Goal: Task Accomplishment & Management: Manage account settings

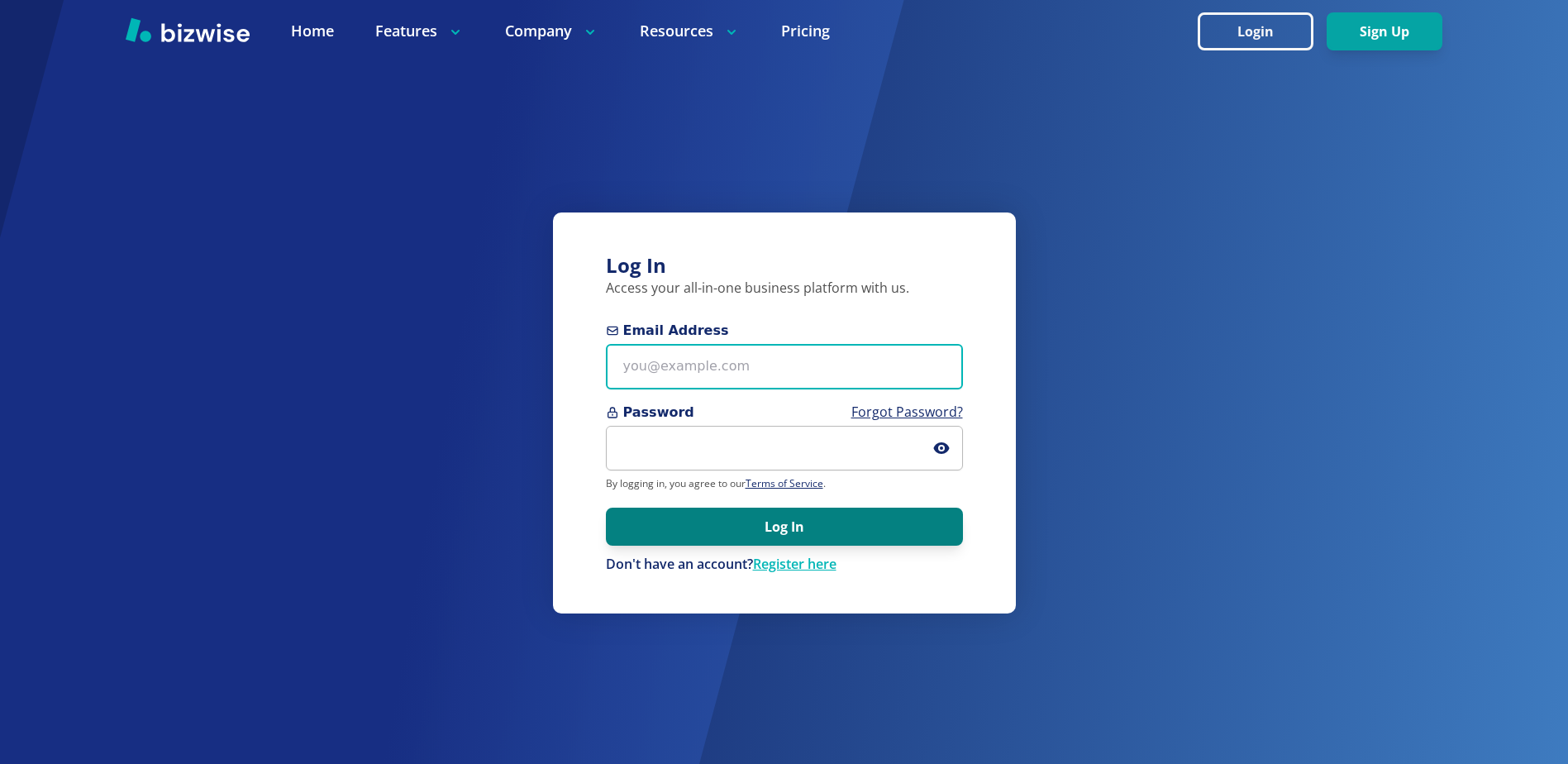
type input "[EMAIL_ADDRESS][DOMAIN_NAME]"
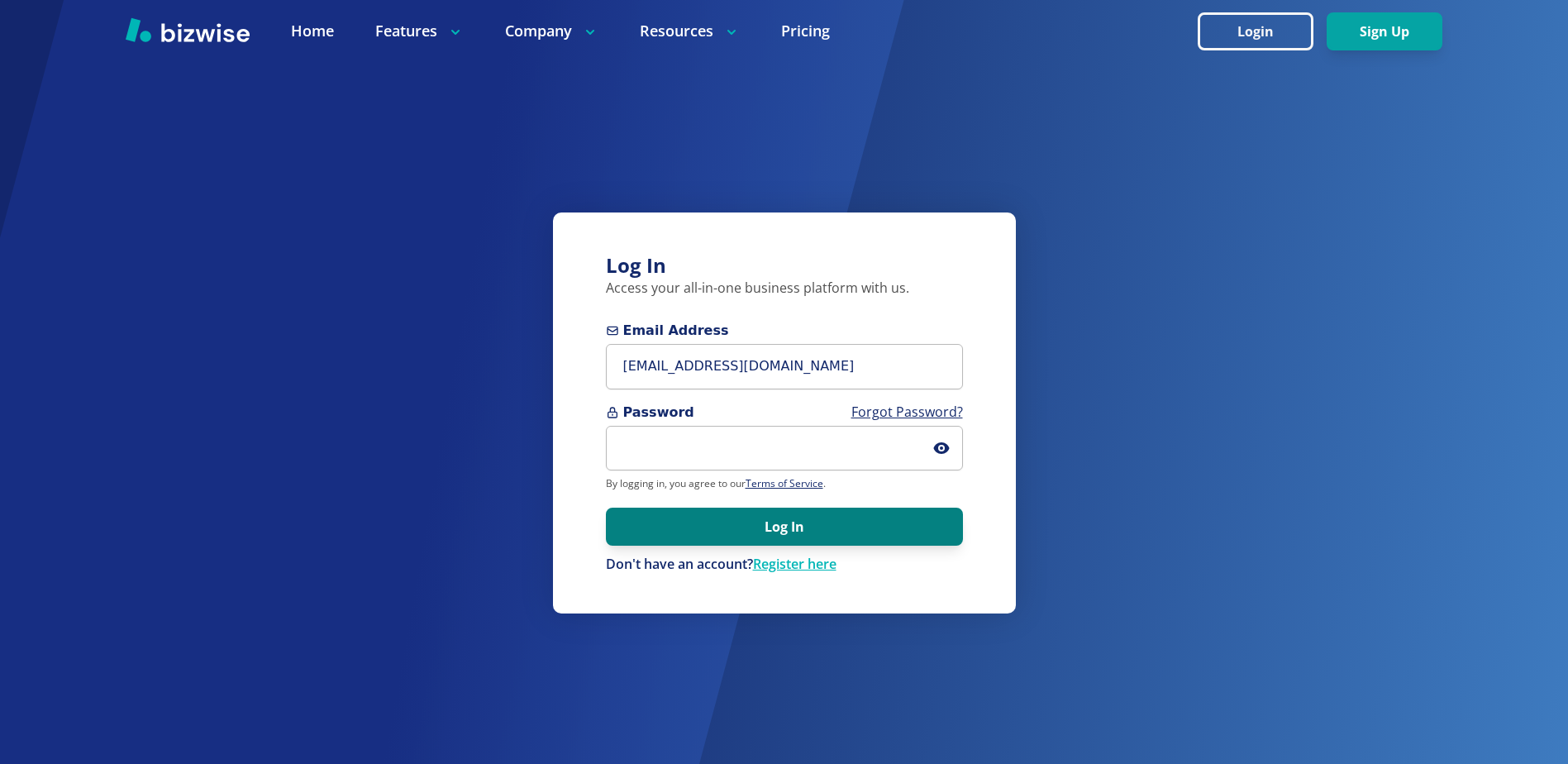
click at [661, 539] on button "Log In" at bounding box center [784, 526] width 357 height 38
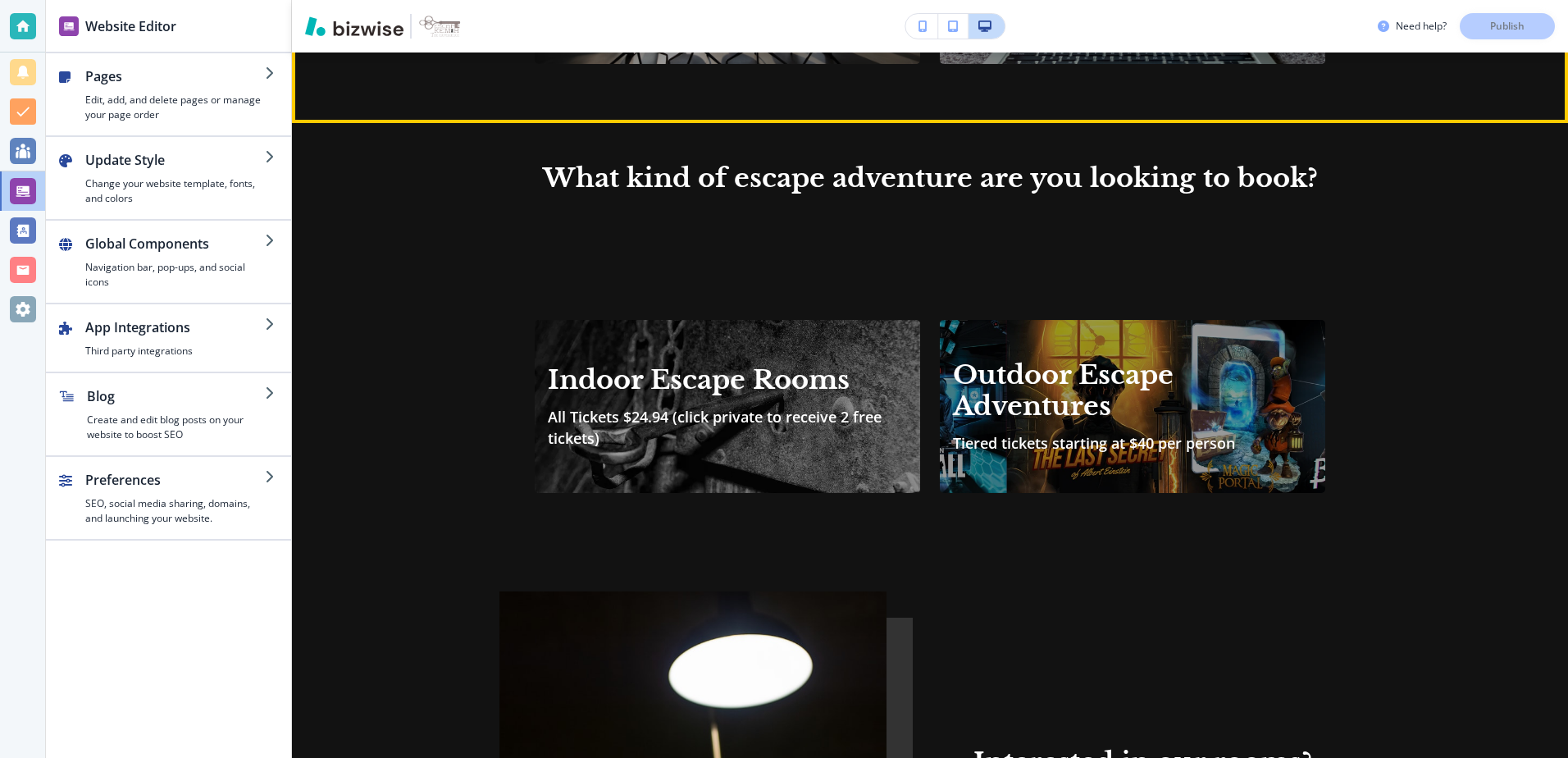
scroll to position [2132, 0]
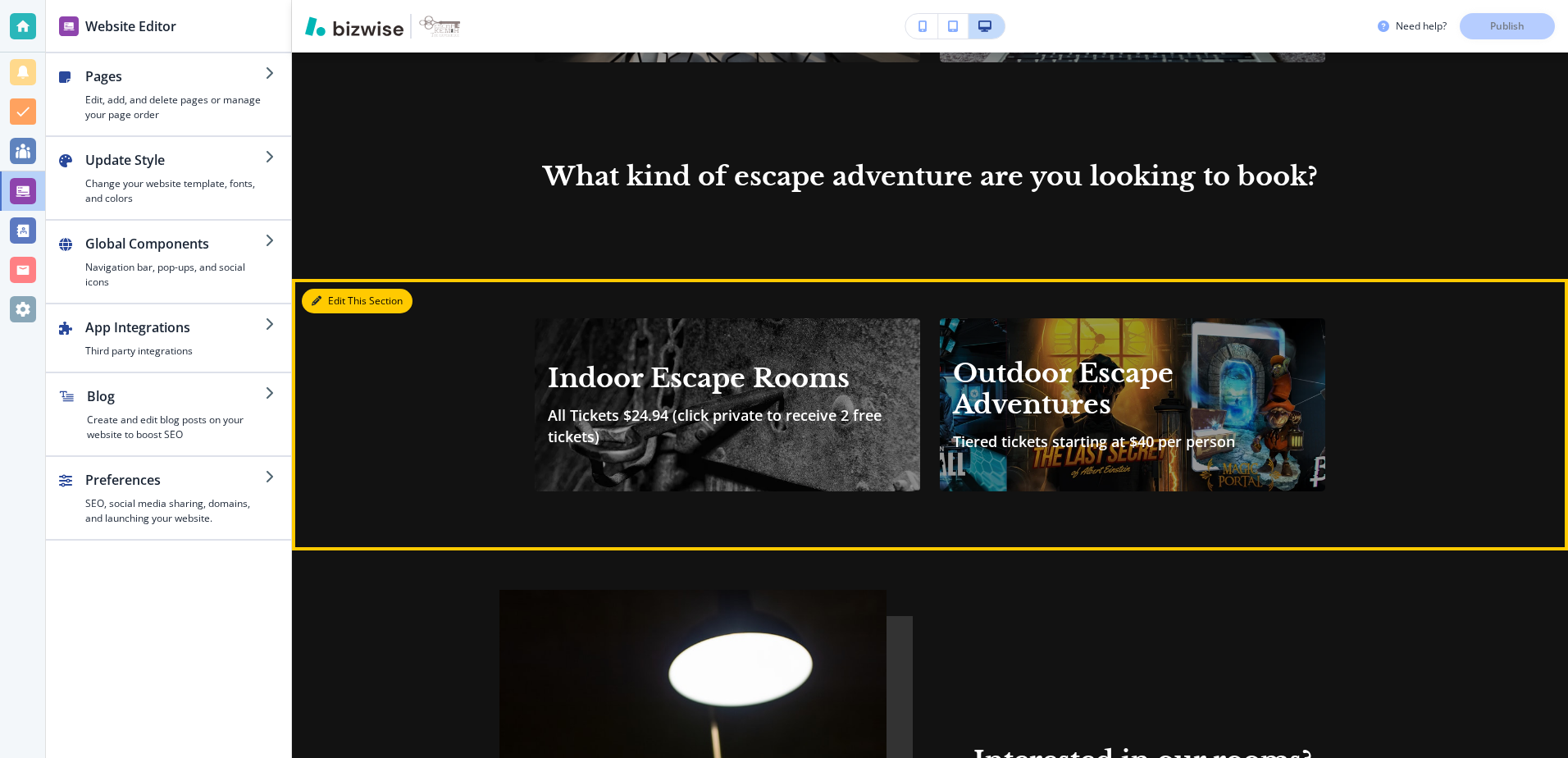
click at [342, 288] on button "Edit This Section" at bounding box center [356, 301] width 111 height 25
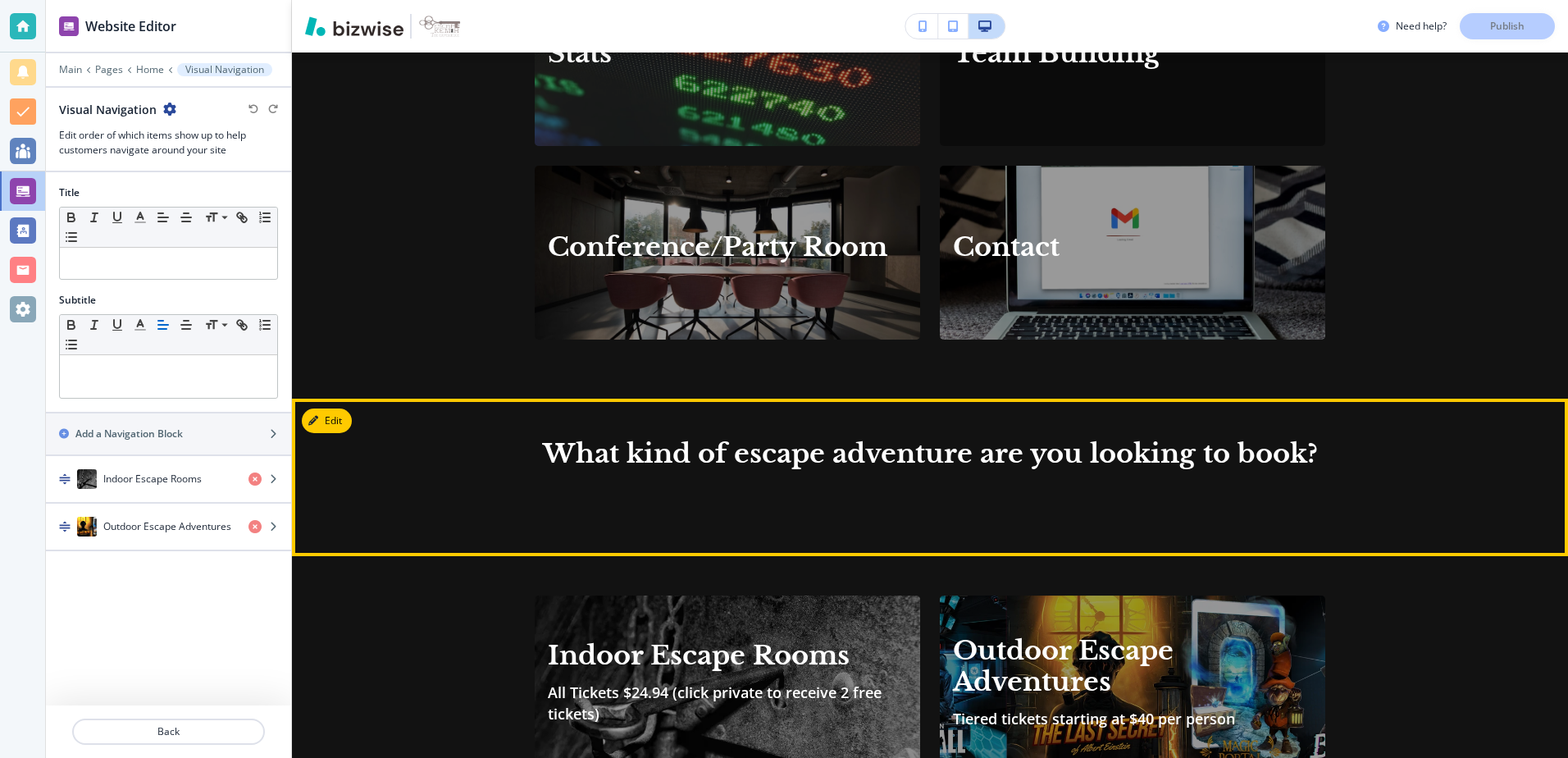
scroll to position [1855, 0]
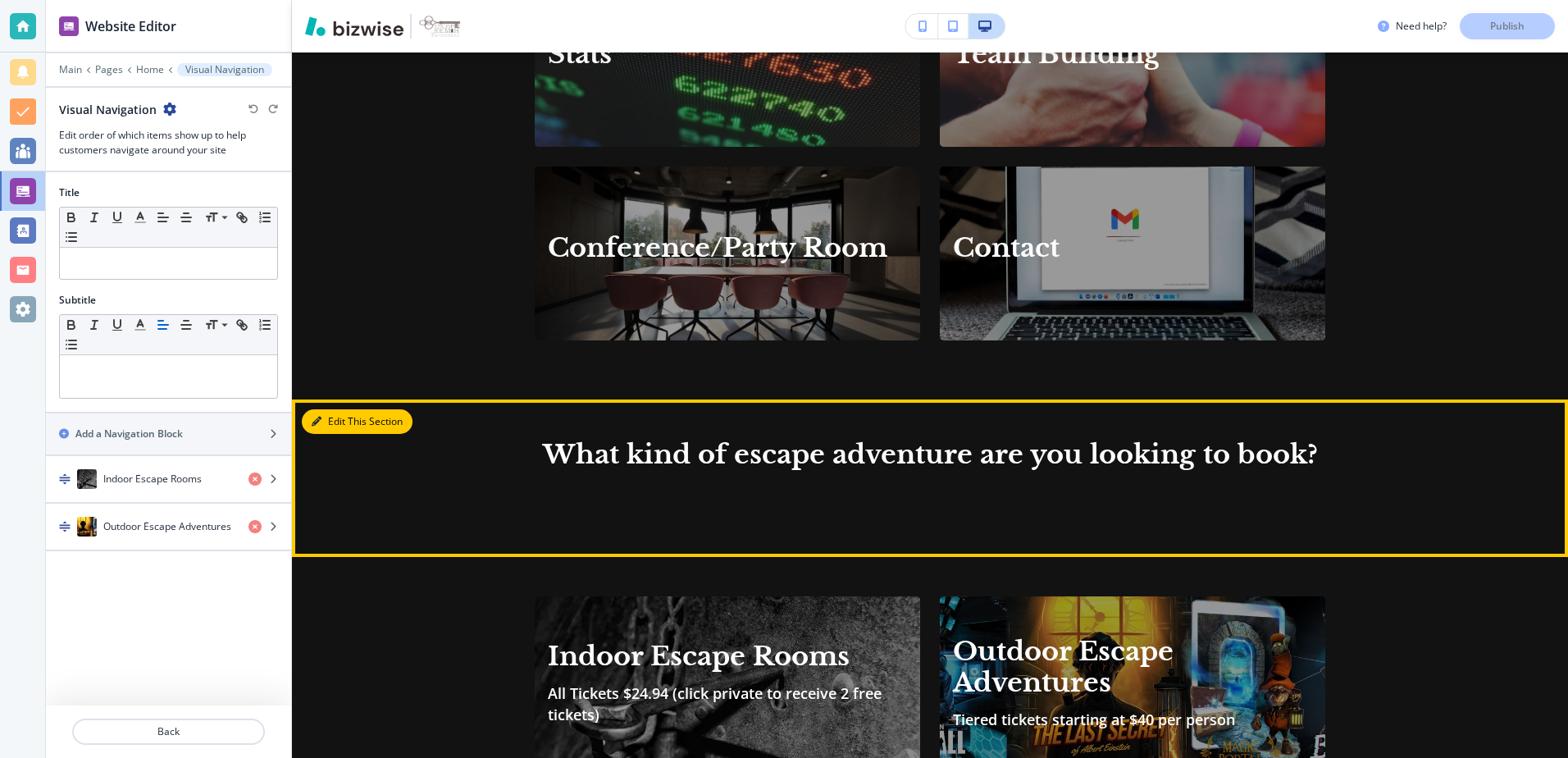
click at [322, 410] on button "Edit This Section" at bounding box center [356, 422] width 111 height 25
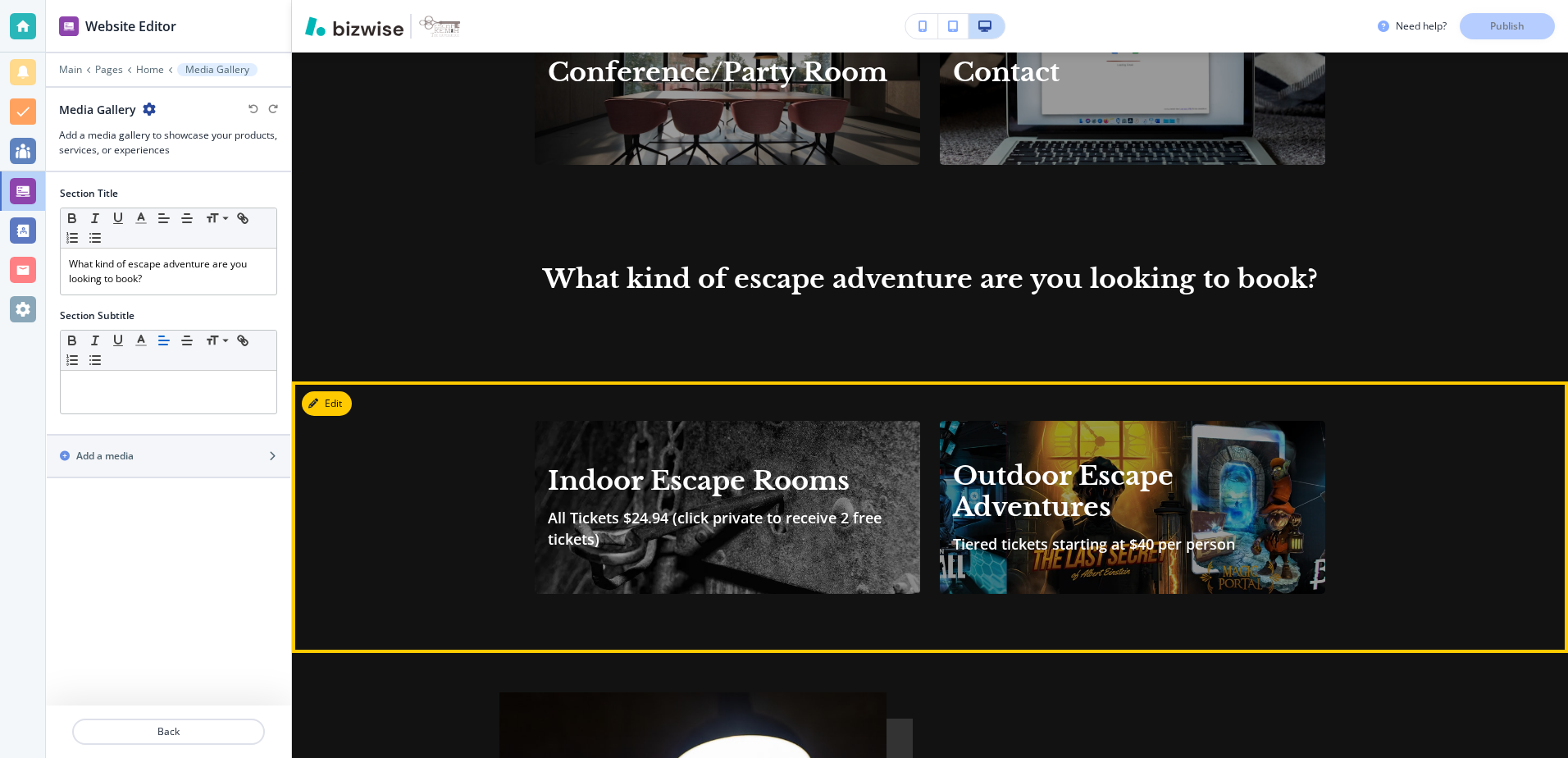
scroll to position [2025, 0]
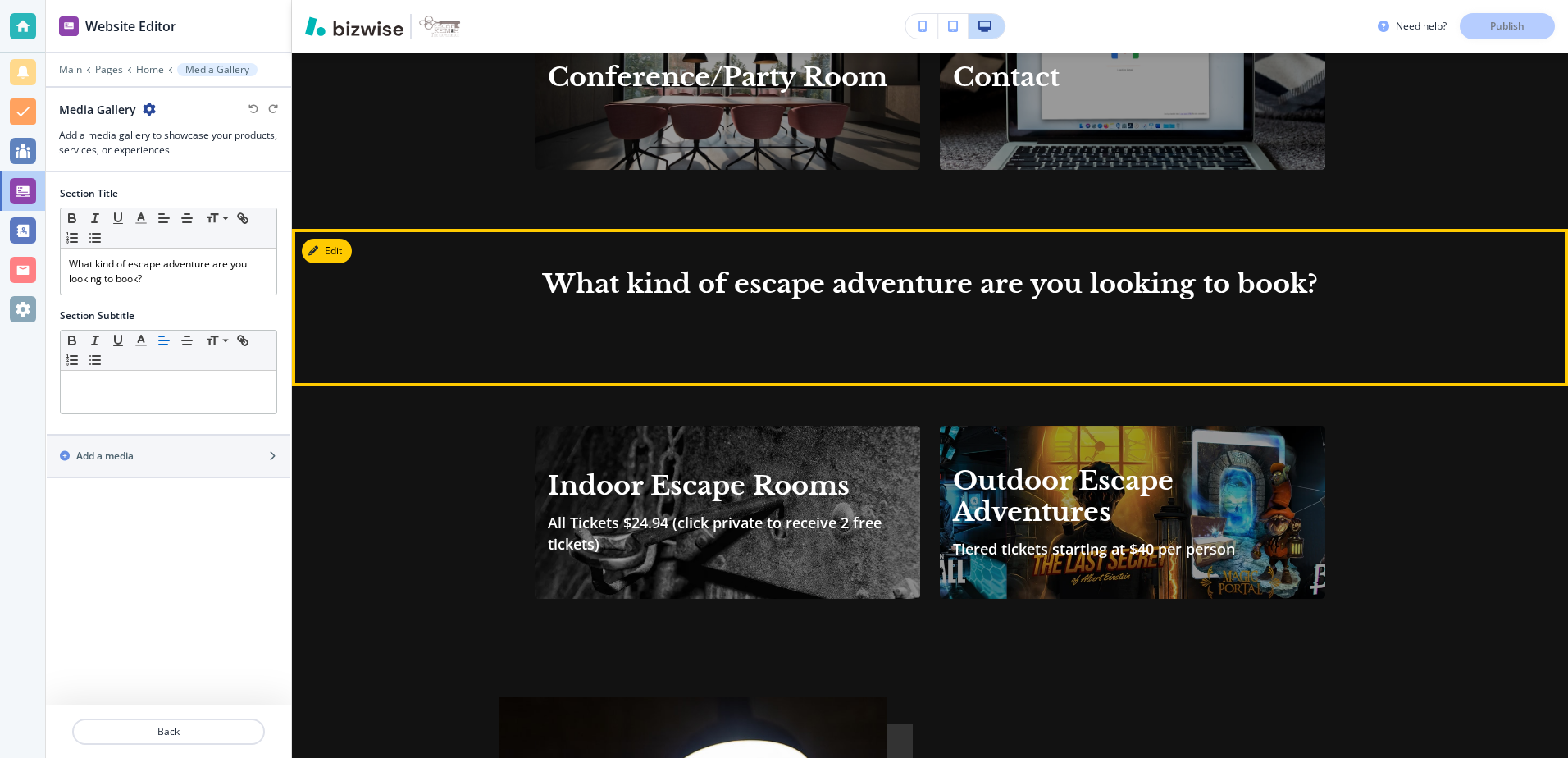
click at [898, 229] on section "What kind of escape adventure are you looking to book?" at bounding box center [930, 308] width 957 height 157
click at [335, 241] on button "Edit This Section" at bounding box center [356, 251] width 111 height 25
click at [317, 246] on icon "button" at bounding box center [316, 250] width 10 height 10
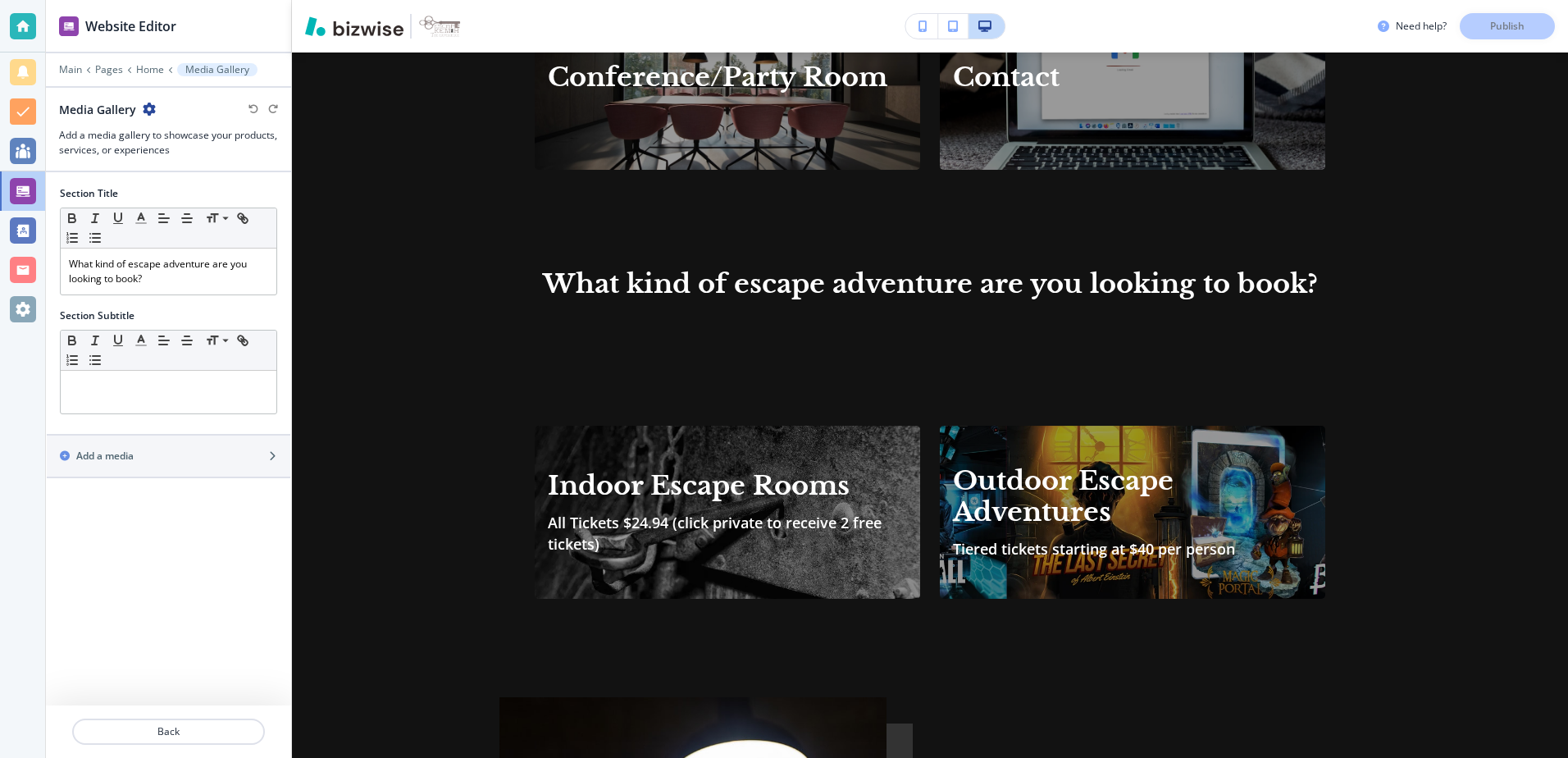
click at [148, 114] on icon "button" at bounding box center [149, 109] width 13 height 13
click at [164, 191] on p "Delete Section" at bounding box center [194, 195] width 84 height 15
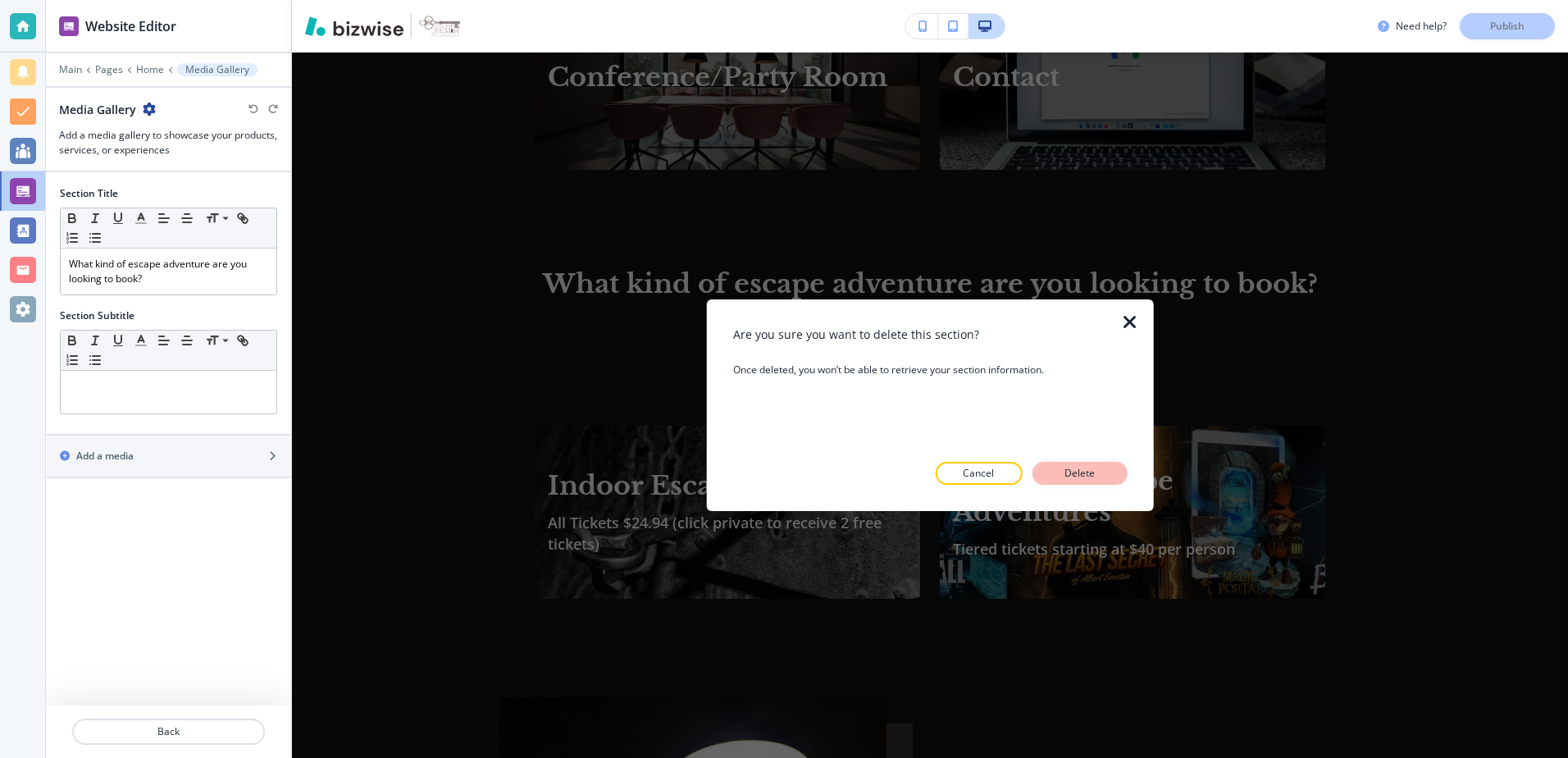
click at [1046, 474] on button "Delete" at bounding box center [1080, 473] width 96 height 23
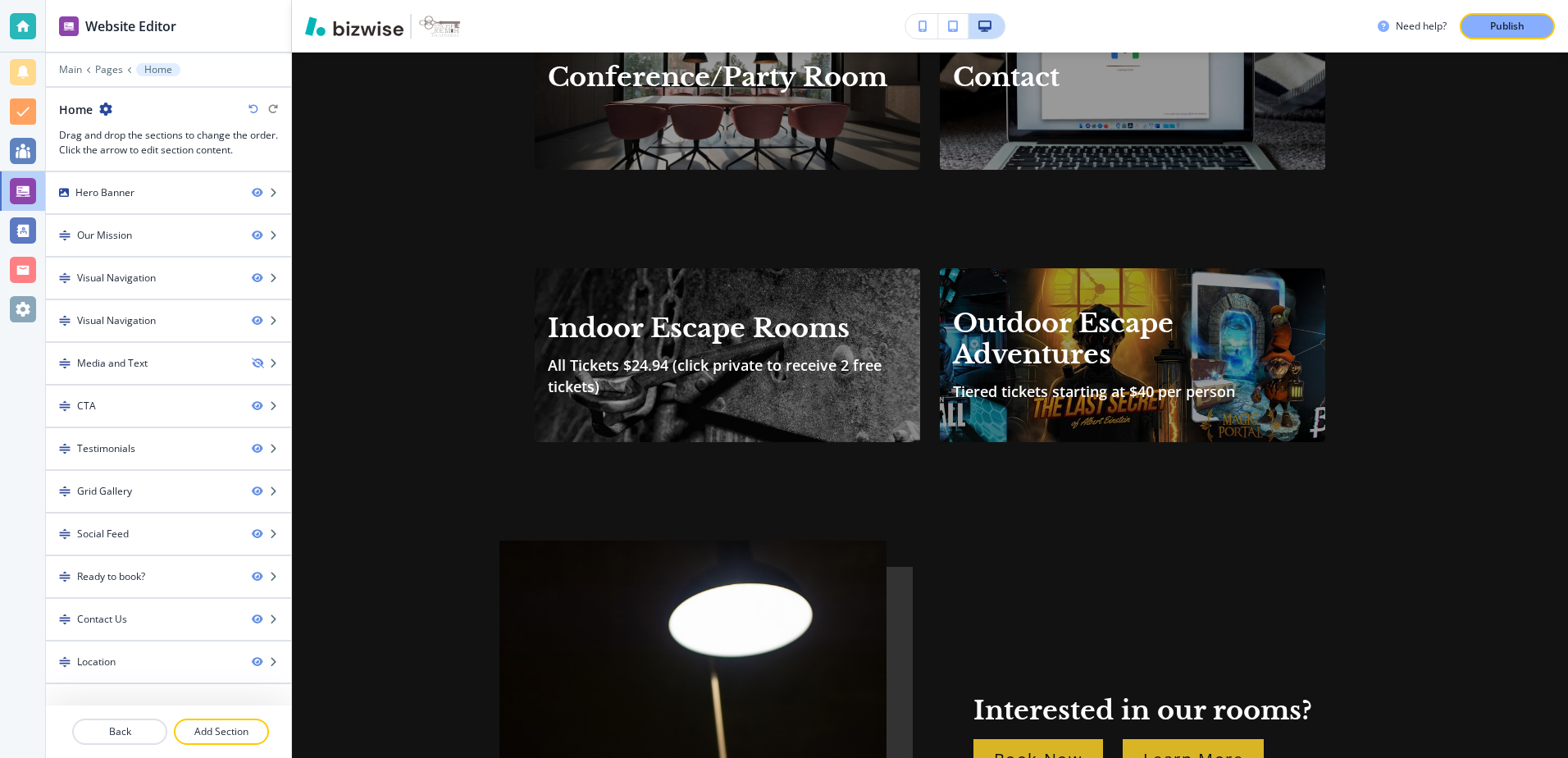
click at [588, 248] on section "Indoor Escape Rooms All Tickets $24.94 (click private to receive 2 free tickets…" at bounding box center [930, 365] width 792 height 272
click at [626, 312] on h2 "Indoor Escape Rooms" at bounding box center [727, 327] width 359 height 31
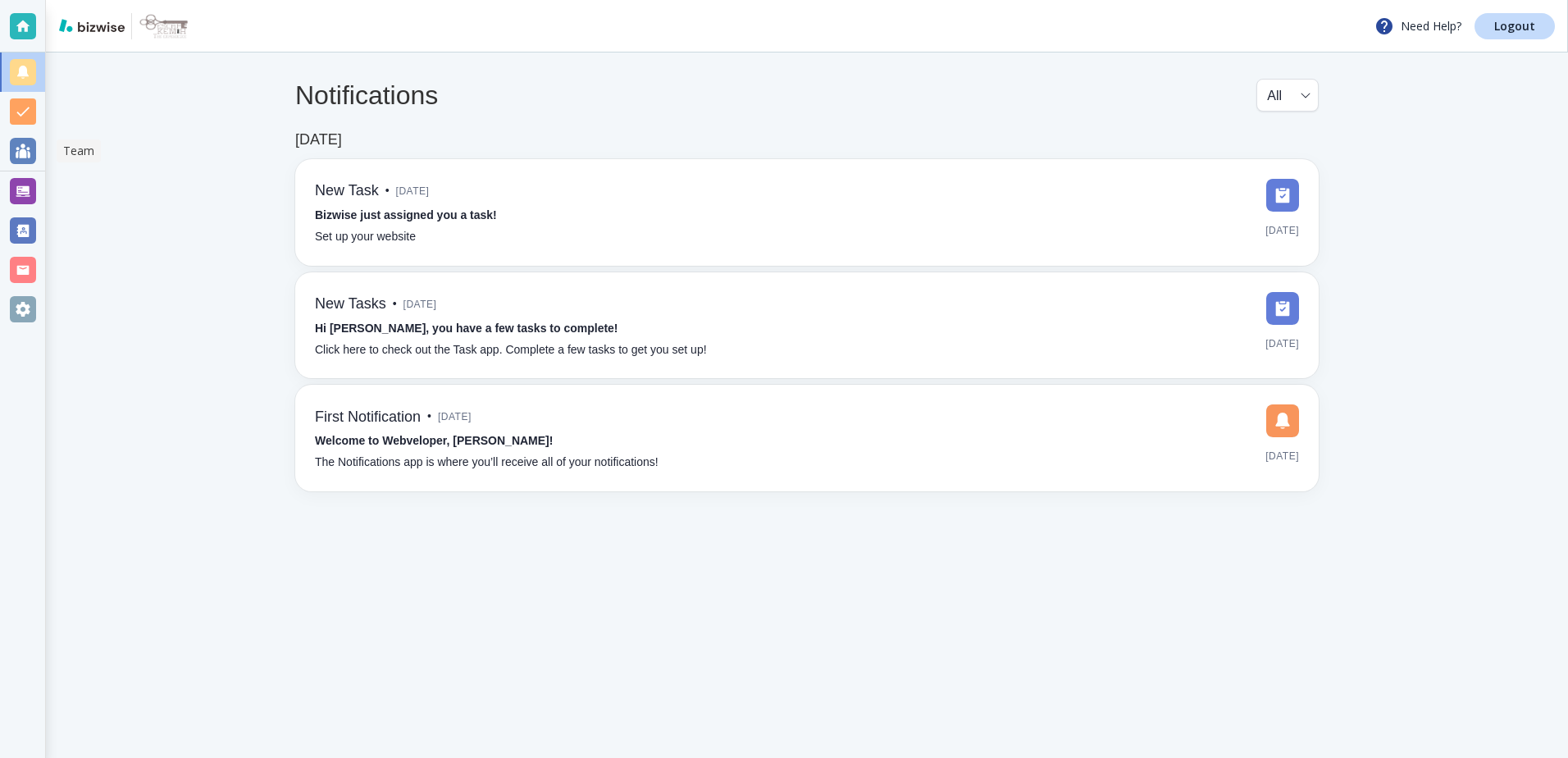
click at [17, 149] on div at bounding box center [23, 151] width 27 height 27
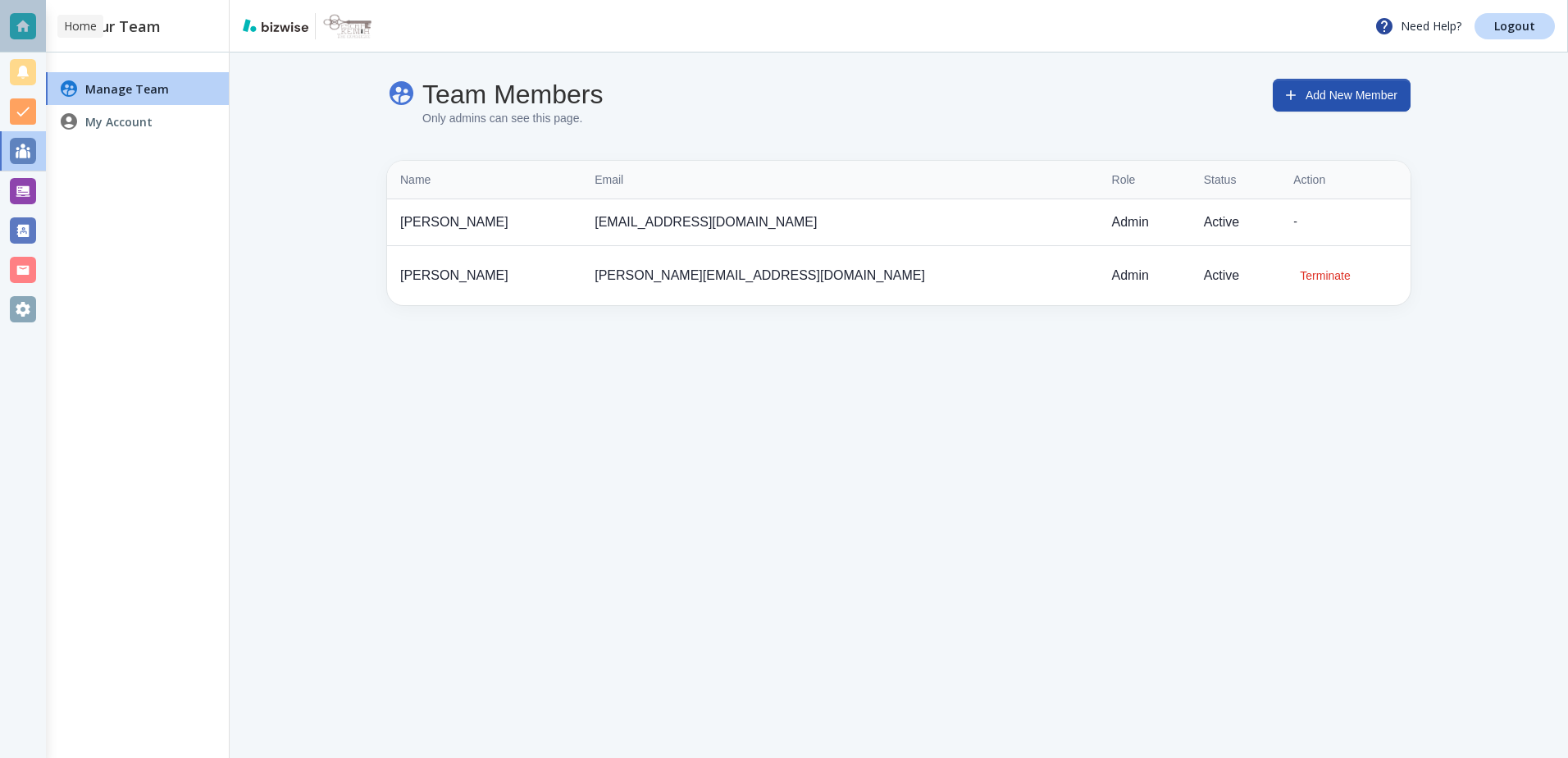
click at [11, 23] on div at bounding box center [23, 27] width 27 height 27
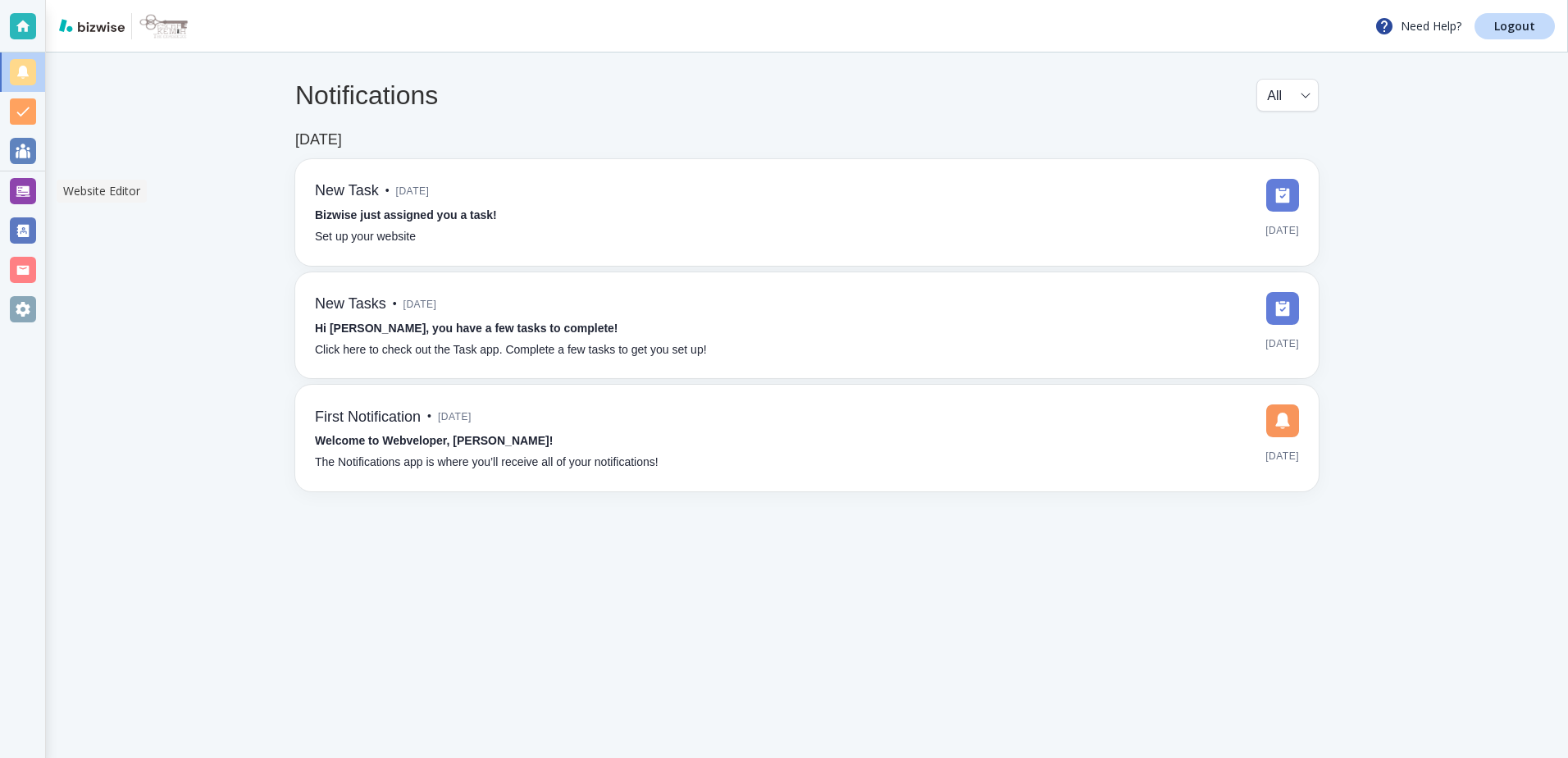
click at [19, 183] on div at bounding box center [23, 191] width 27 height 27
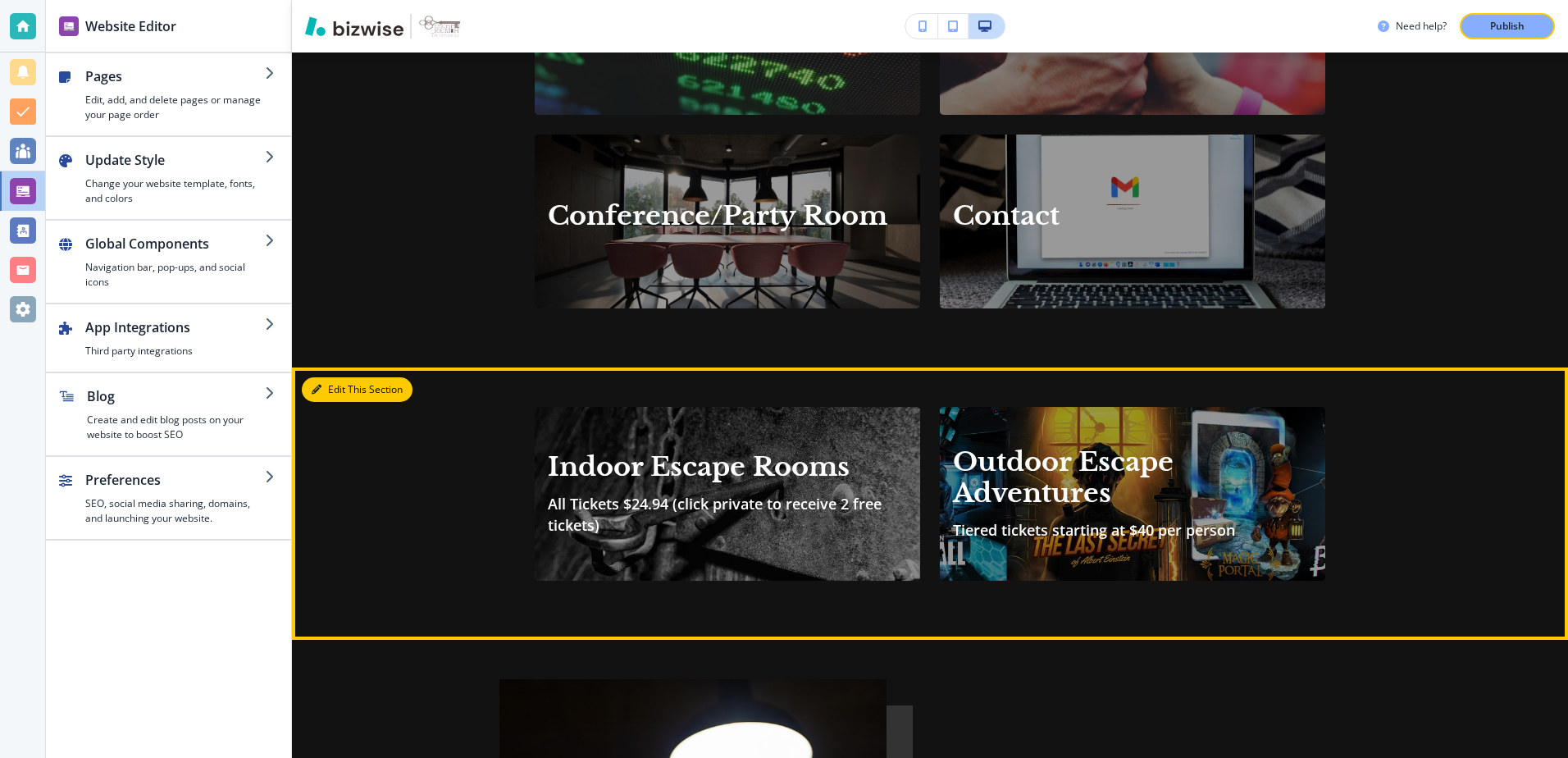
click at [320, 378] on button "Edit This Section" at bounding box center [356, 390] width 111 height 25
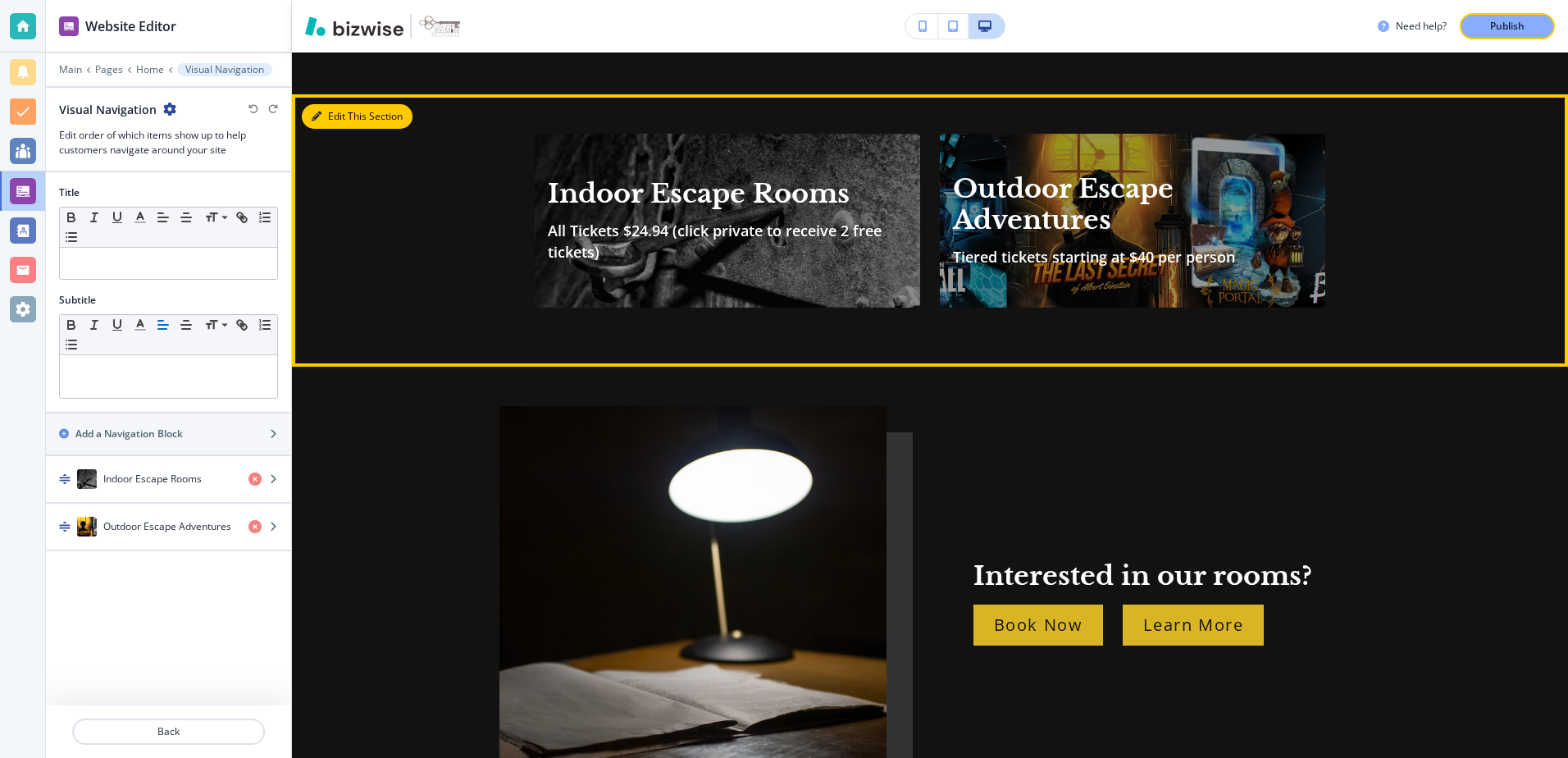
scroll to position [2189, 0]
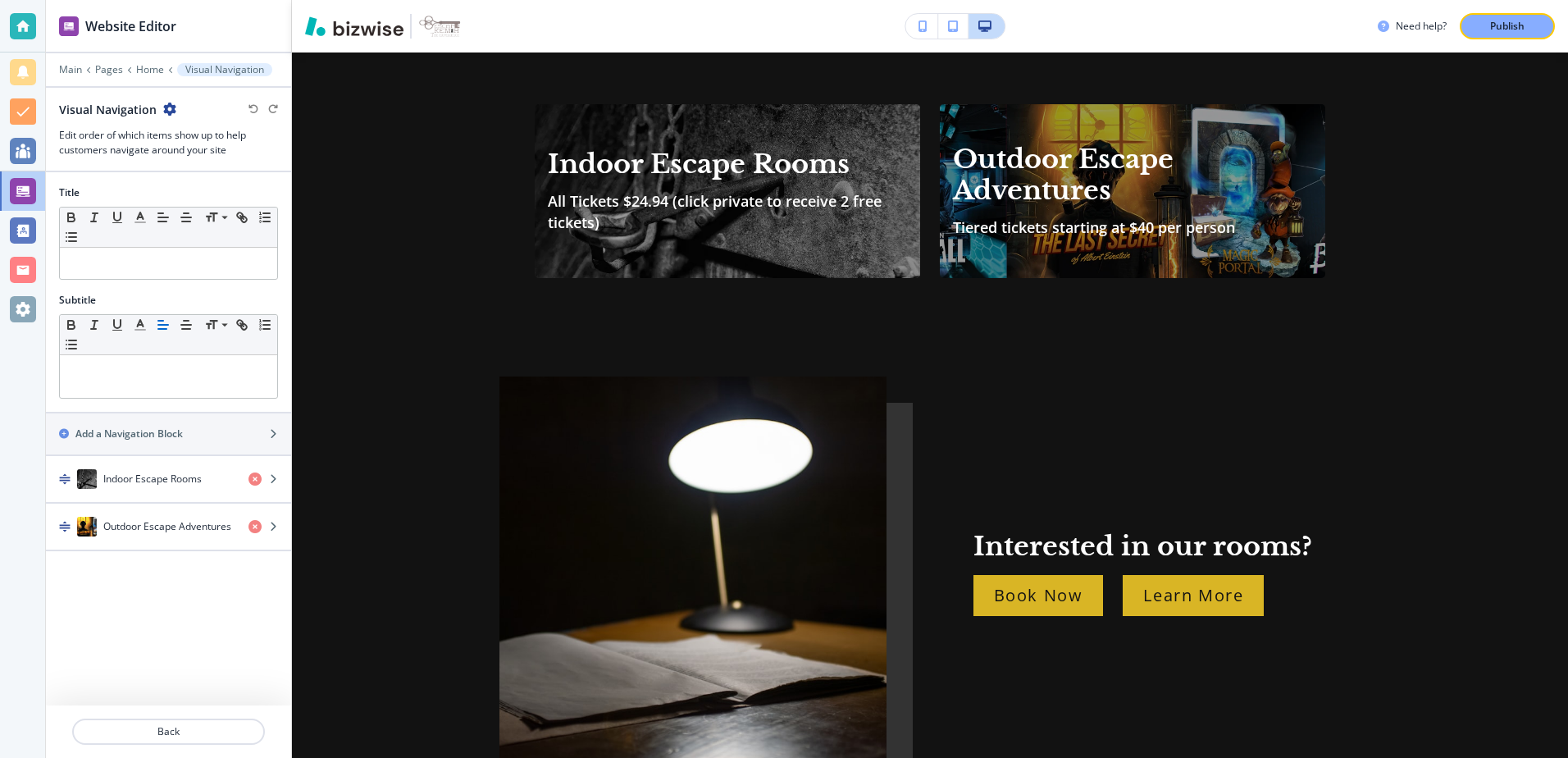
click at [171, 111] on icon "button" at bounding box center [170, 109] width 13 height 13
click at [190, 191] on p "Delete Section" at bounding box center [214, 195] width 84 height 15
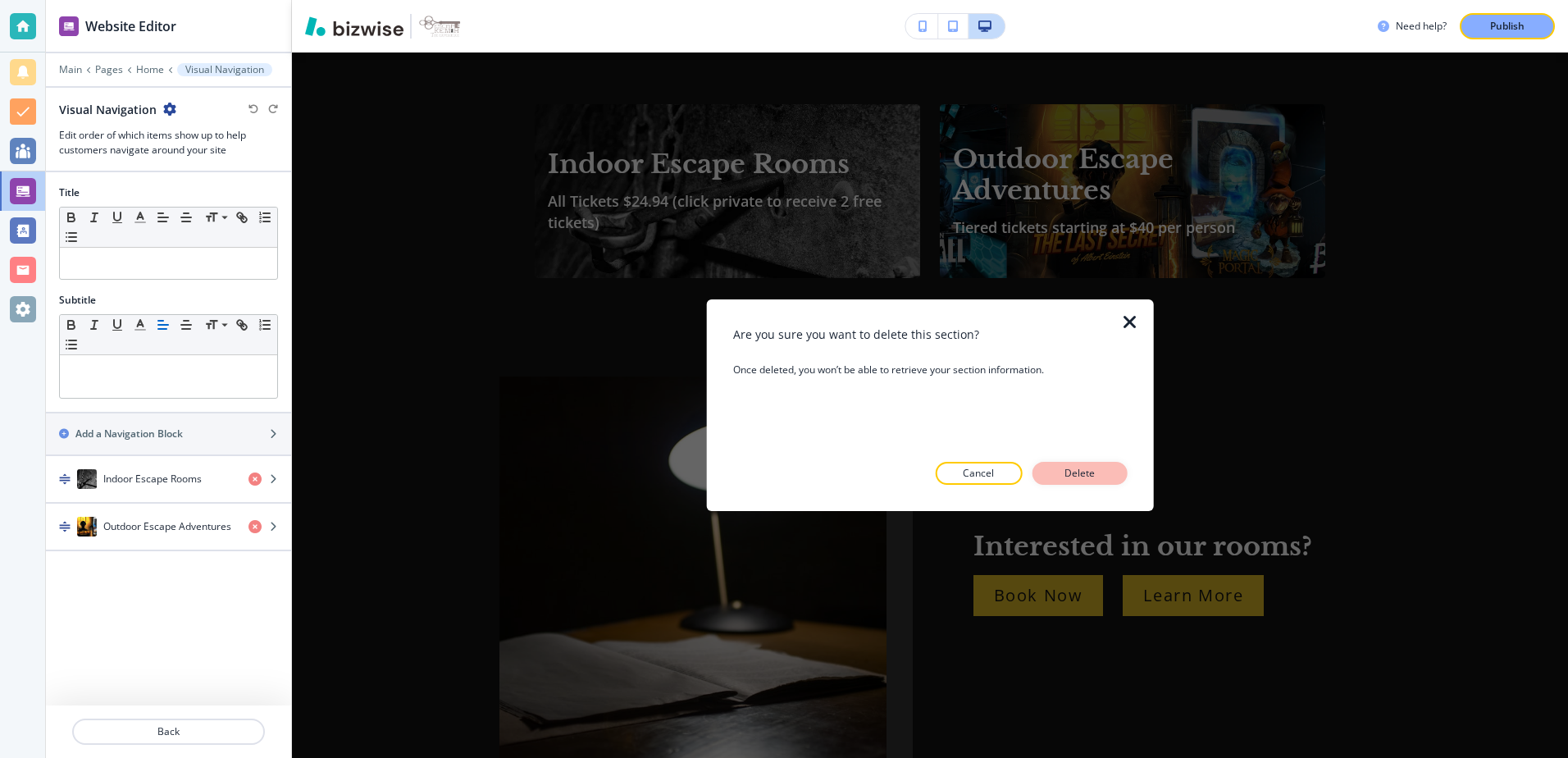
click at [1068, 479] on p "Delete" at bounding box center [1079, 473] width 40 height 15
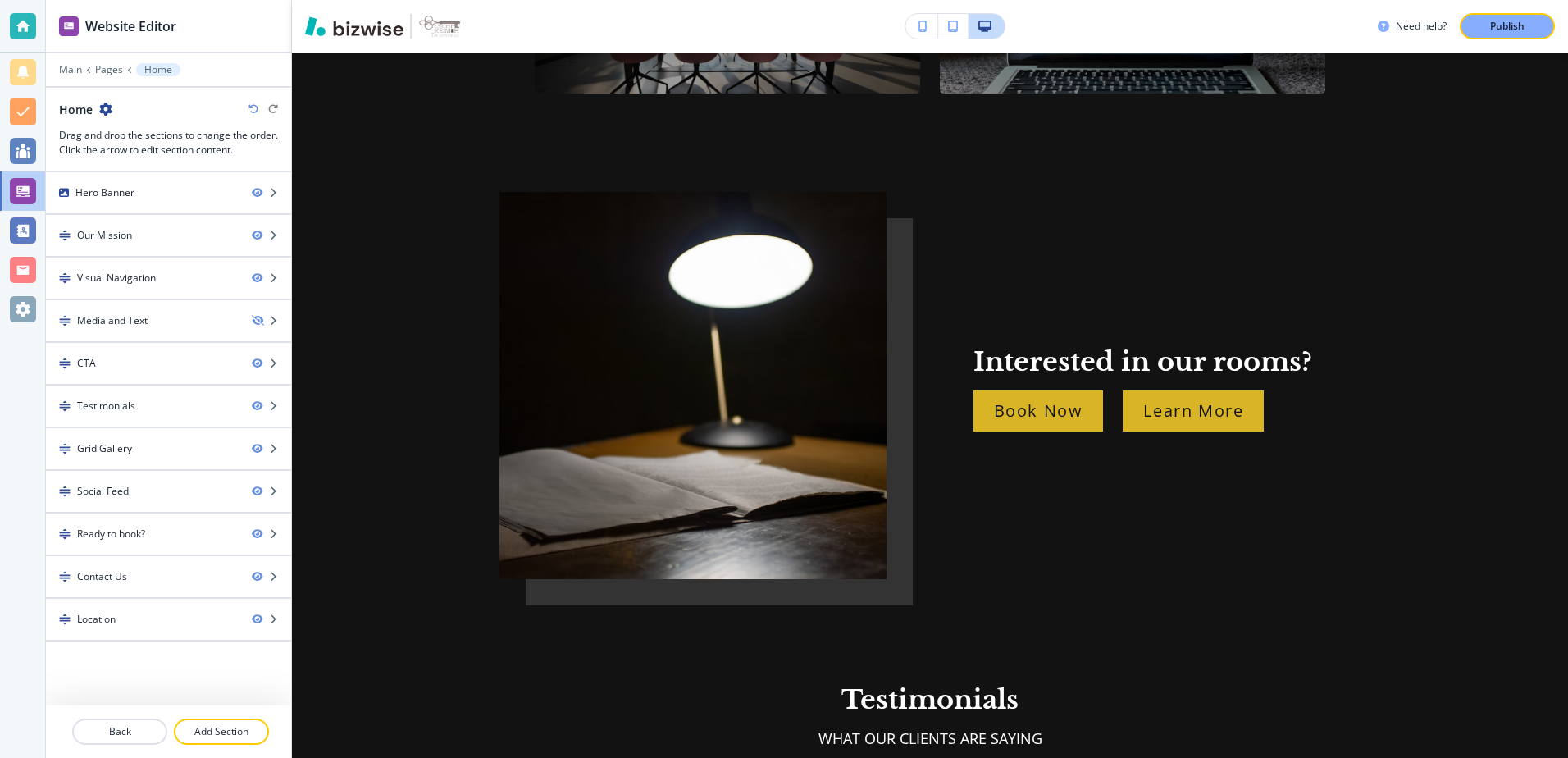
scroll to position [2025, 0]
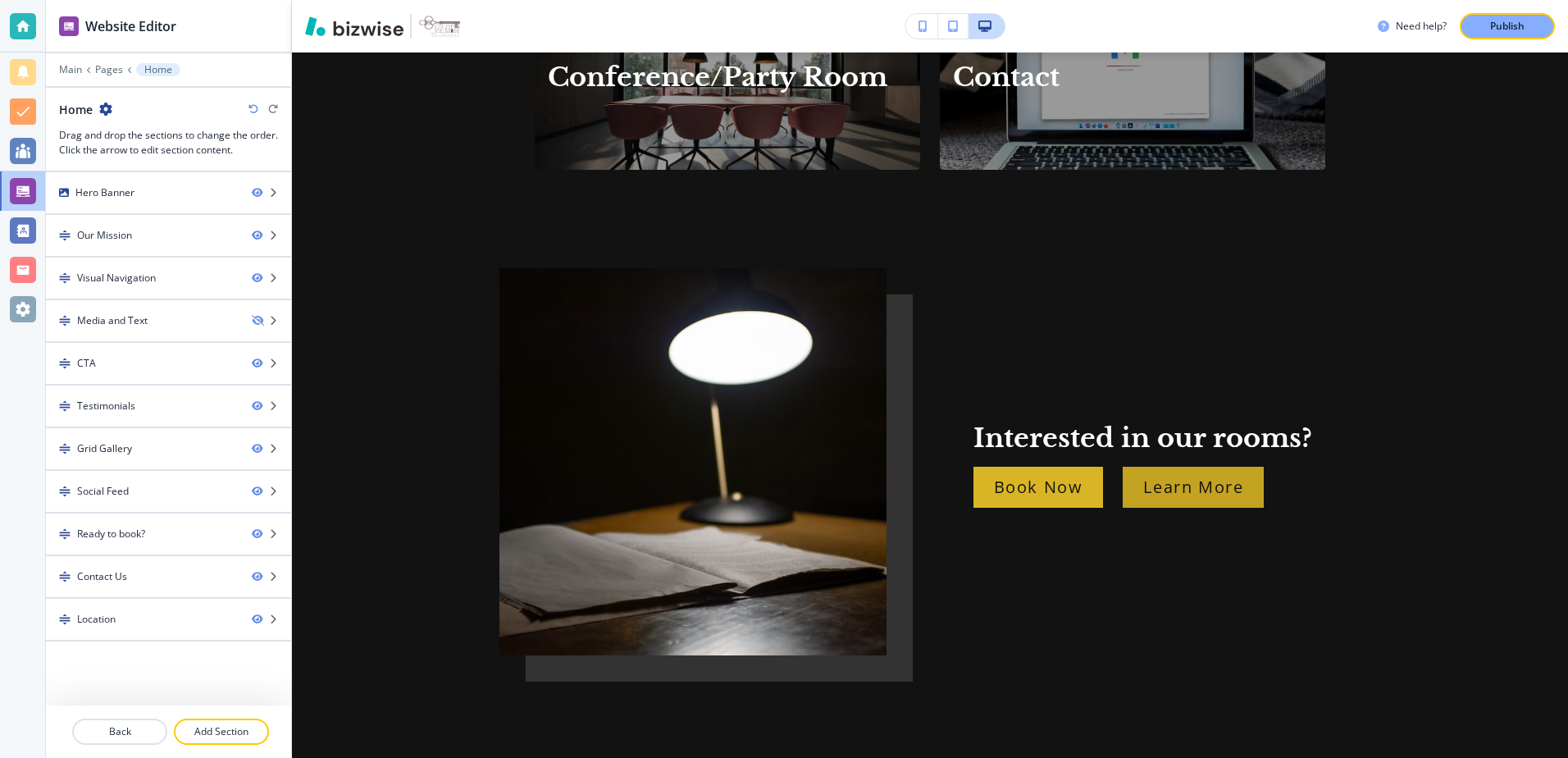
click at [1212, 474] on p "Learn More" at bounding box center [1193, 487] width 100 height 27
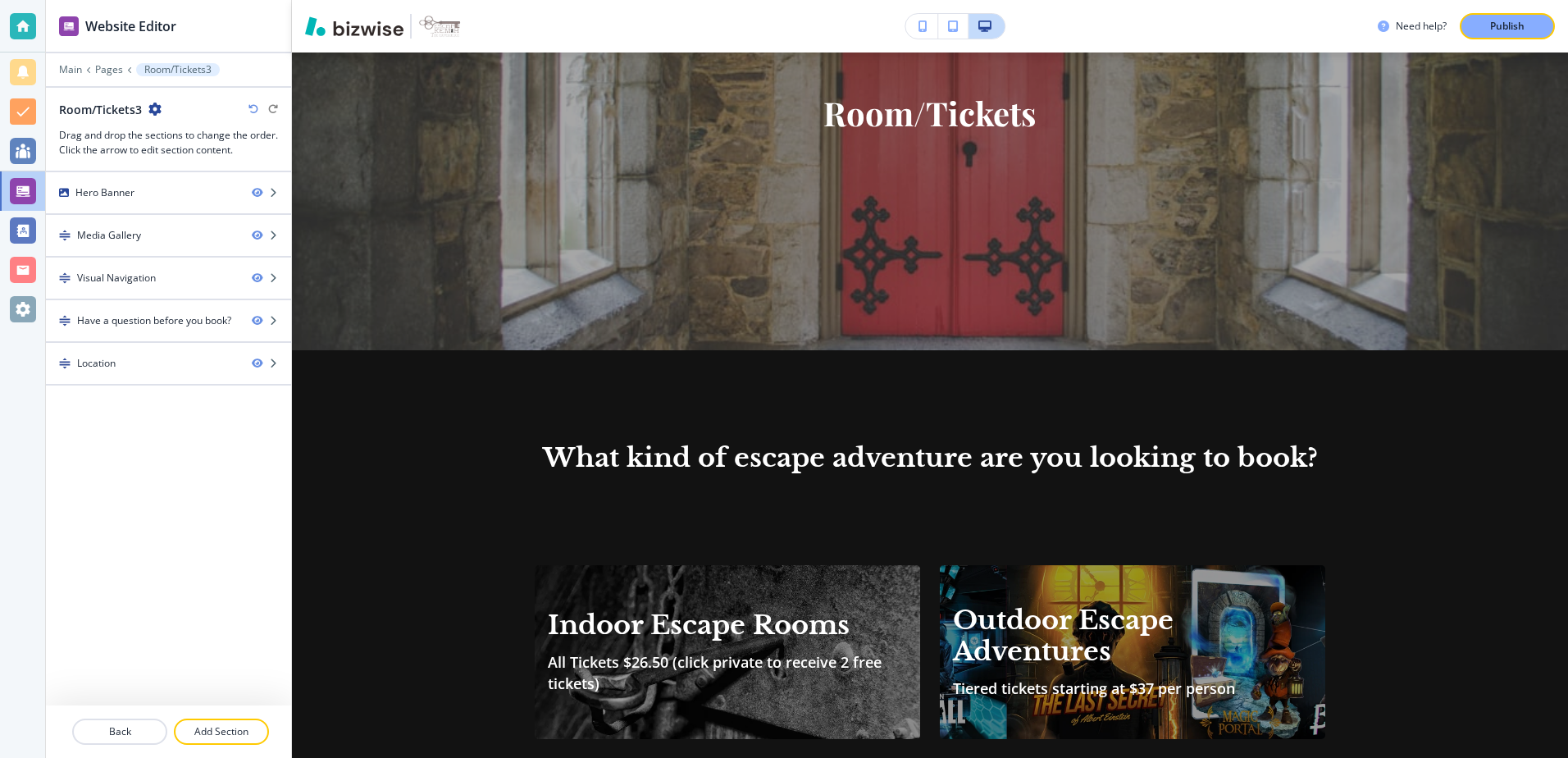
scroll to position [164, 0]
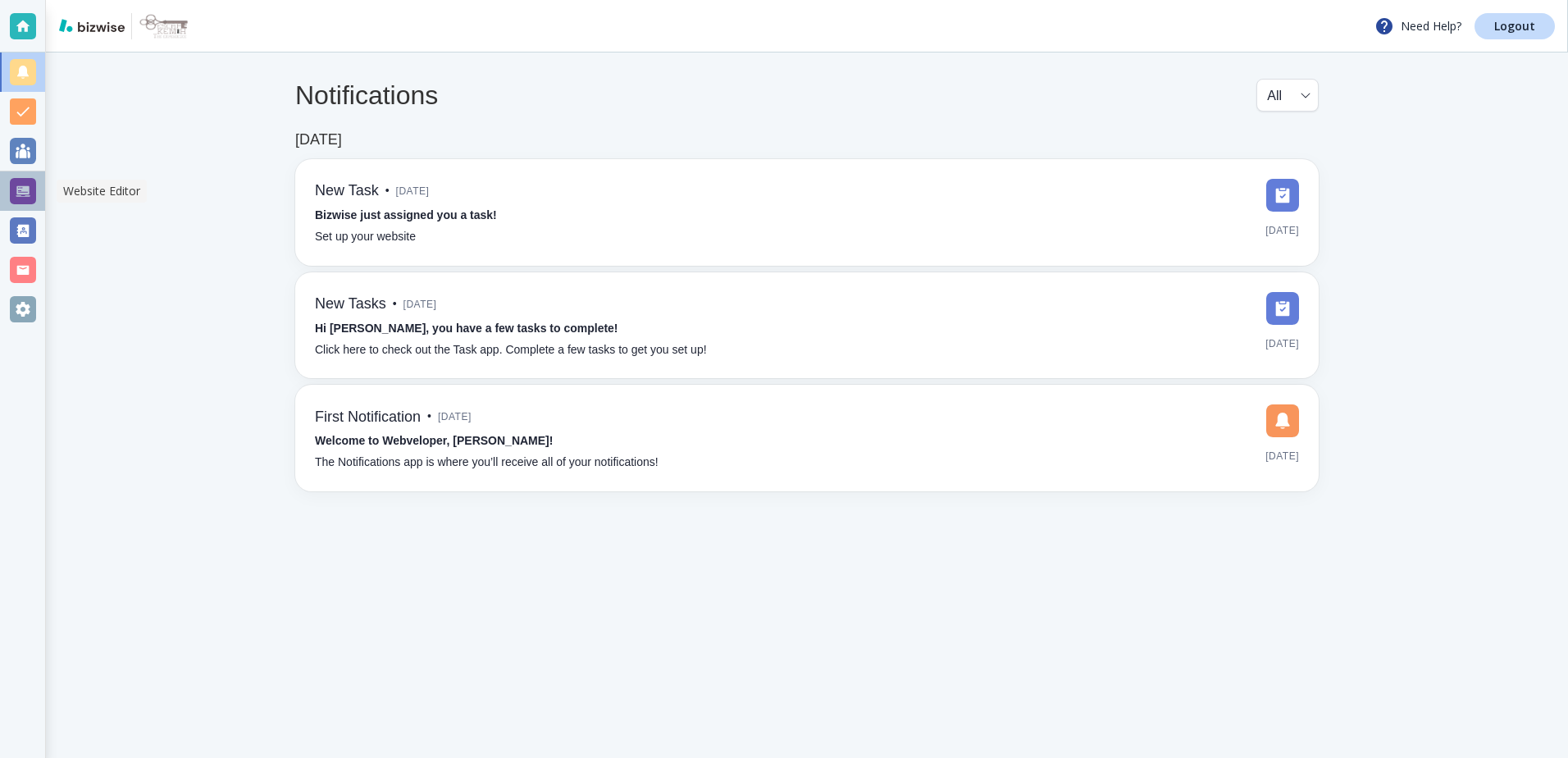
click at [27, 195] on div at bounding box center [23, 191] width 27 height 27
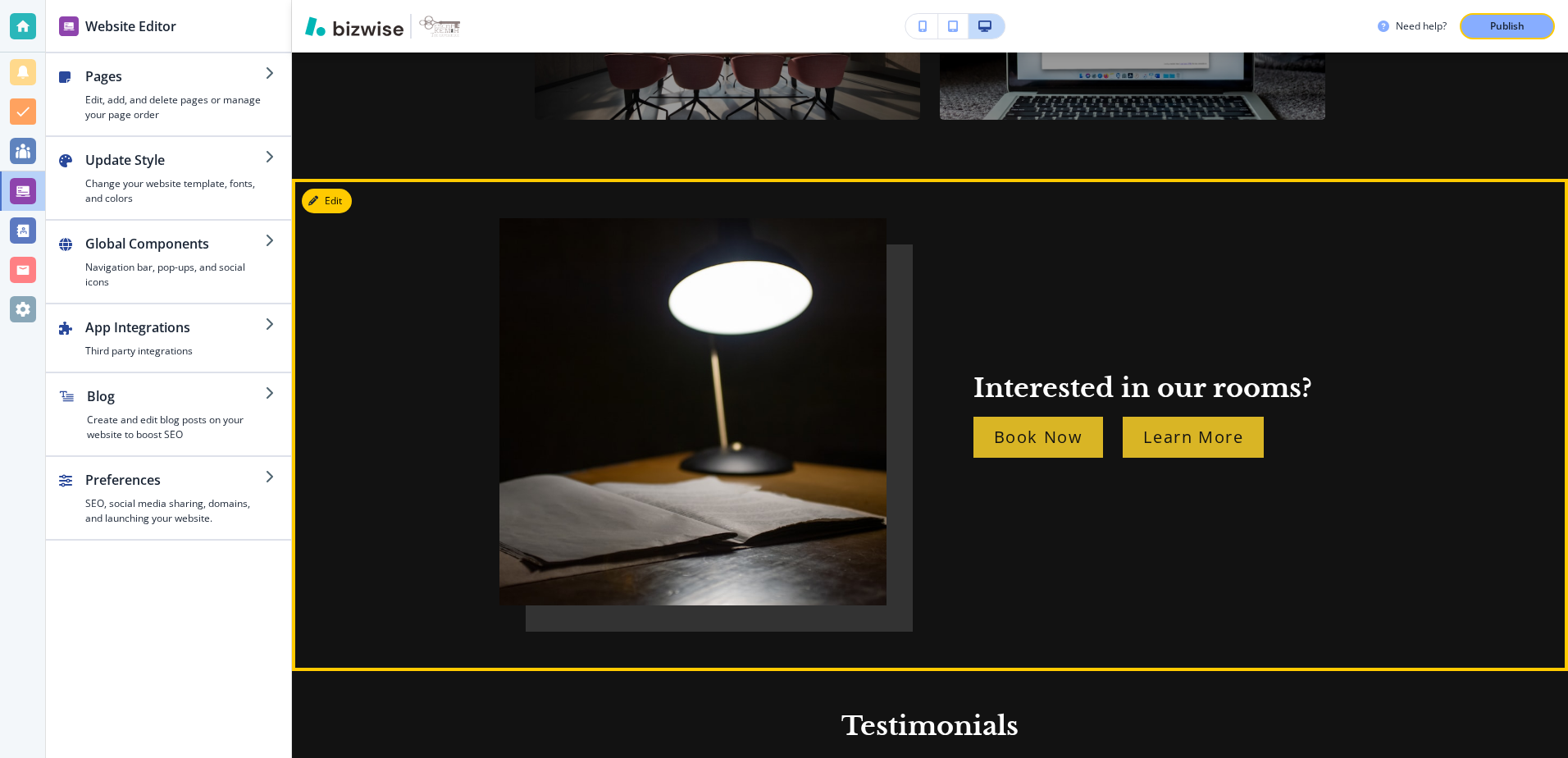
scroll to position [1887, 0]
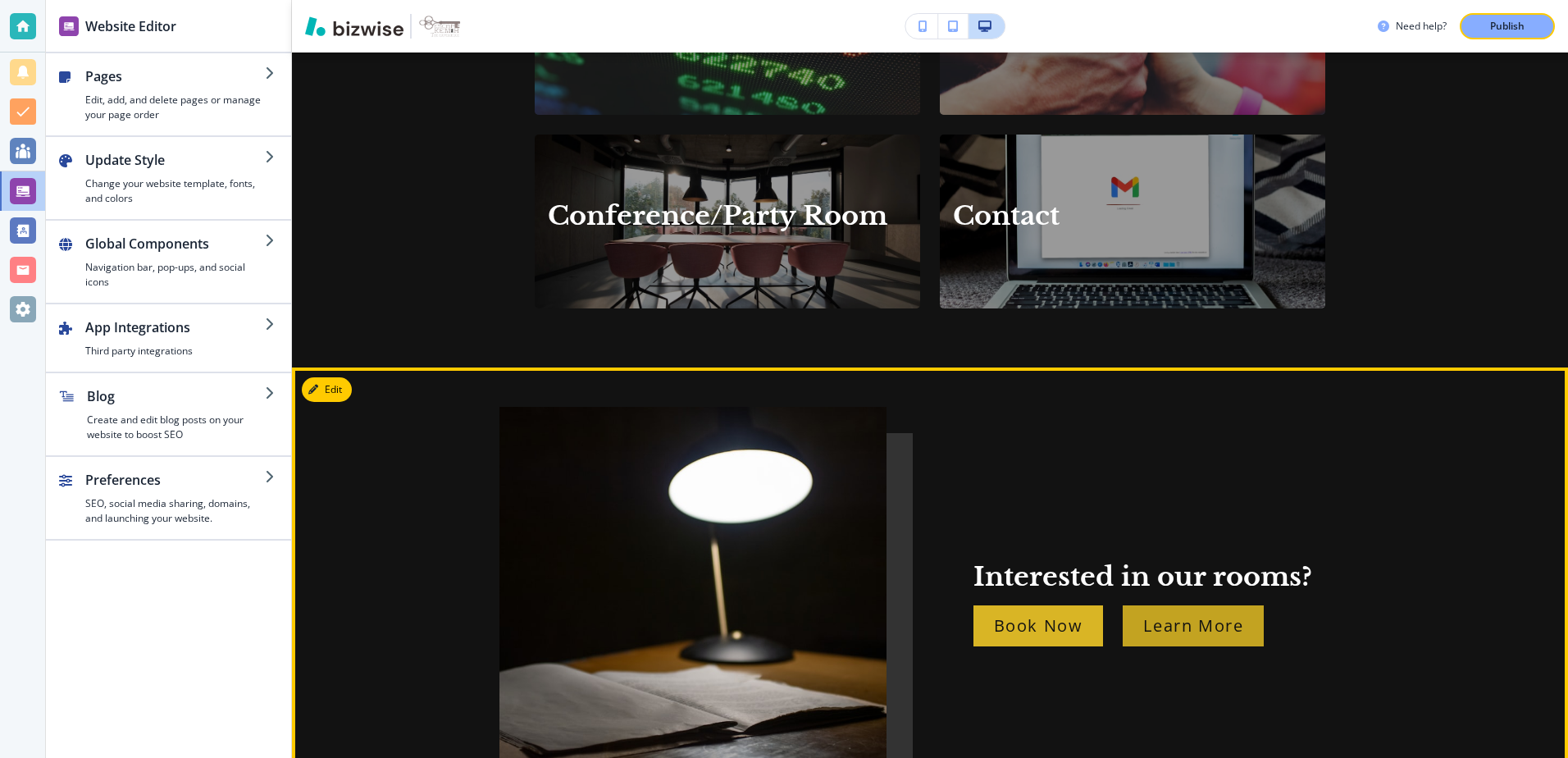
click at [1152, 615] on p "Learn More" at bounding box center [1193, 626] width 100 height 27
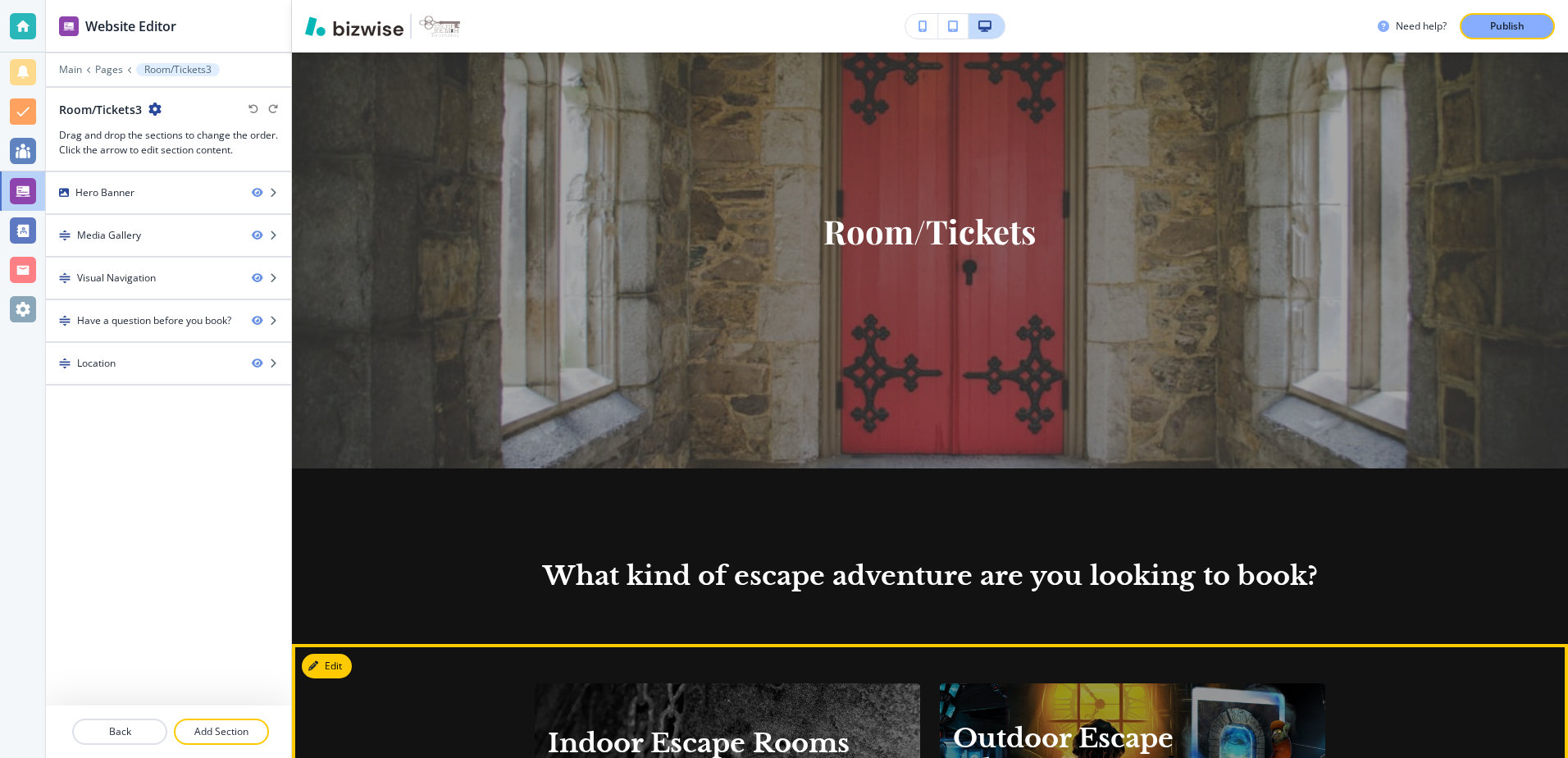
scroll to position [0, 0]
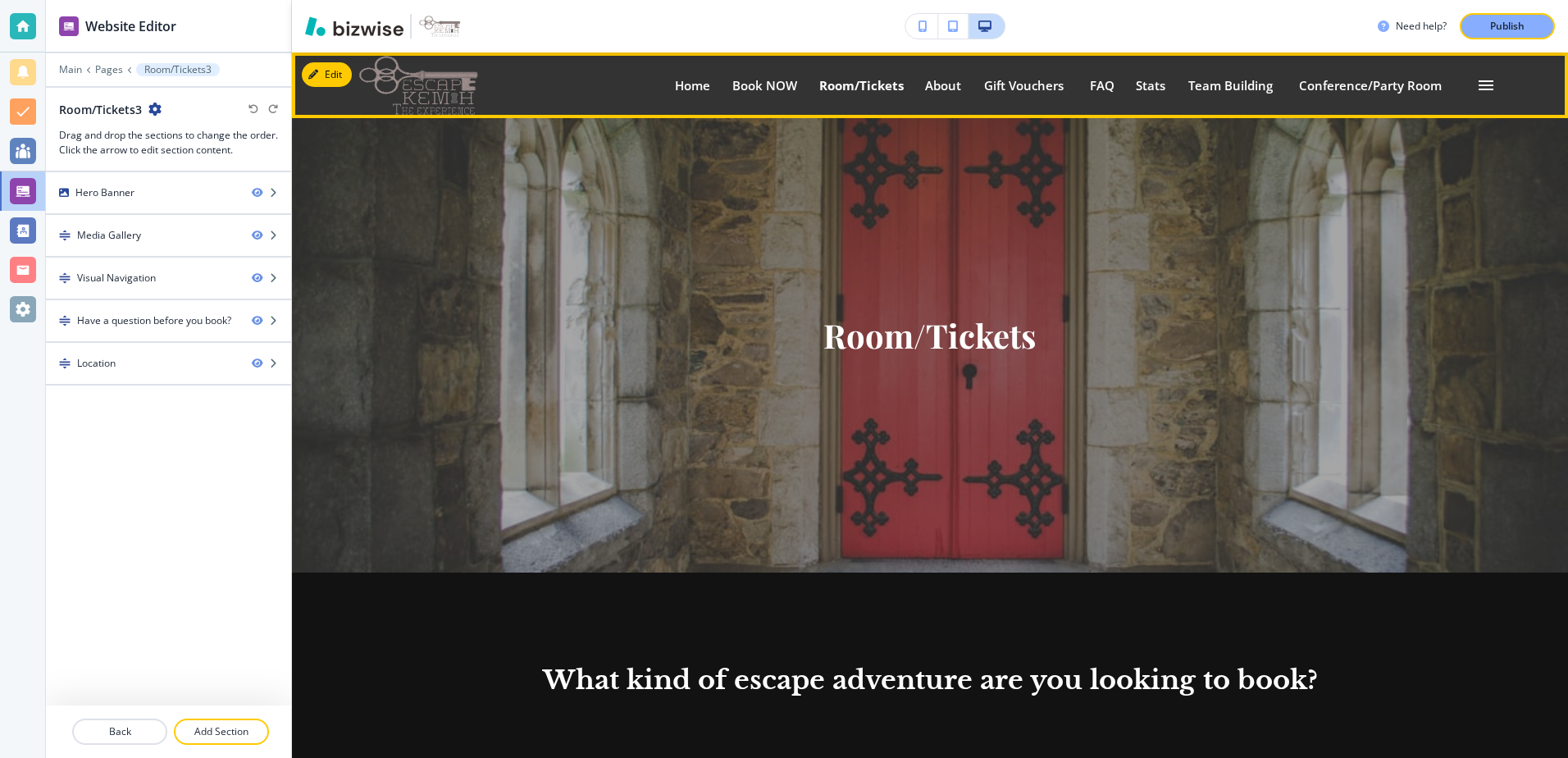
click at [863, 86] on p "Room/Tickets" at bounding box center [861, 86] width 85 height 12
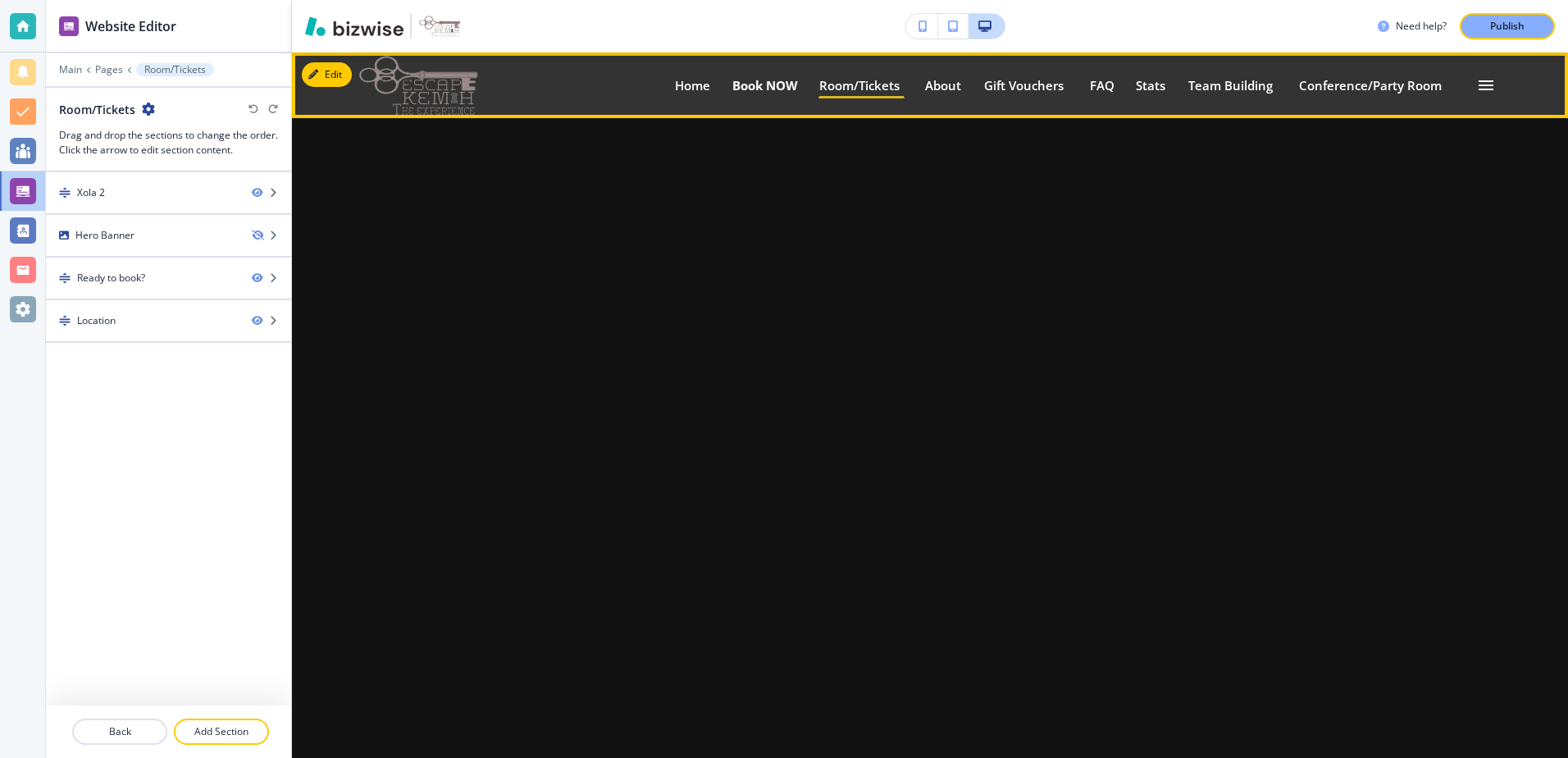
click at [773, 82] on p "Book NOW" at bounding box center [765, 86] width 65 height 12
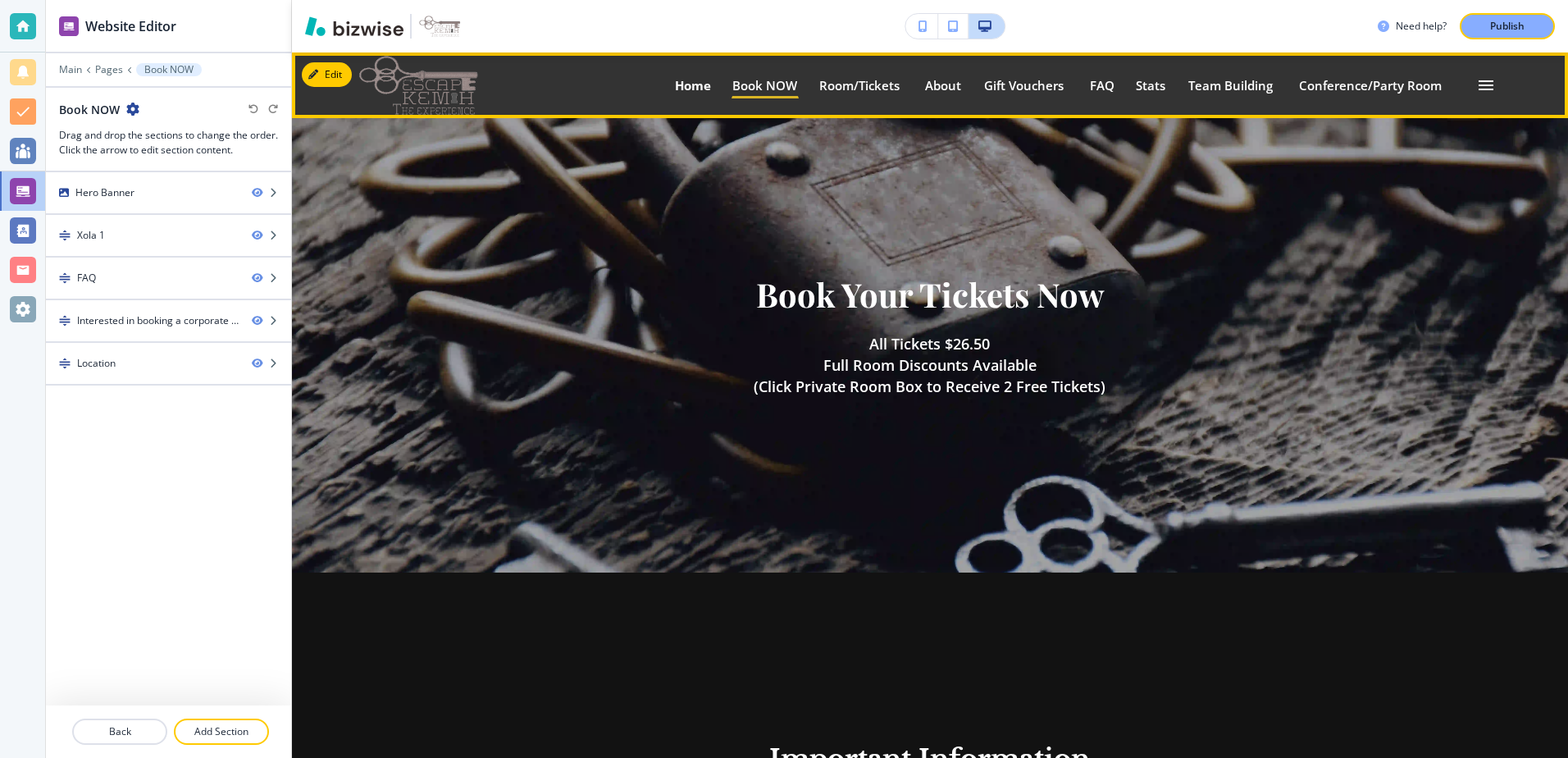
click at [675, 88] on p "Home" at bounding box center [692, 86] width 36 height 12
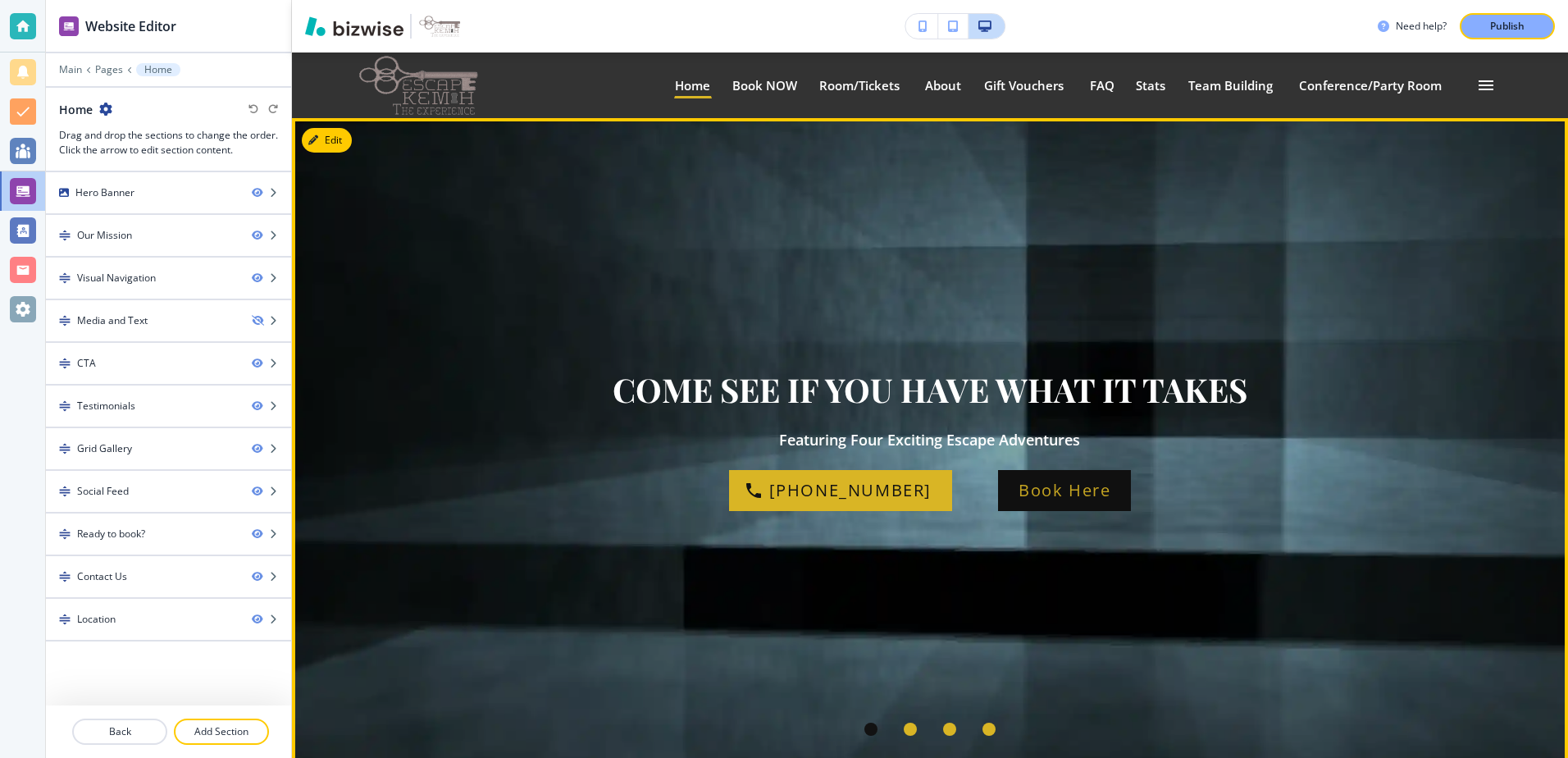
click at [1031, 502] on p "Book Here" at bounding box center [1065, 491] width 92 height 27
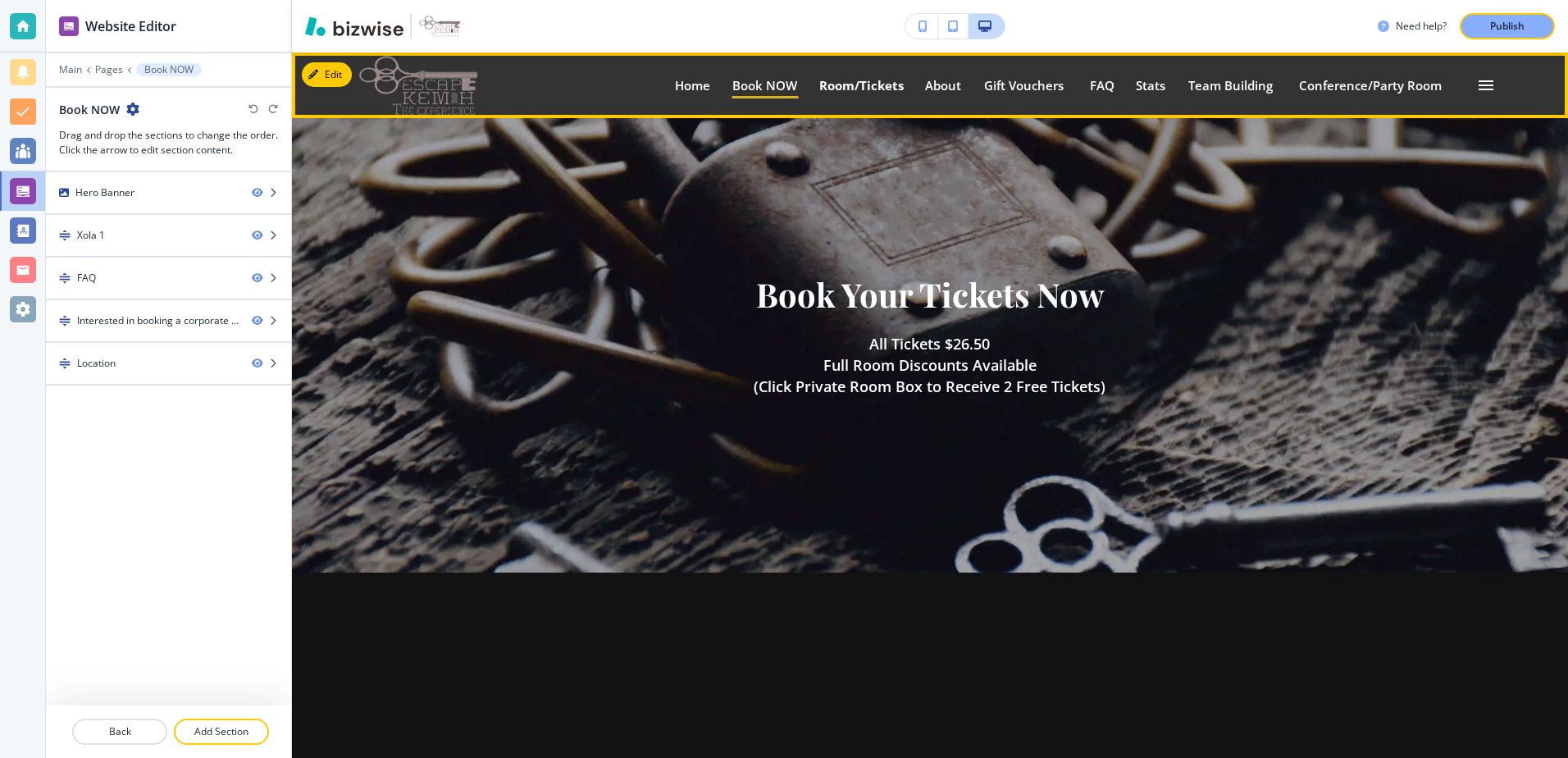
click at [840, 86] on p "Room/Tickets" at bounding box center [861, 86] width 85 height 12
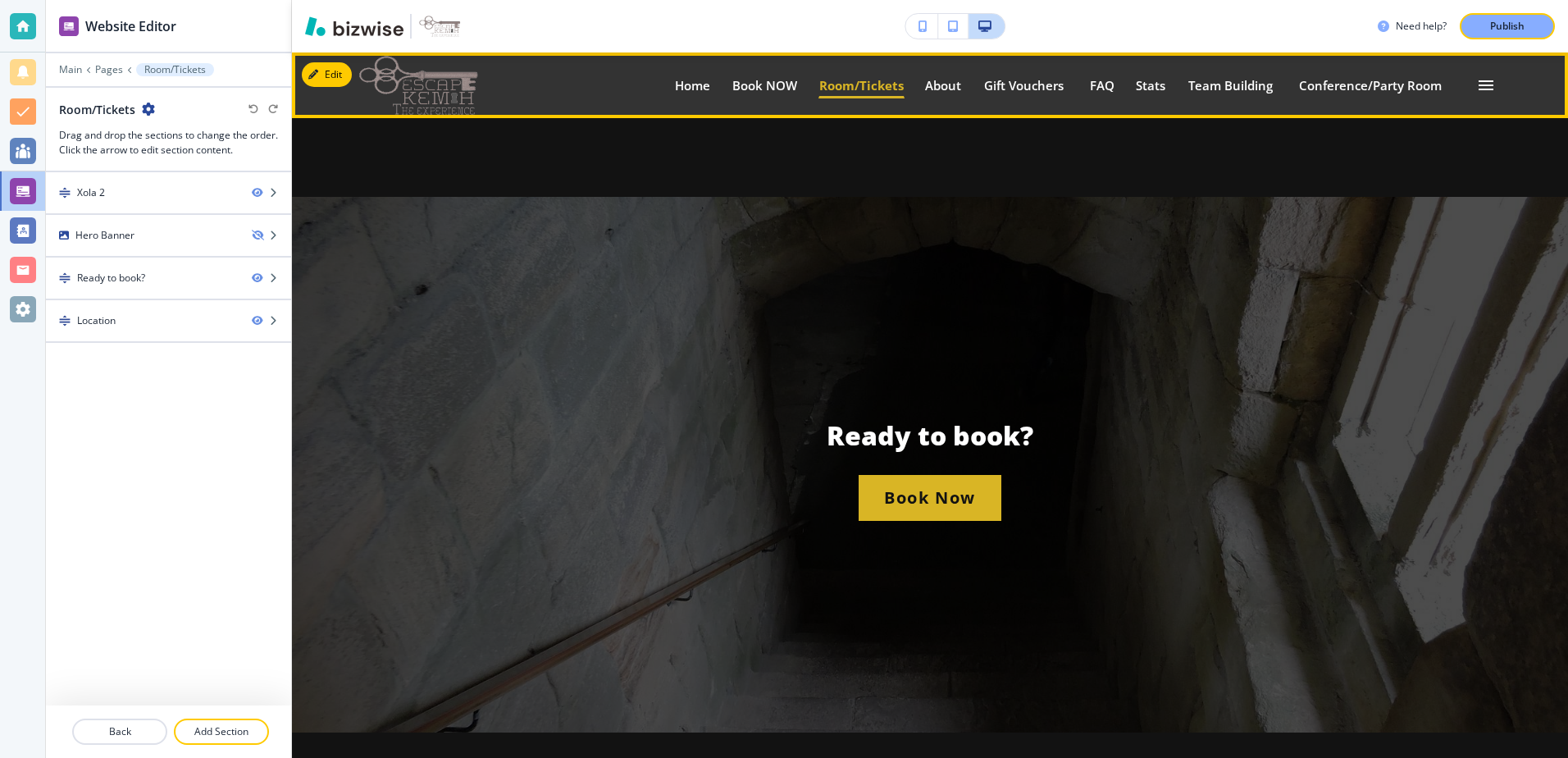
click at [867, 92] on p "Room/Tickets" at bounding box center [861, 86] width 85 height 12
click at [932, 92] on p "About" at bounding box center [944, 86] width 38 height 12
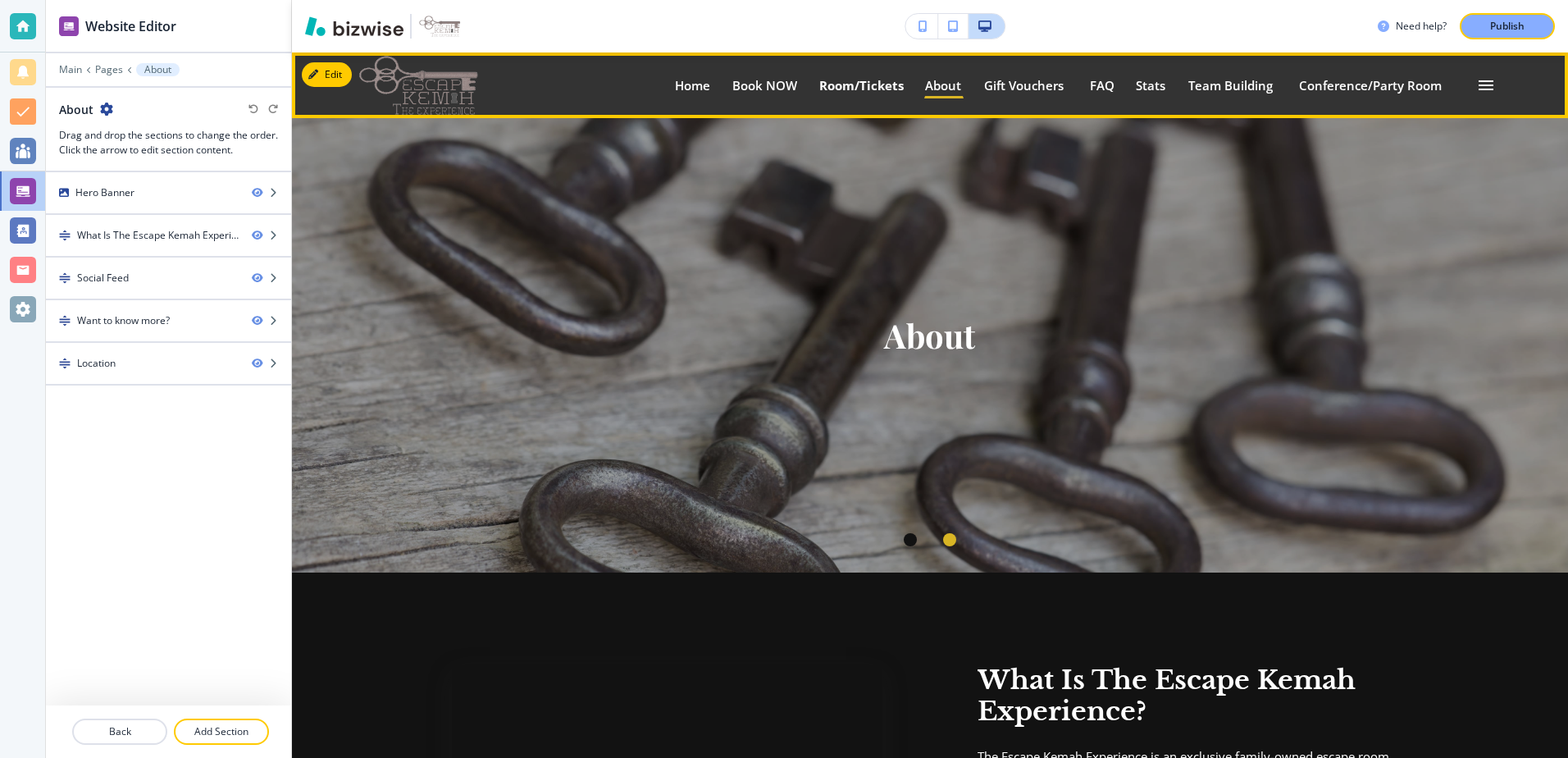
click at [885, 86] on p "Room/Tickets" at bounding box center [861, 86] width 85 height 12
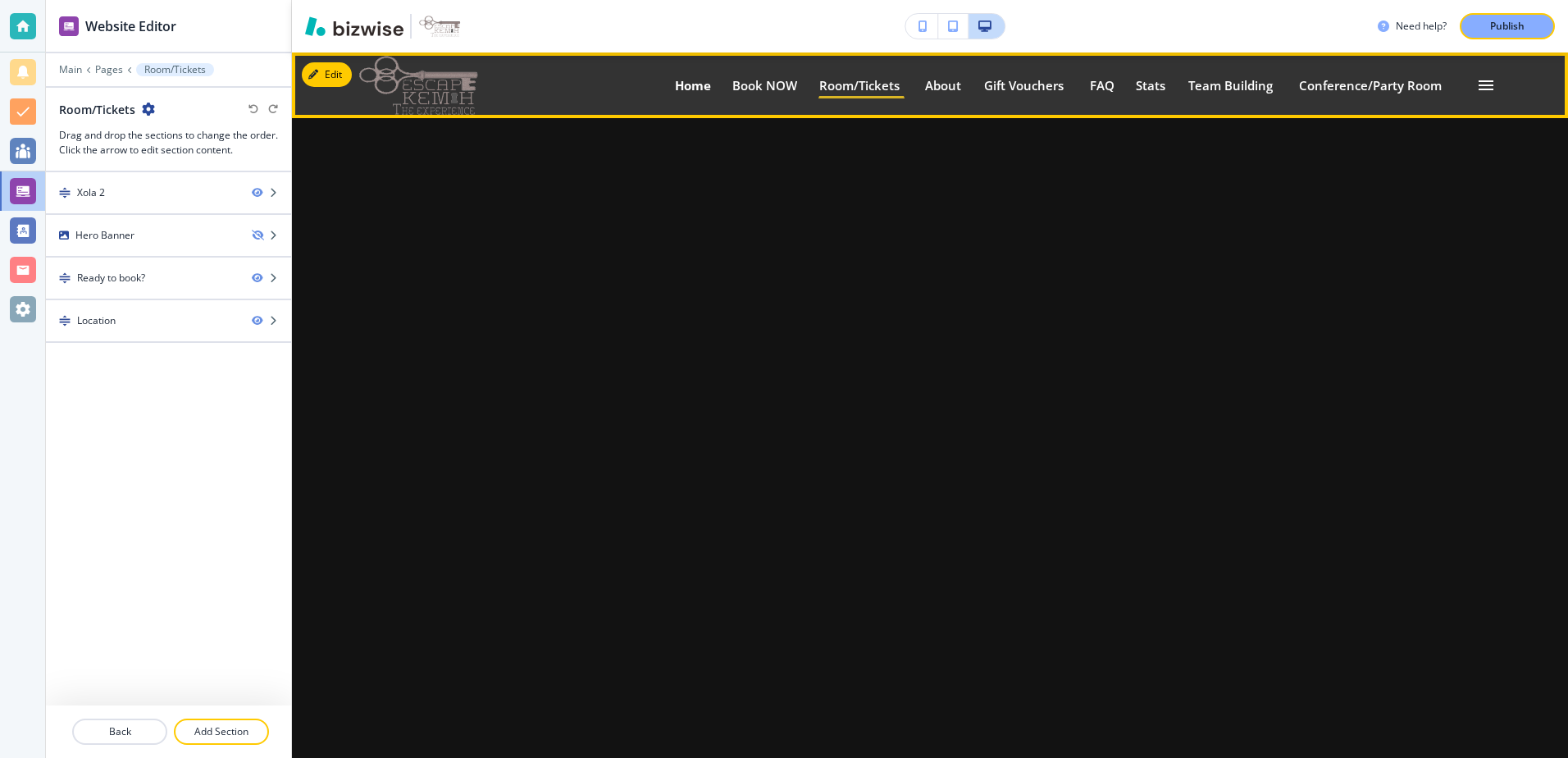
click at [697, 82] on p "Home" at bounding box center [692, 86] width 36 height 12
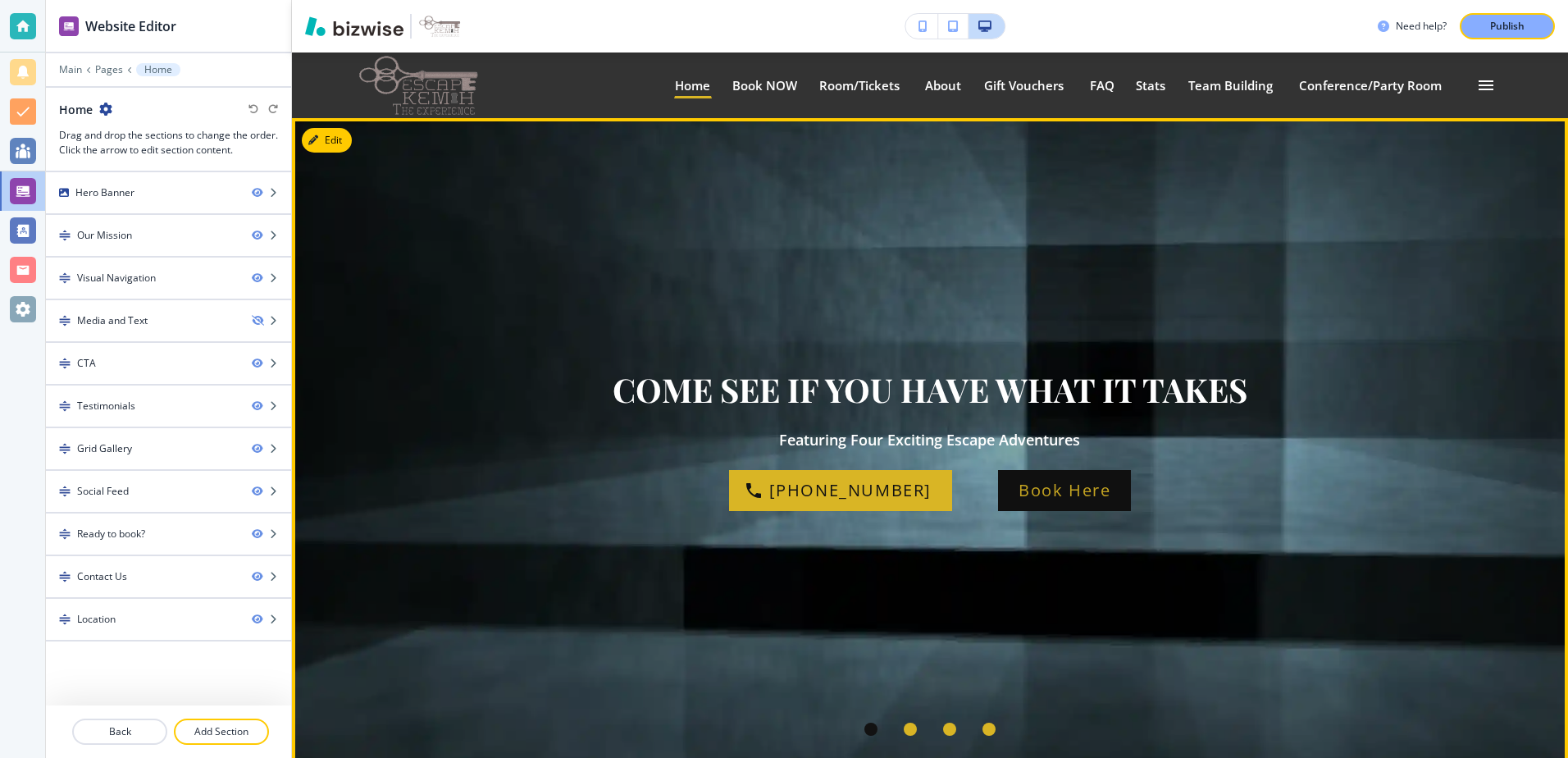
click at [1057, 506] on div "Book Here" at bounding box center [1065, 490] width 133 height 41
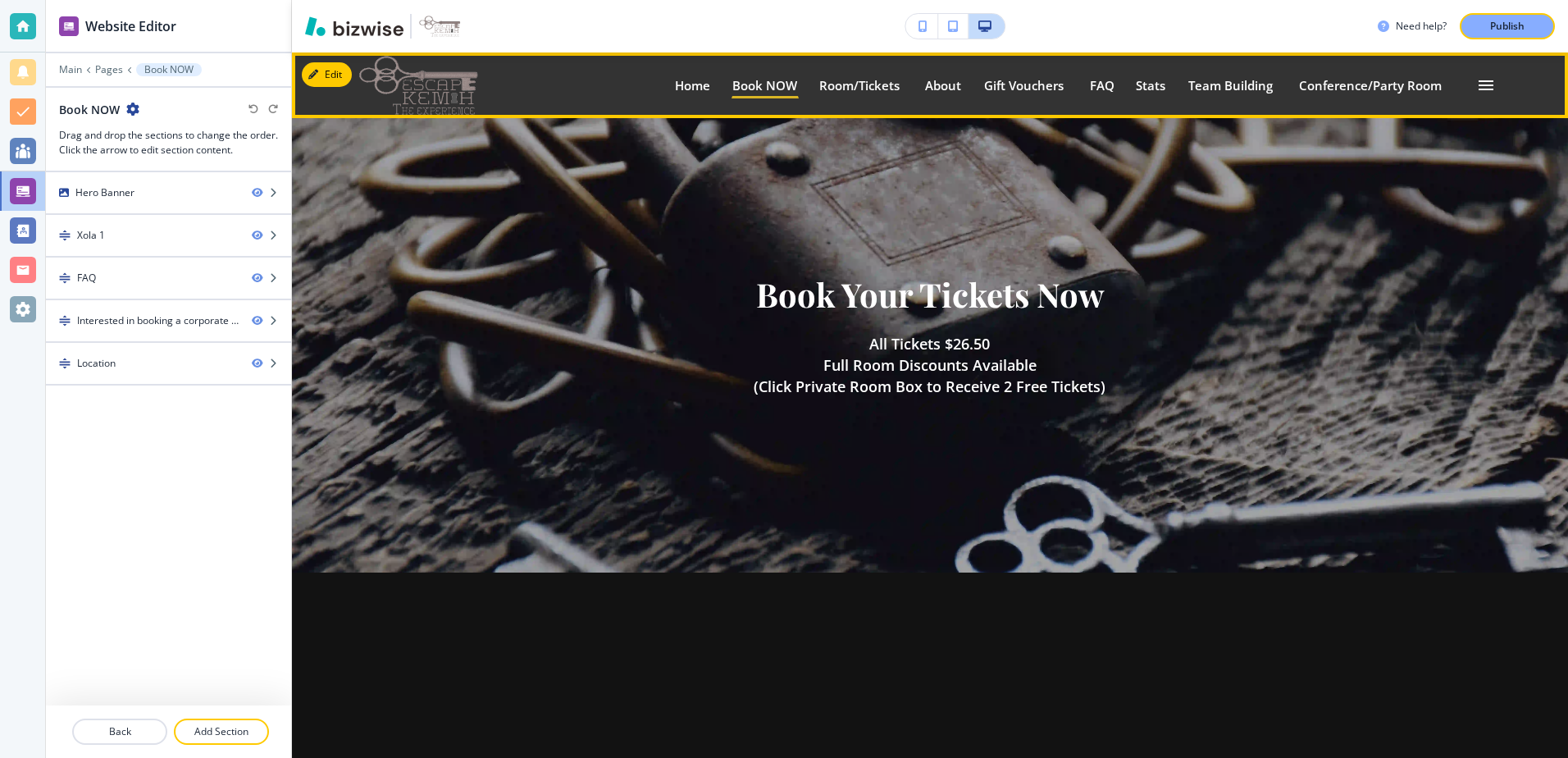
click at [708, 84] on div "Home Home" at bounding box center [702, 86] width 57 height 27
click at [696, 80] on p "Home" at bounding box center [692, 86] width 36 height 12
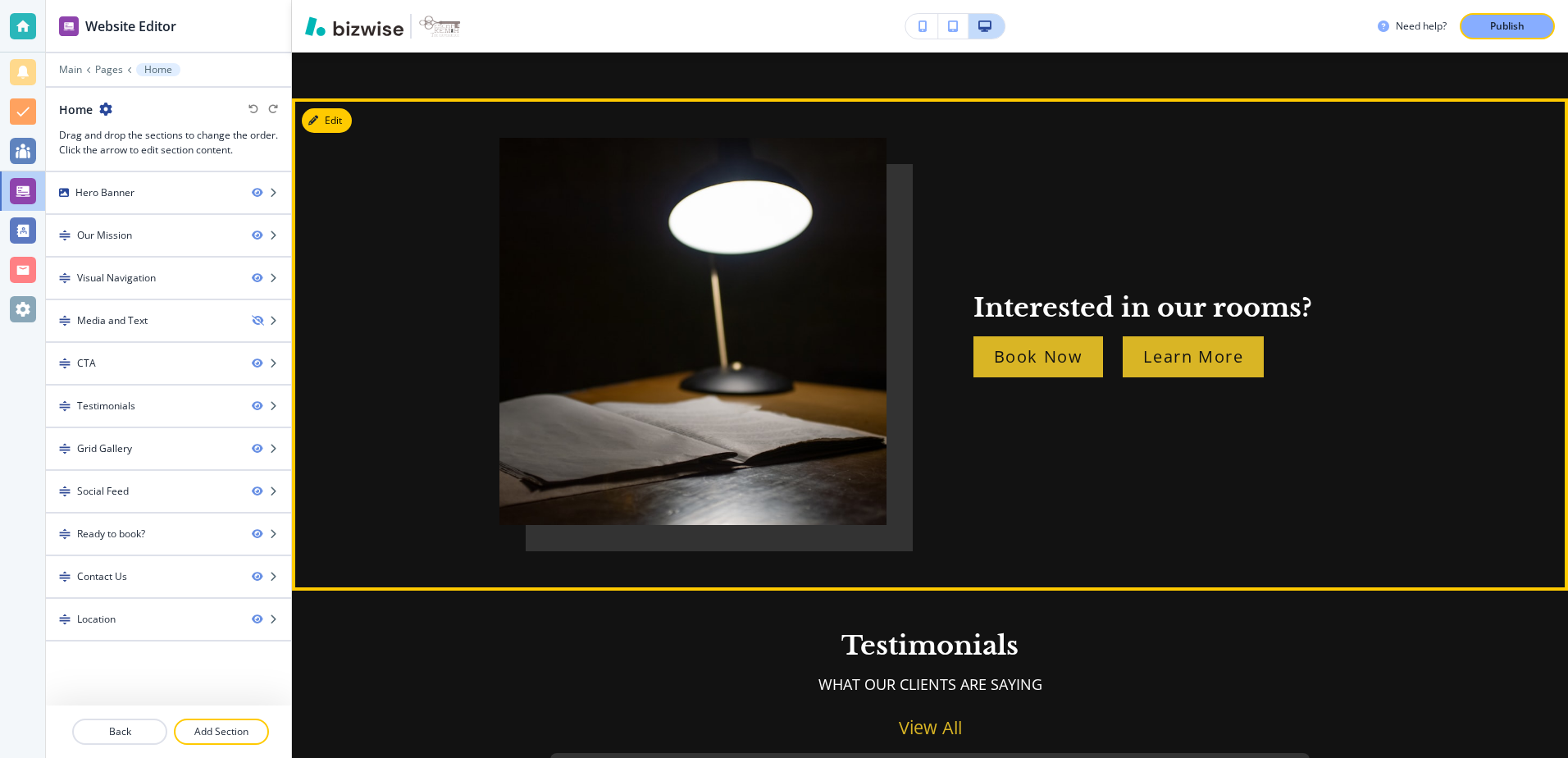
scroll to position [2132, 0]
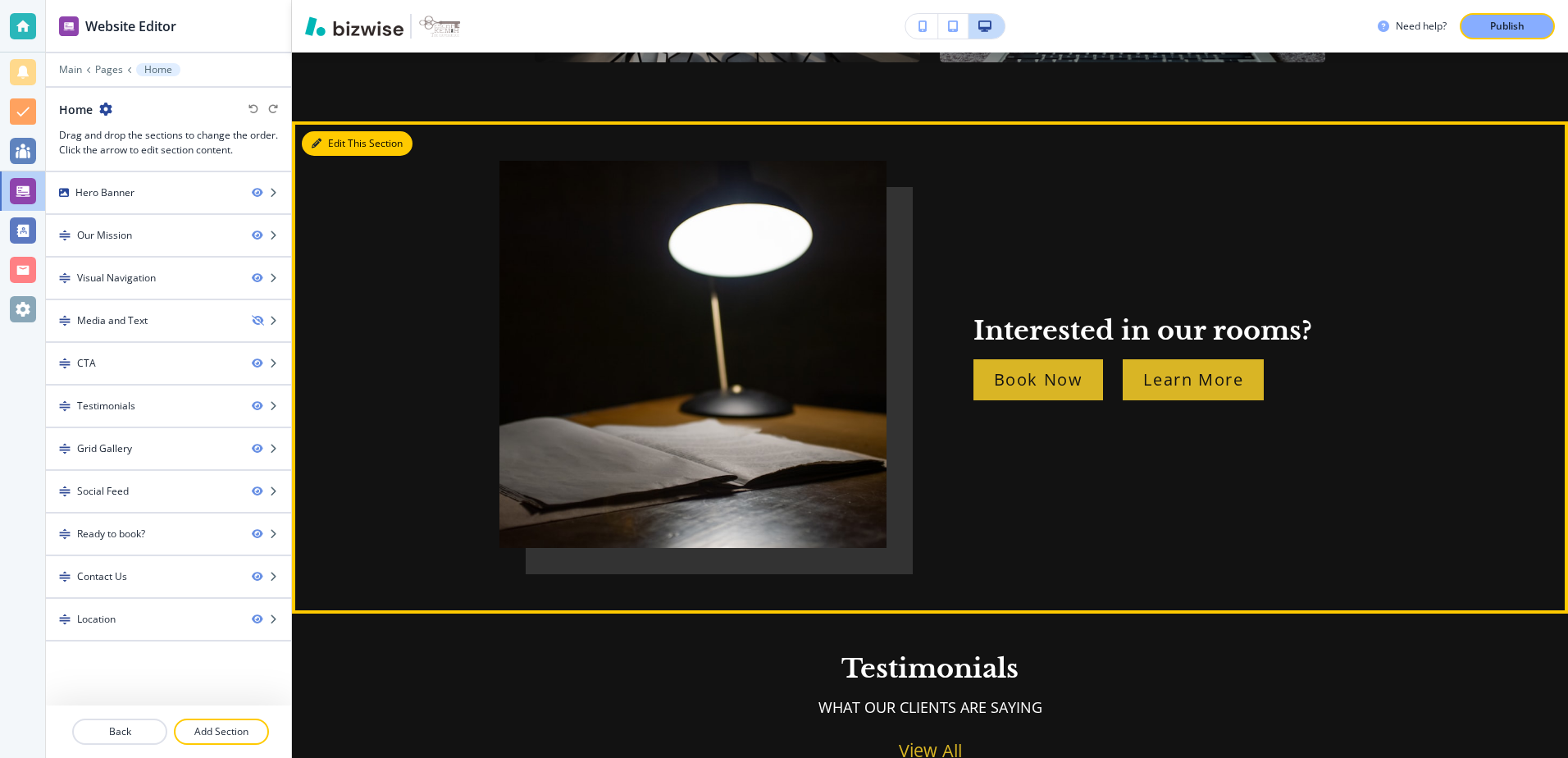
click at [314, 139] on icon "button" at bounding box center [316, 143] width 10 height 10
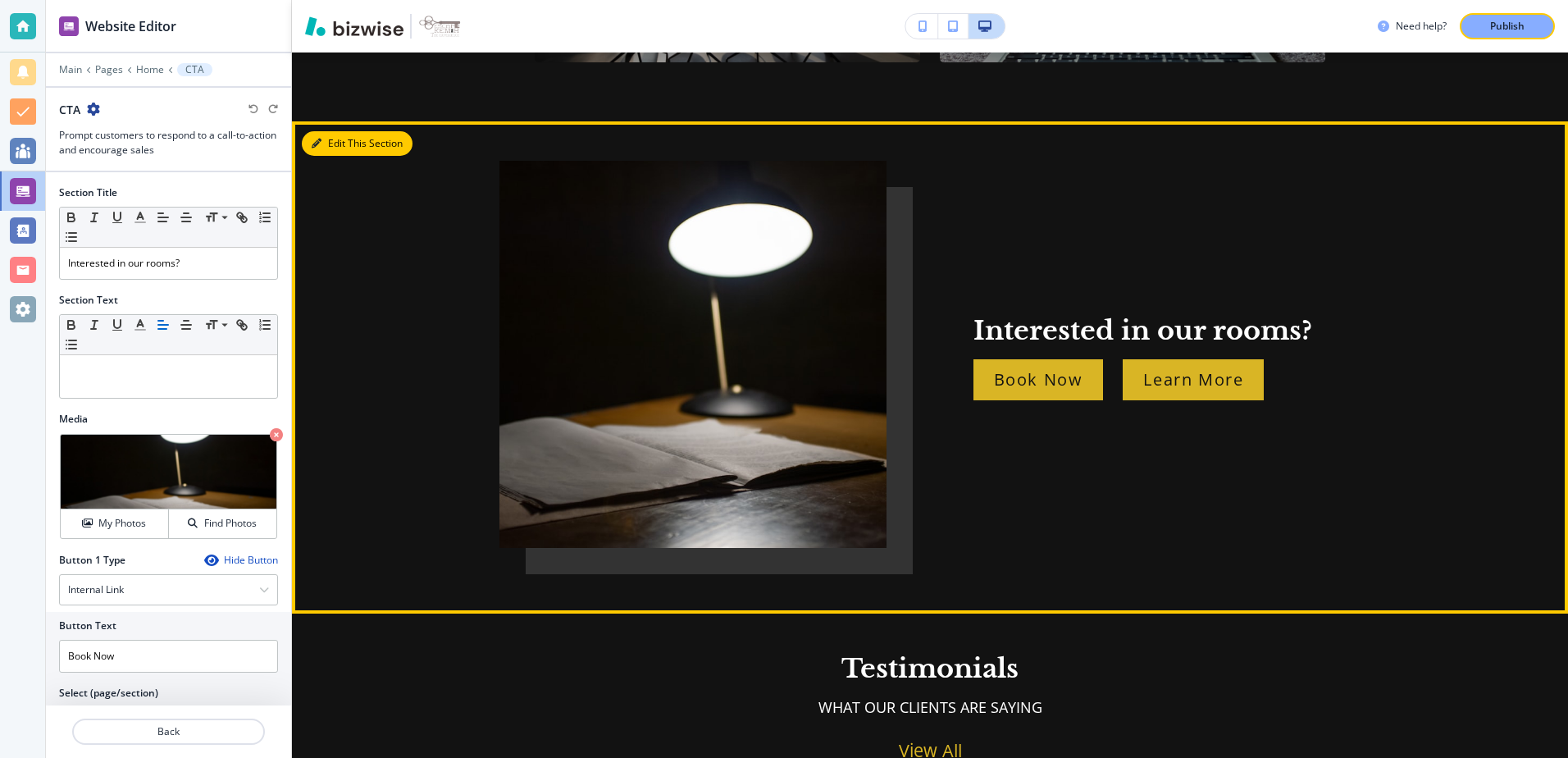
scroll to position [2189, 0]
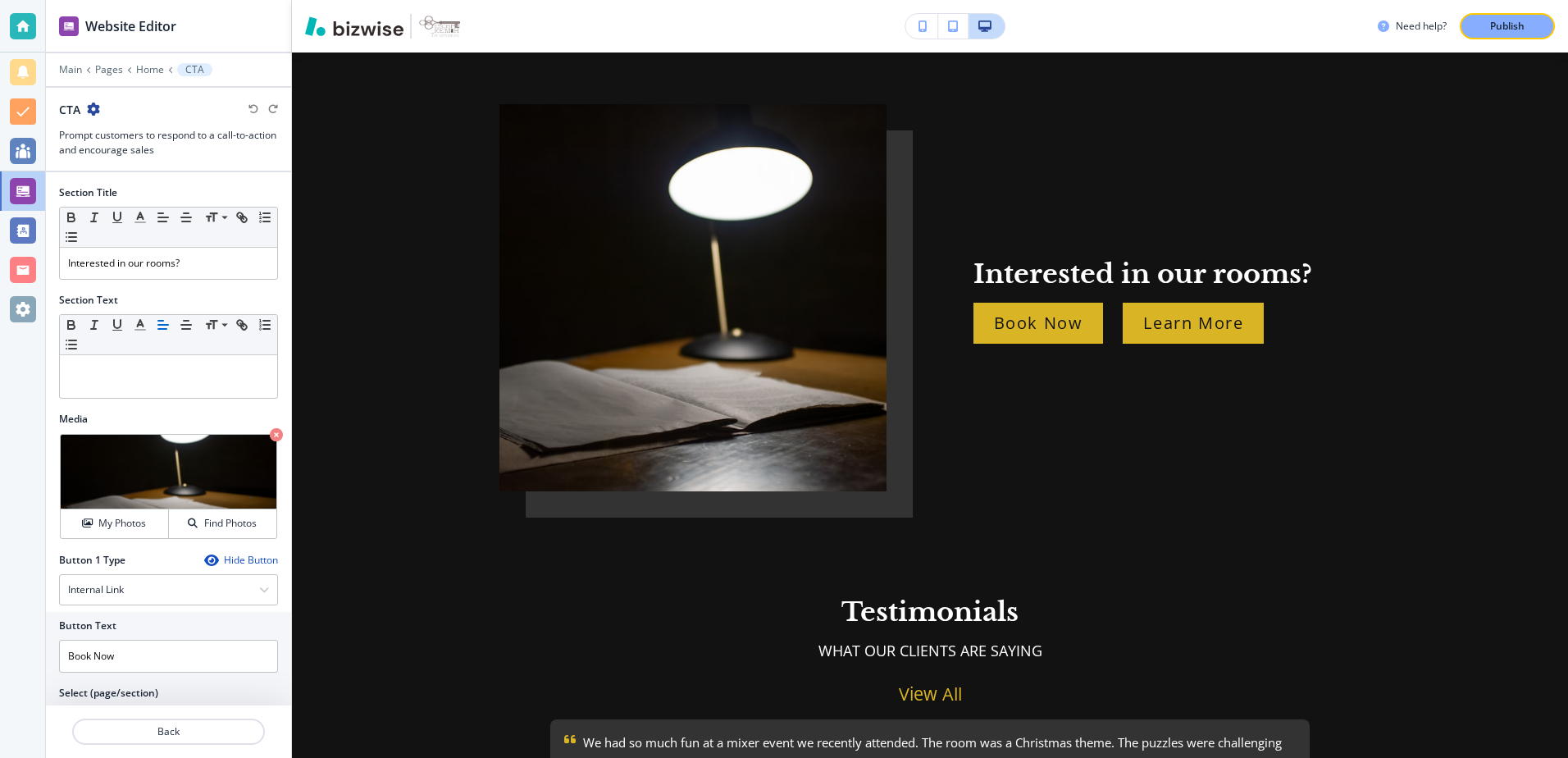
click at [204, 558] on icon "button" at bounding box center [210, 560] width 13 height 13
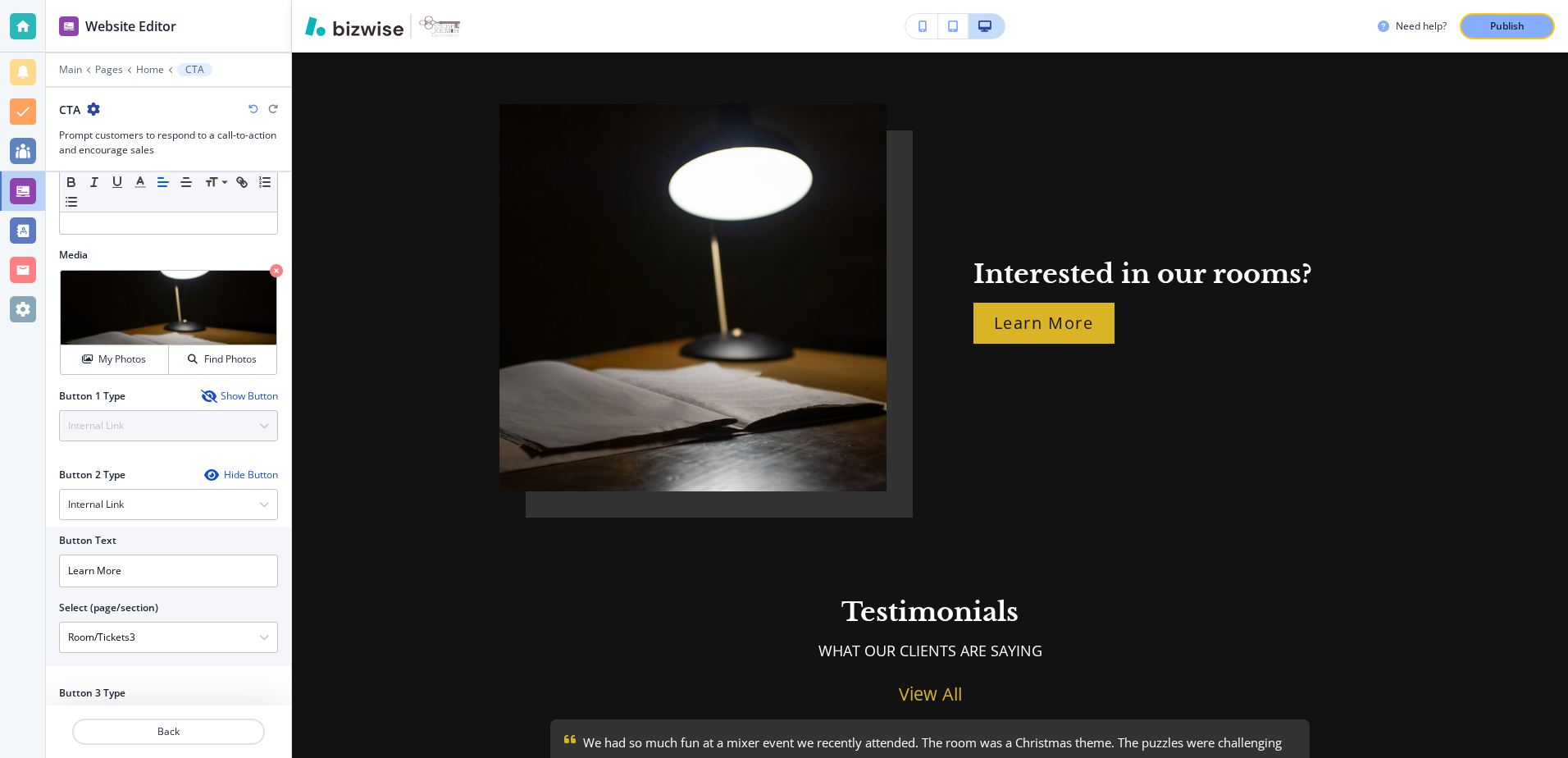
scroll to position [210, 0]
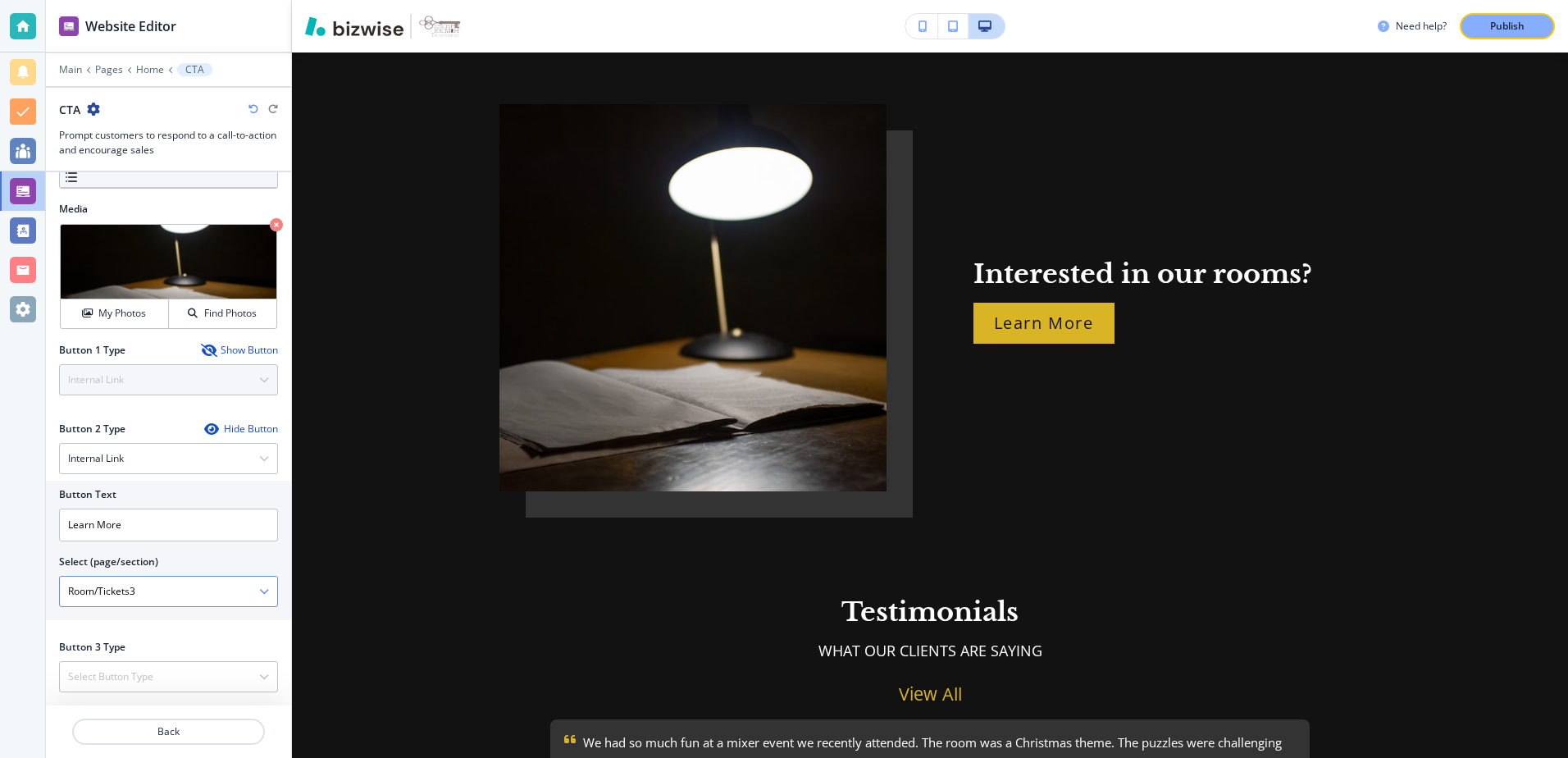
click at [249, 600] on div "Room/Tickets3" at bounding box center [169, 591] width 218 height 29
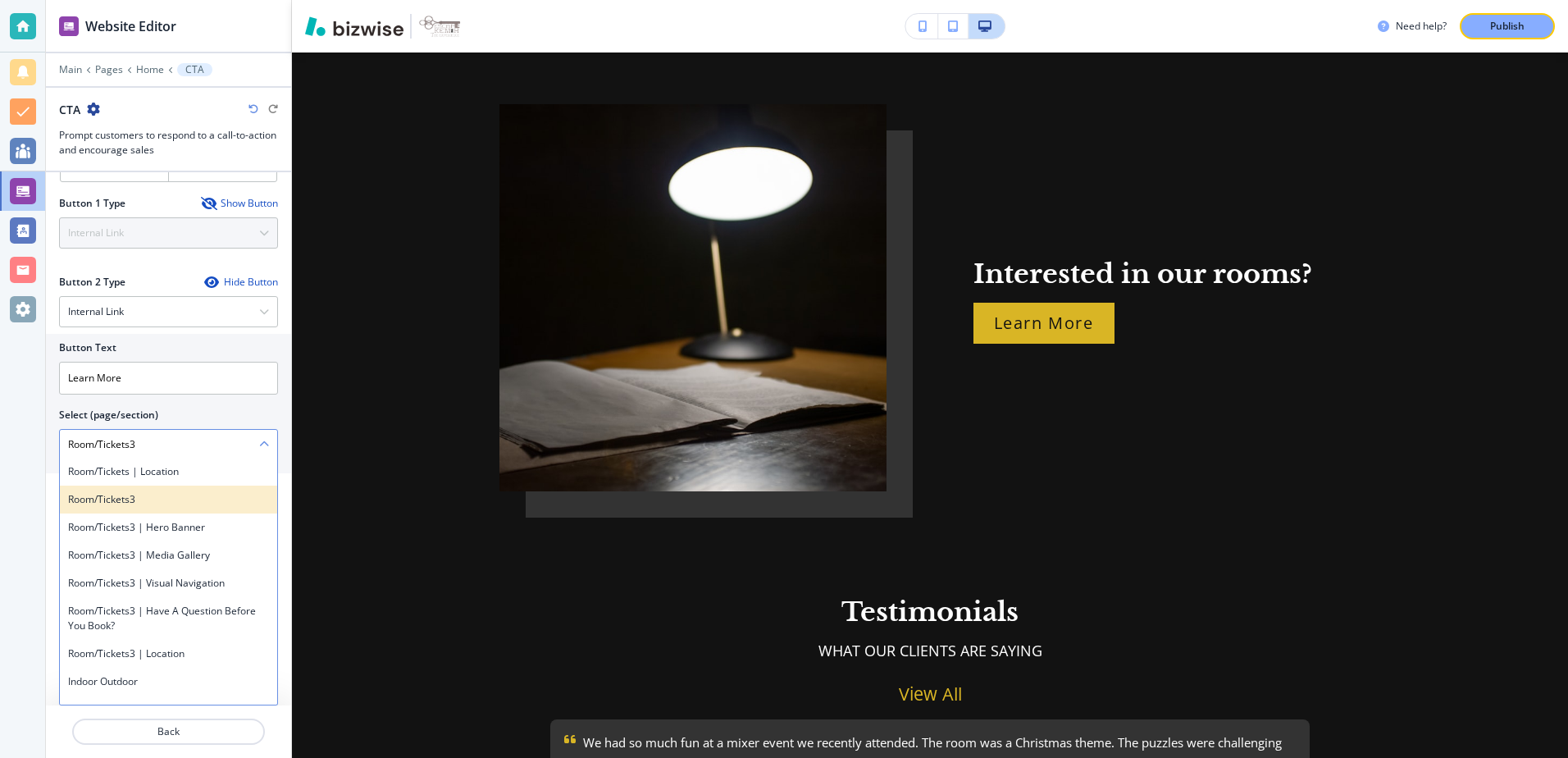
scroll to position [547, 0]
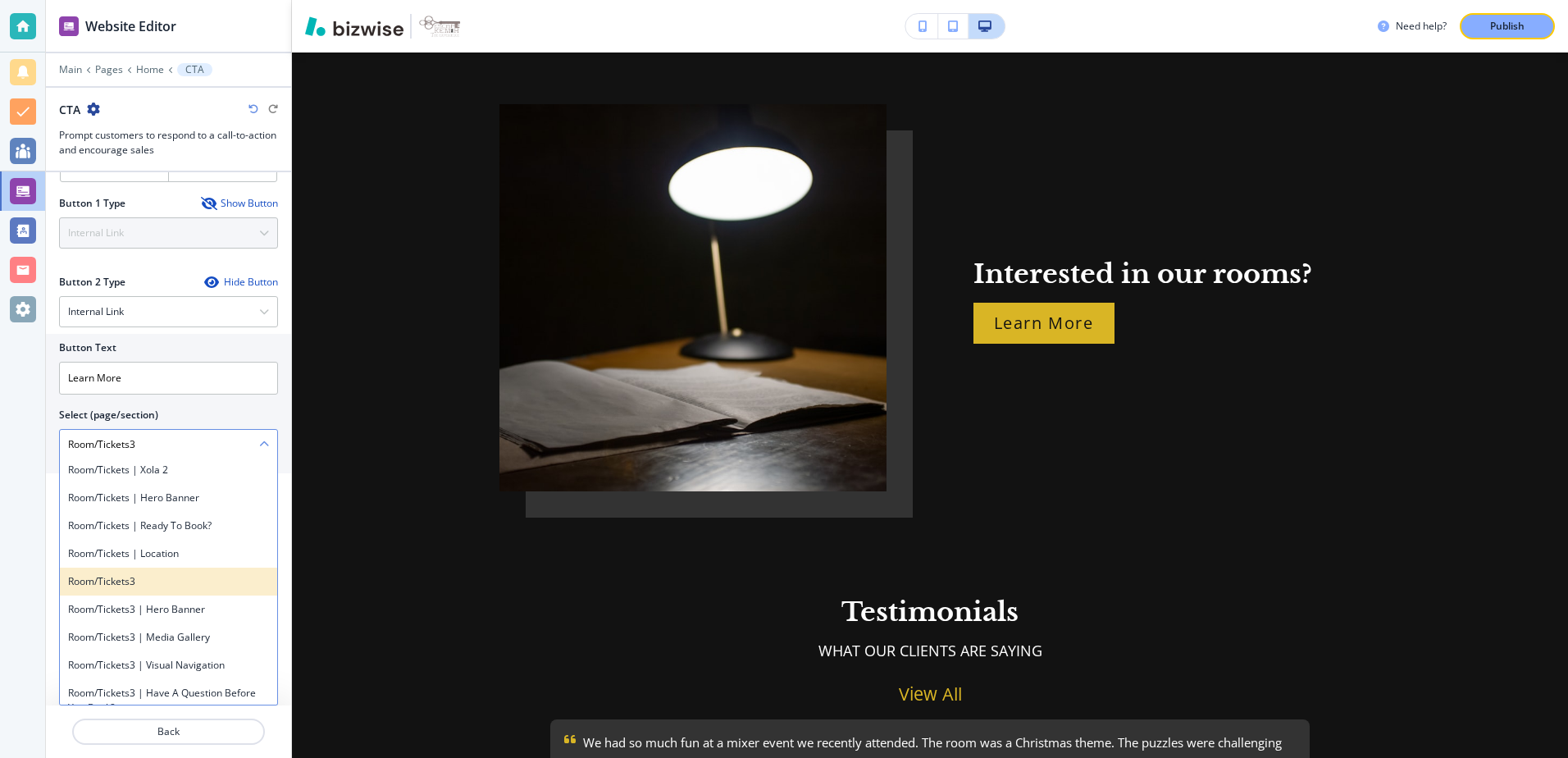
click at [183, 588] on h4 "Room/Tickets3" at bounding box center [168, 581] width 201 height 15
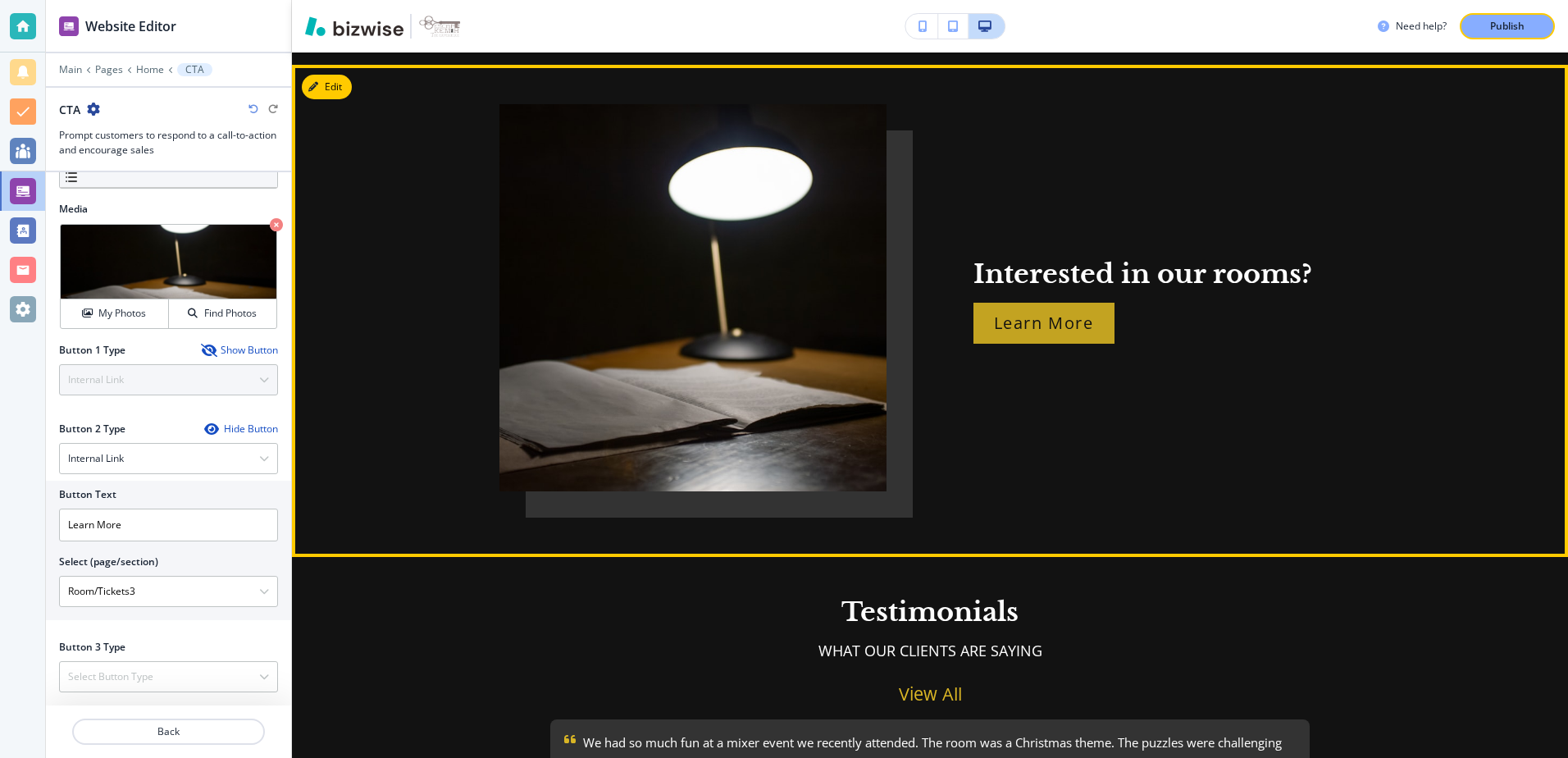
click at [1048, 310] on p "Learn More" at bounding box center [1044, 324] width 100 height 27
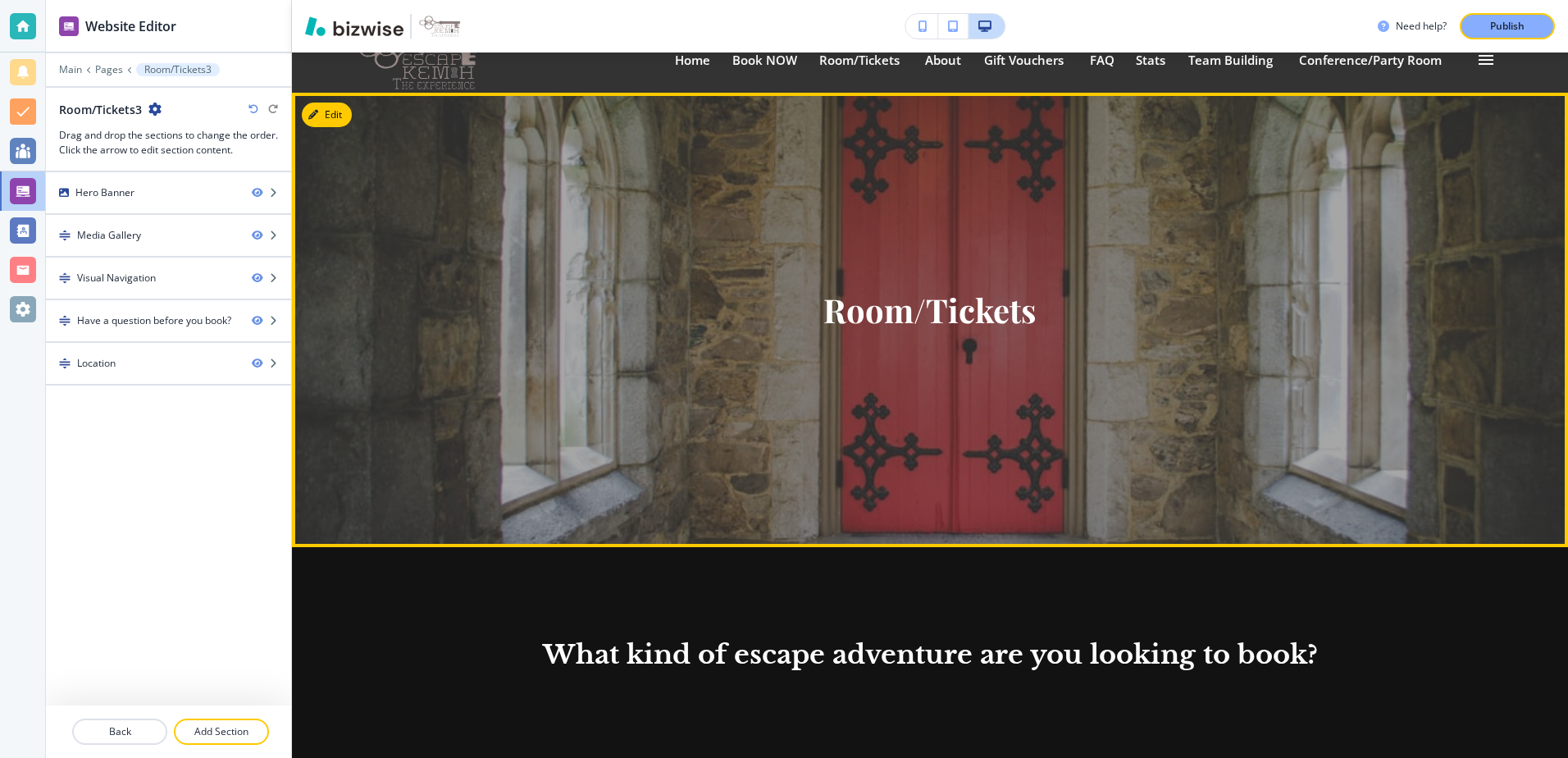
scroll to position [0, 0]
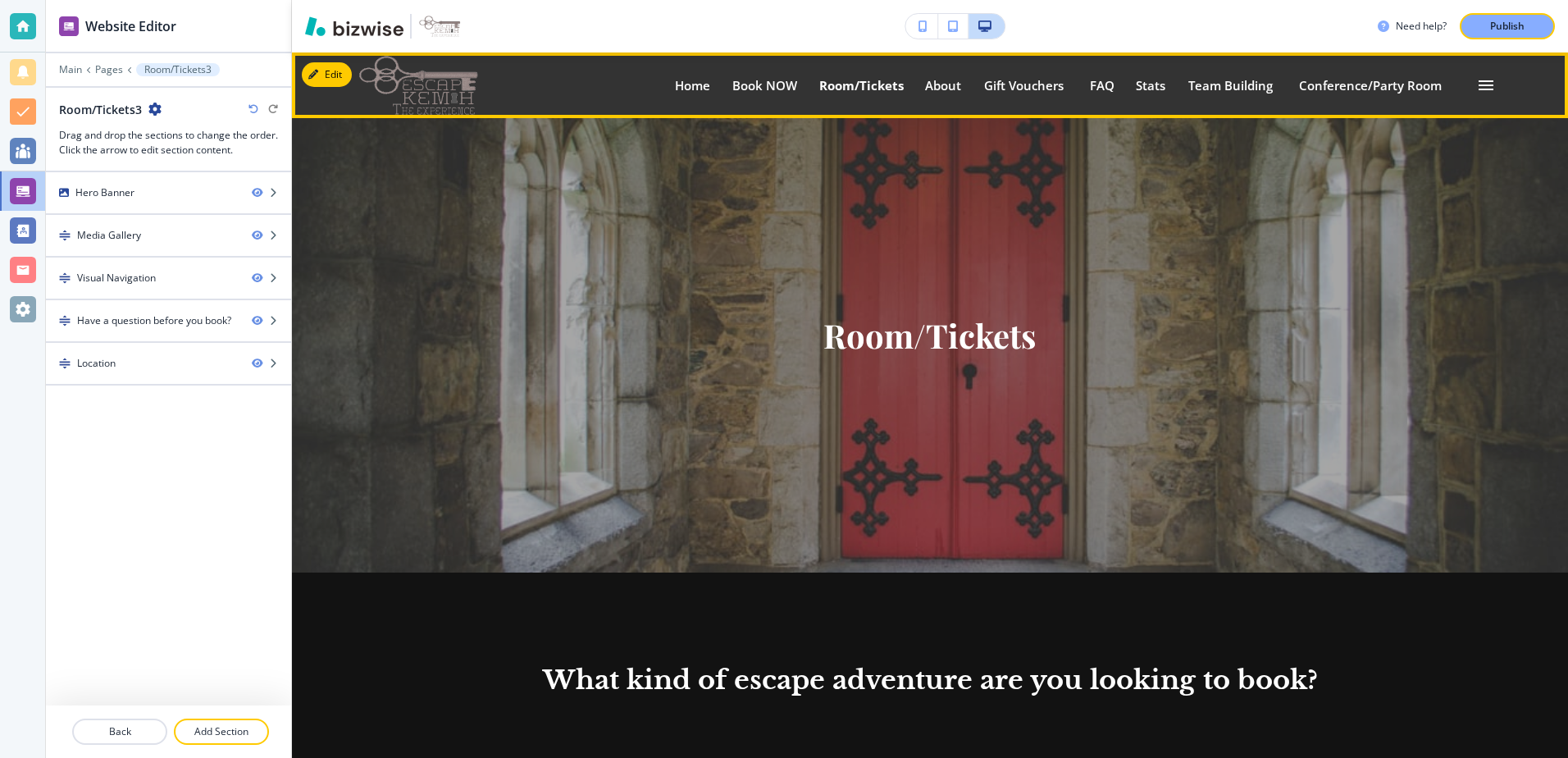
click at [863, 85] on p "Room/Tickets" at bounding box center [861, 86] width 85 height 12
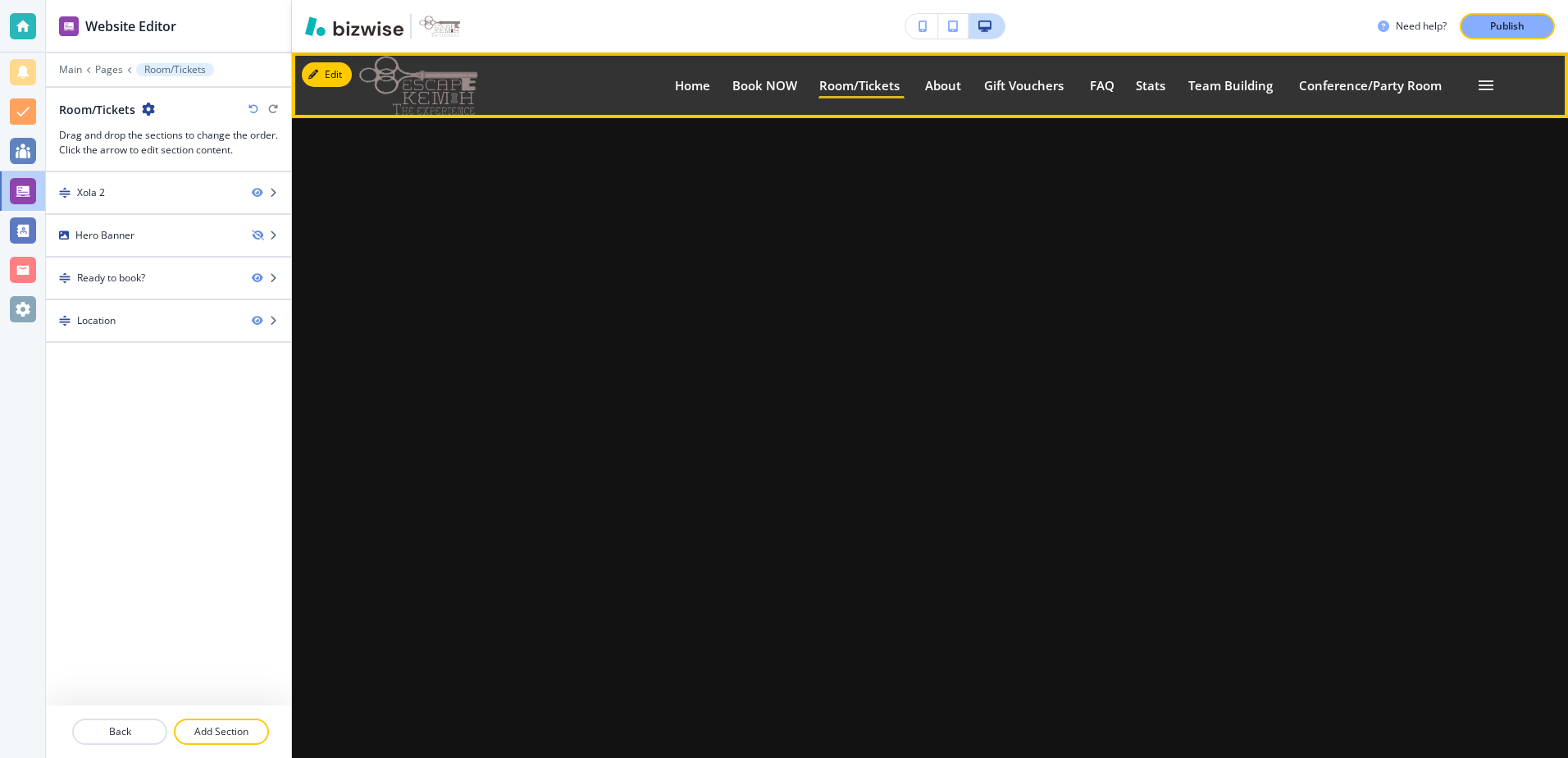
click at [1475, 70] on button "button" at bounding box center [1486, 85] width 36 height 36
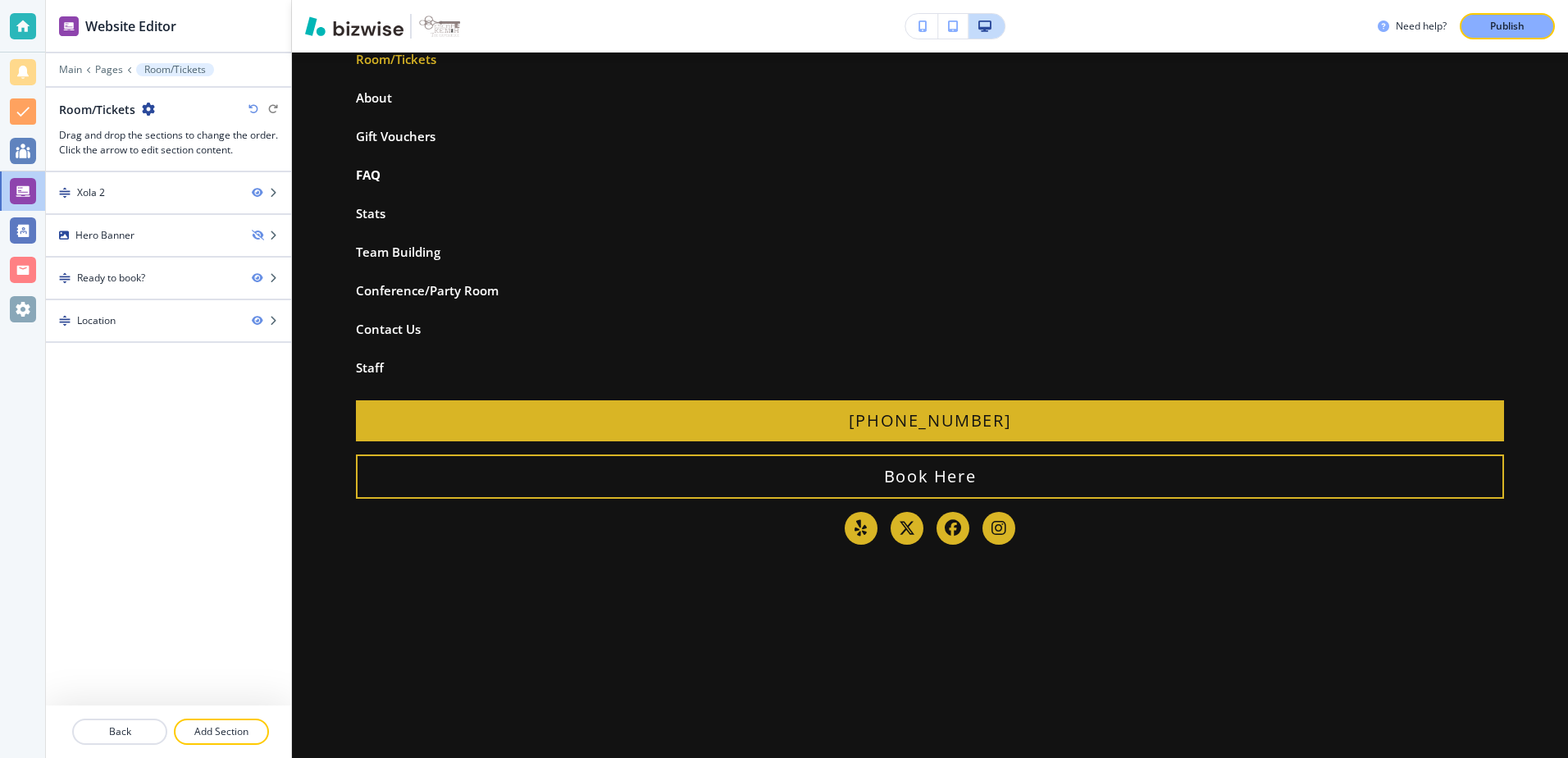
scroll to position [164, 0]
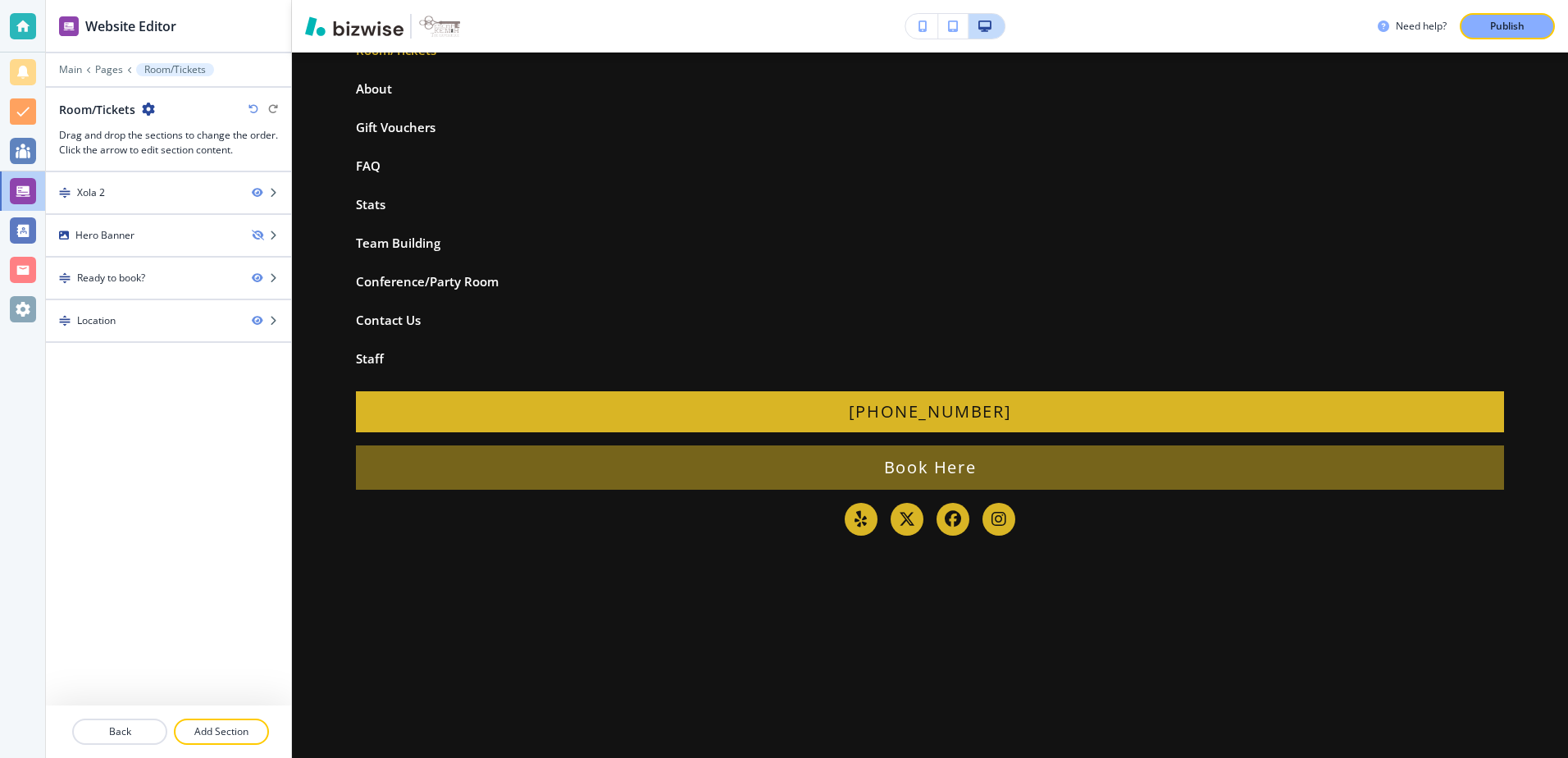
click at [568, 476] on div "Book Here" at bounding box center [929, 468] width 1148 height 44
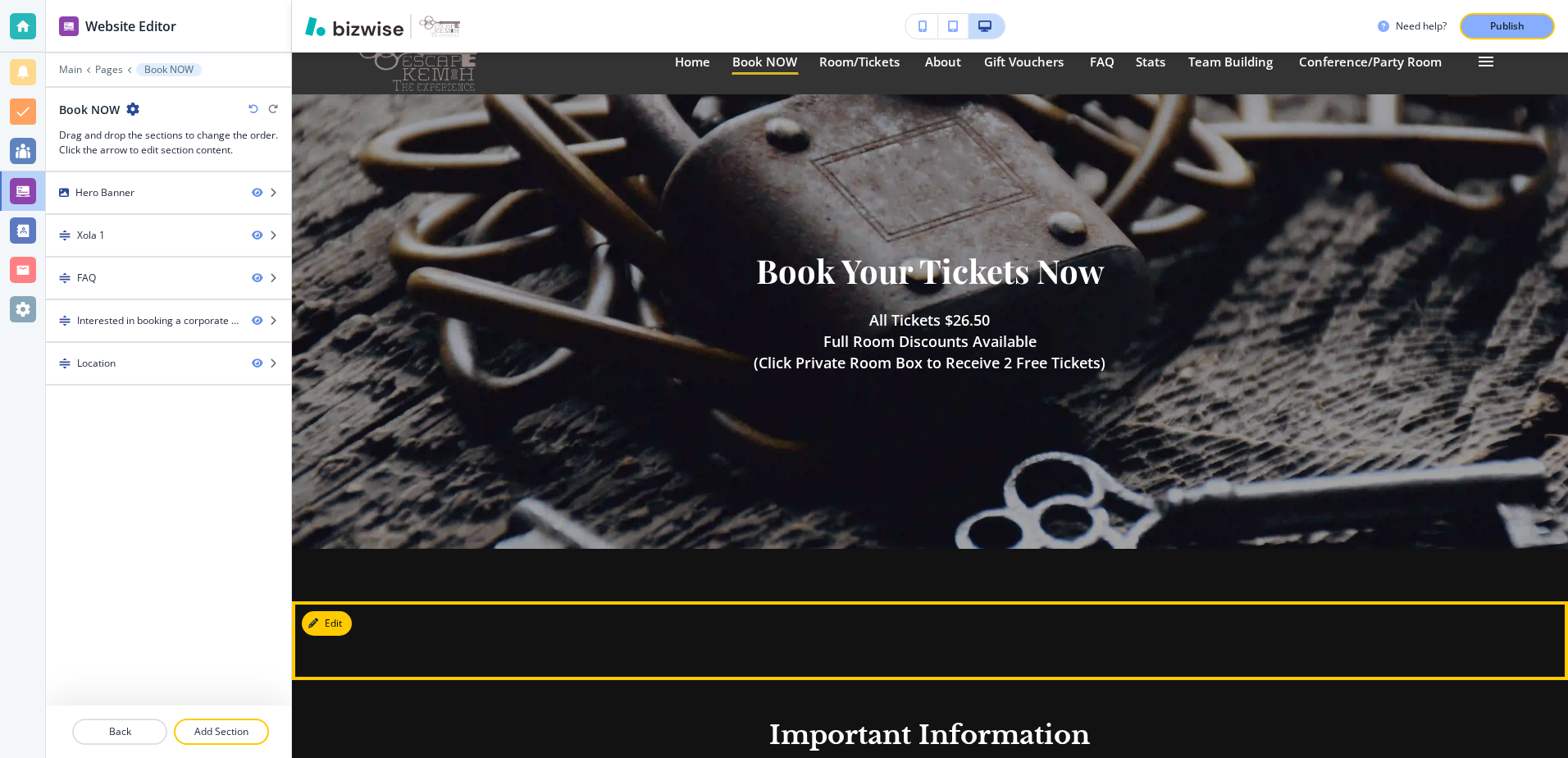
scroll to position [0, 0]
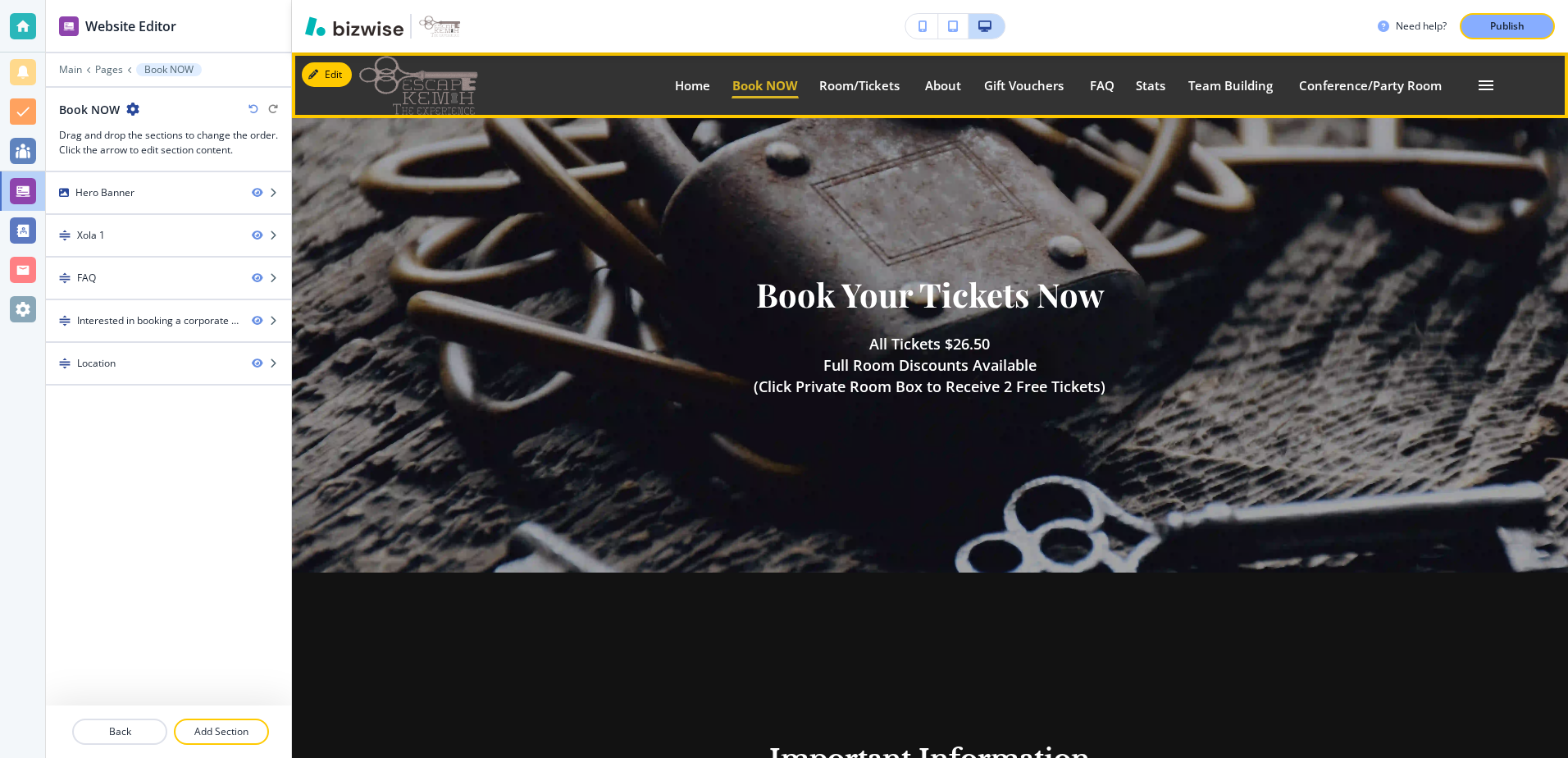
click at [784, 88] on p "Book NOW" at bounding box center [765, 86] width 65 height 12
click at [859, 72] on div "Room/Tickets Room/Tickets" at bounding box center [871, 85] width 106 height 33
click at [847, 85] on p "Room/Tickets" at bounding box center [861, 86] width 85 height 12
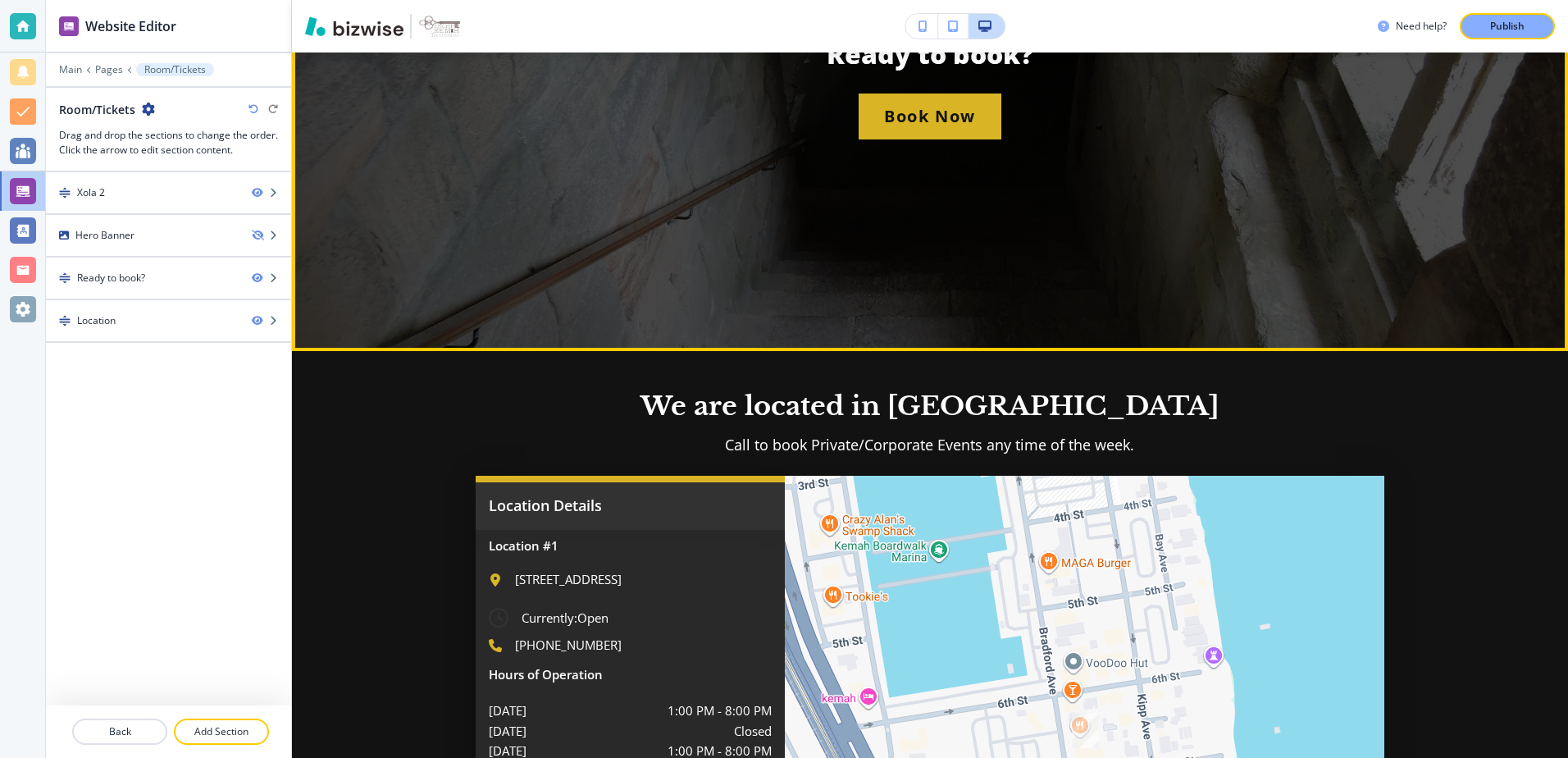
scroll to position [410, 0]
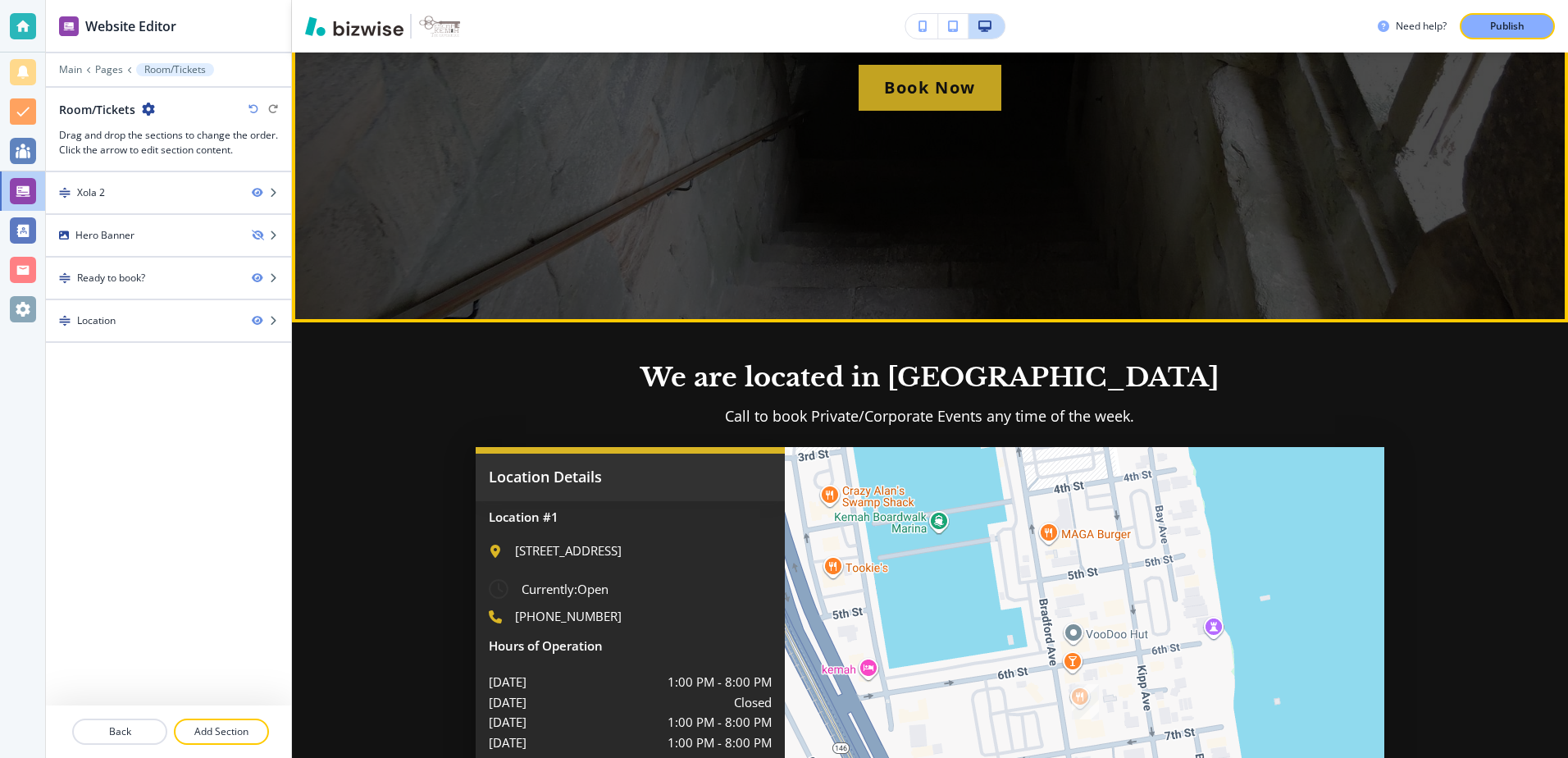
click at [916, 96] on p "Book Now" at bounding box center [930, 88] width 92 height 27
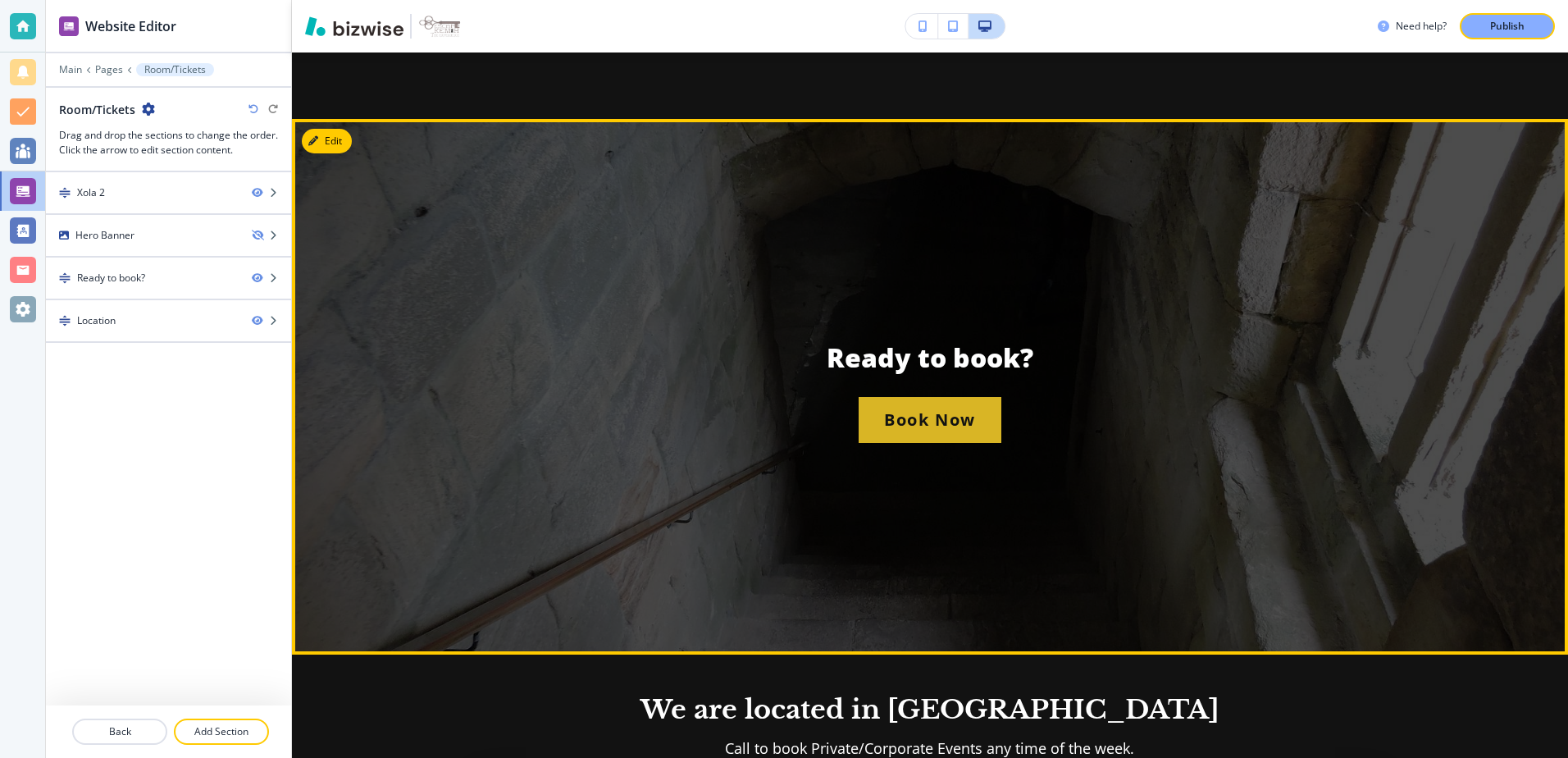
scroll to position [0, 0]
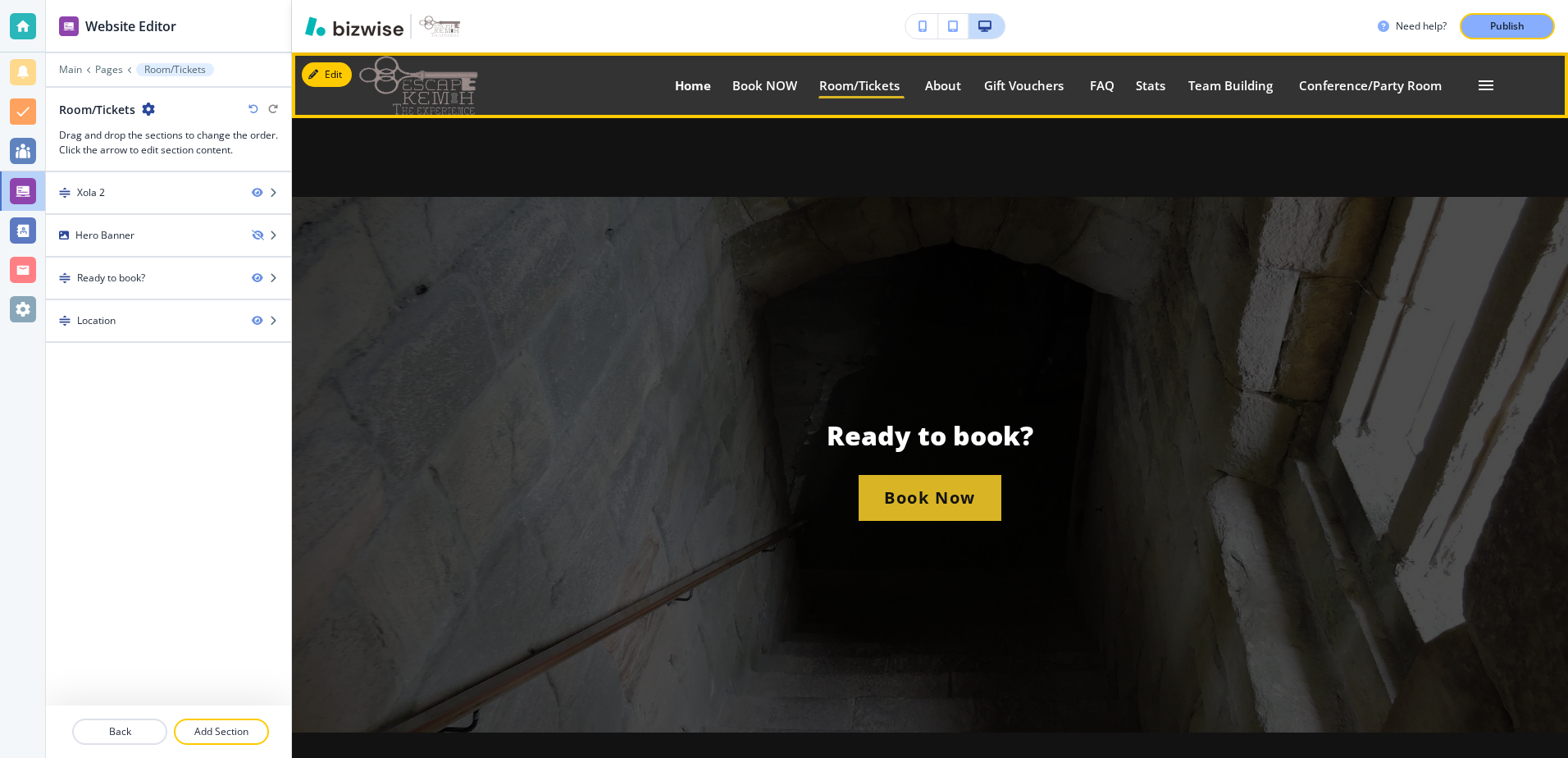
click at [704, 76] on link "Home Home" at bounding box center [692, 86] width 38 height 27
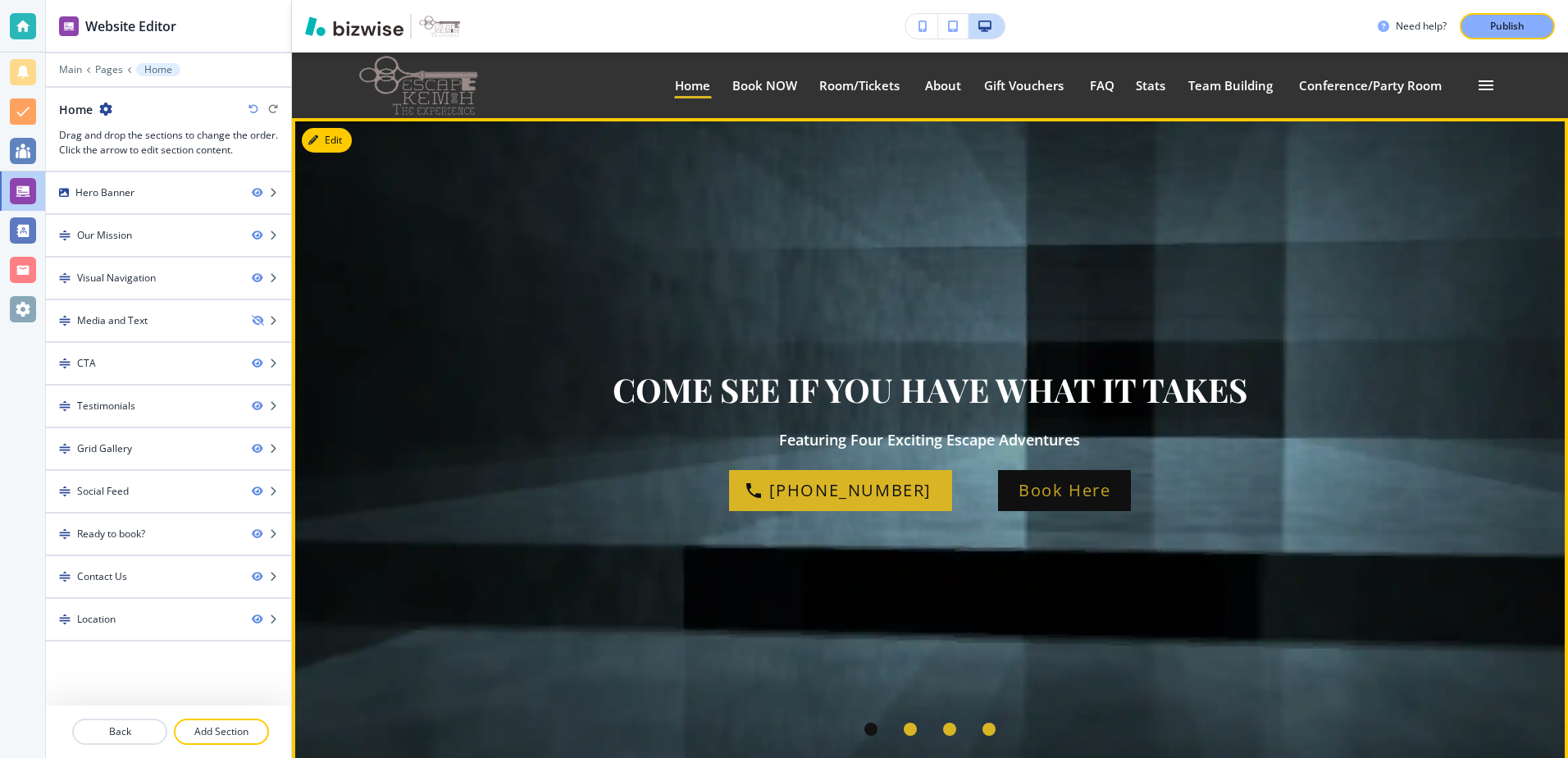
click at [1028, 502] on p "Book Here" at bounding box center [1065, 491] width 92 height 27
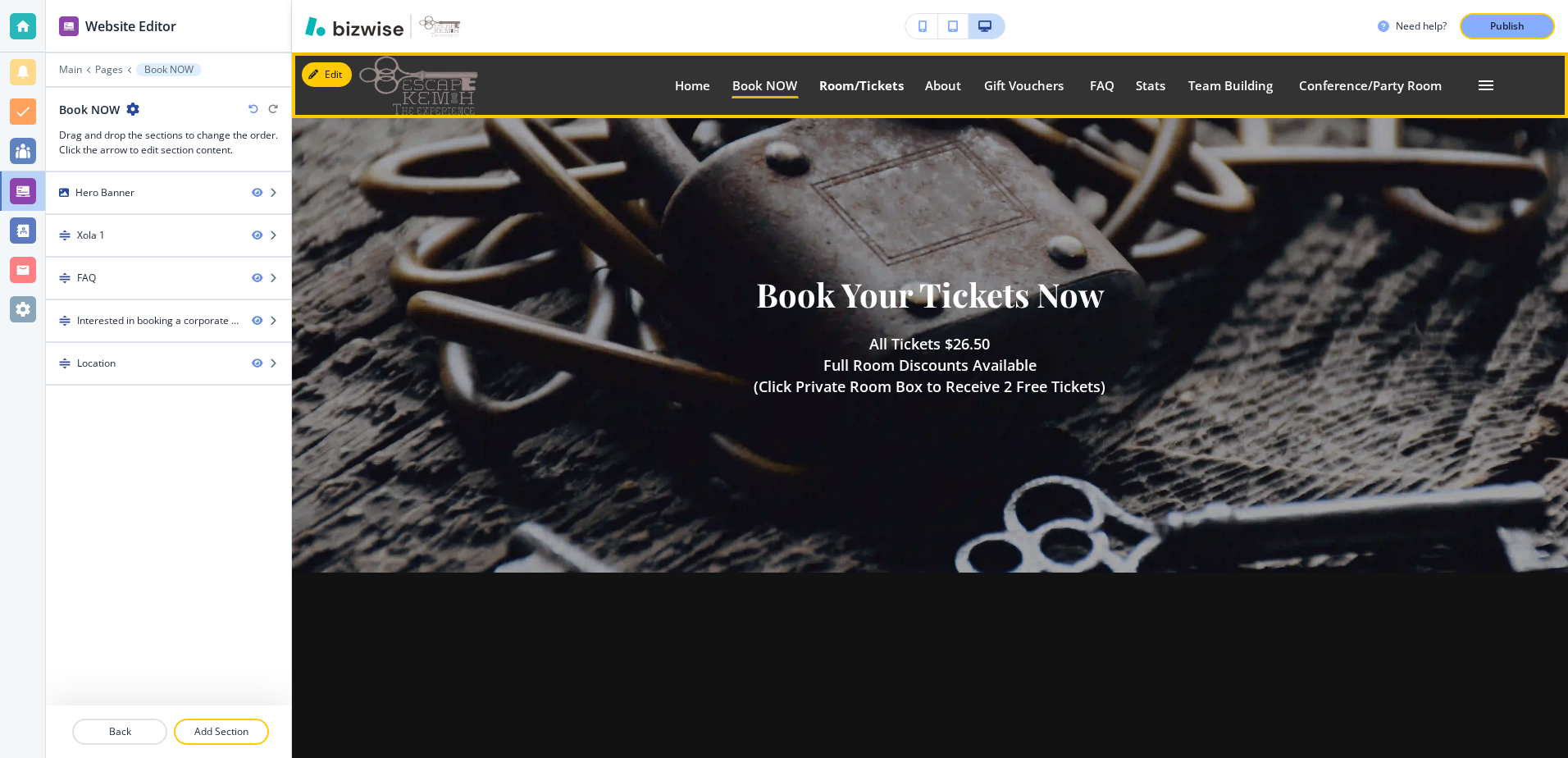
click at [830, 81] on p "Room/Tickets" at bounding box center [861, 86] width 85 height 12
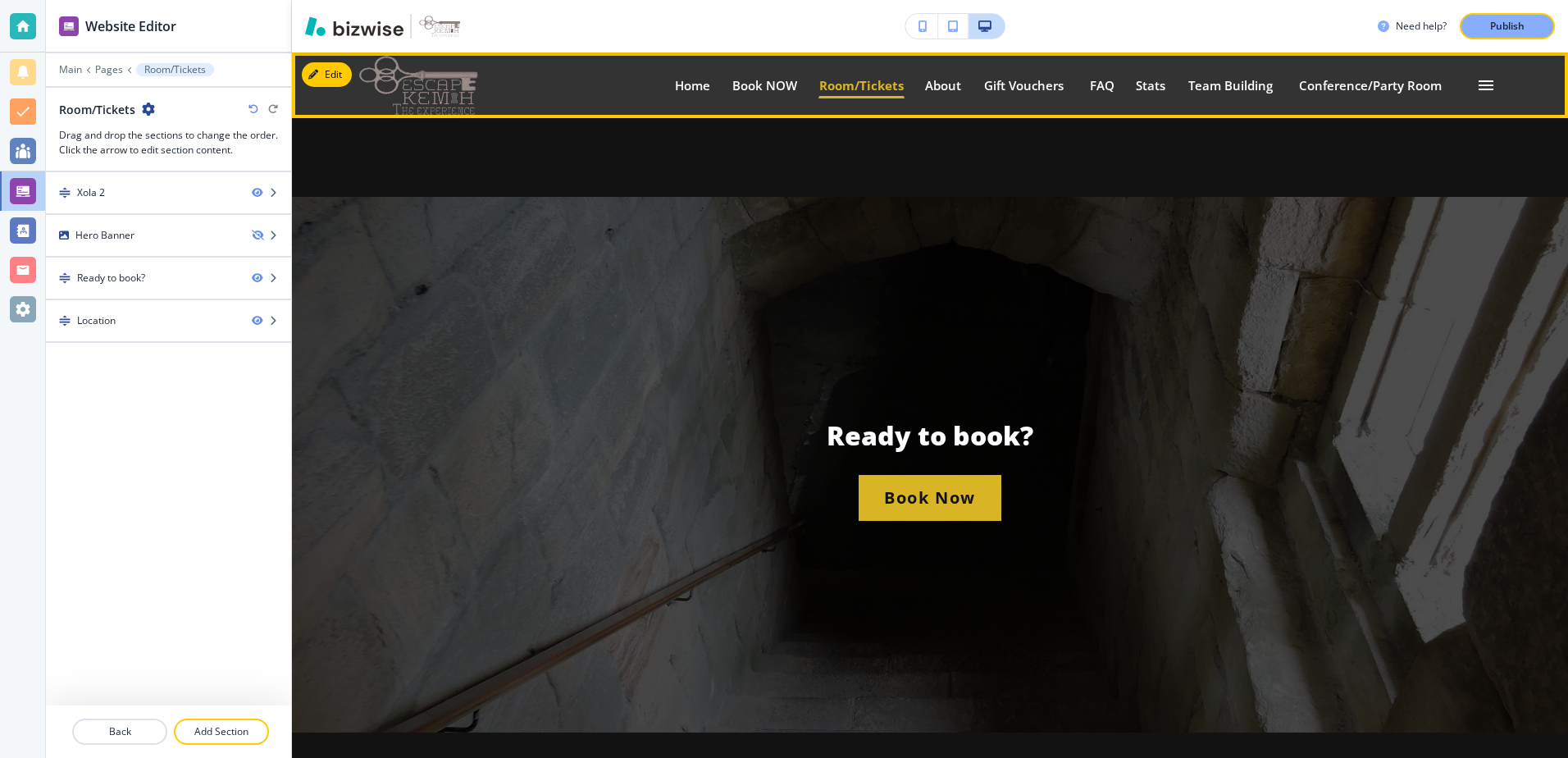
click at [831, 86] on p "Room/Tickets" at bounding box center [861, 86] width 85 height 12
click at [686, 88] on p "Home" at bounding box center [692, 86] width 36 height 12
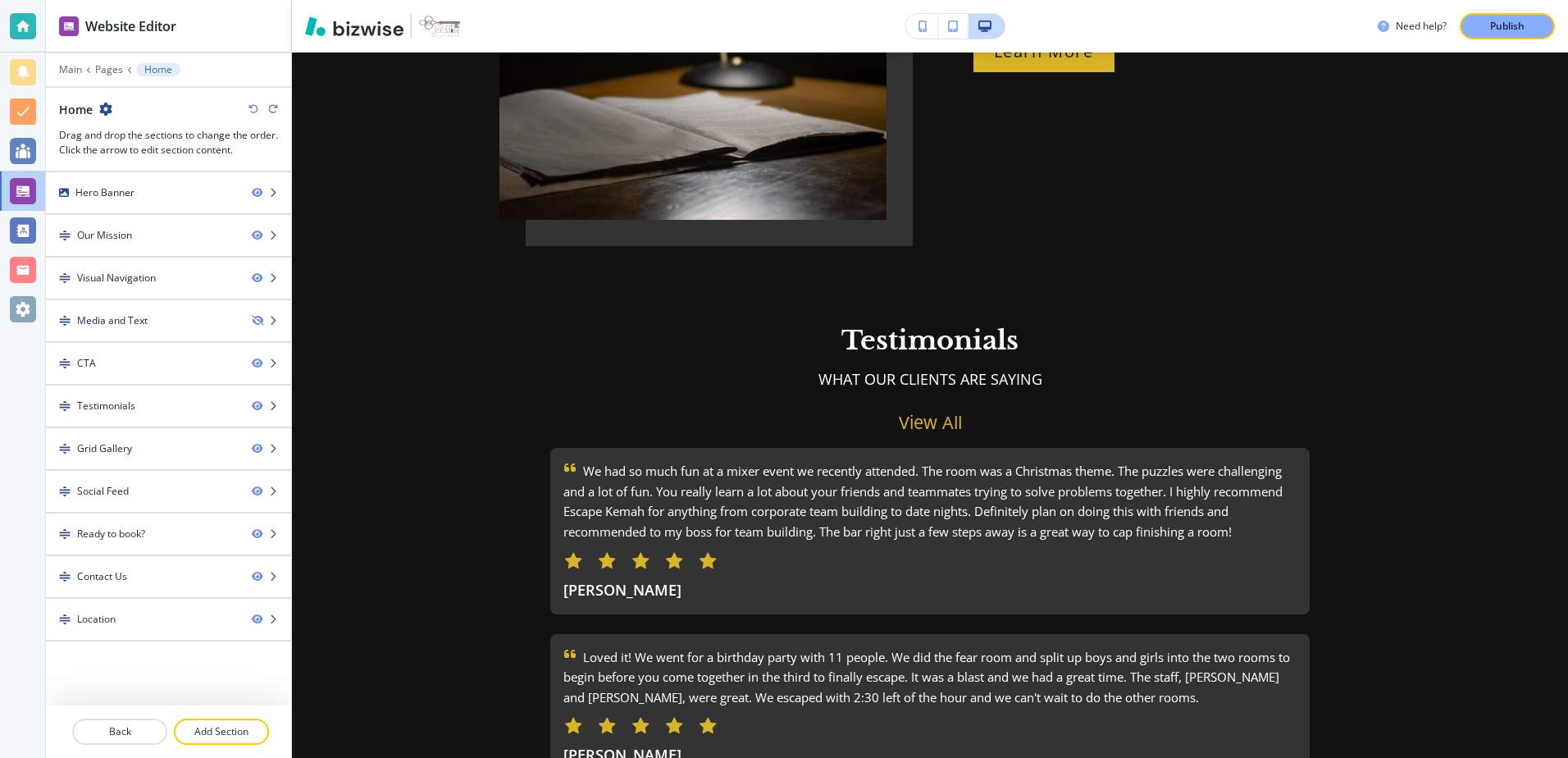
scroll to position [2132, 0]
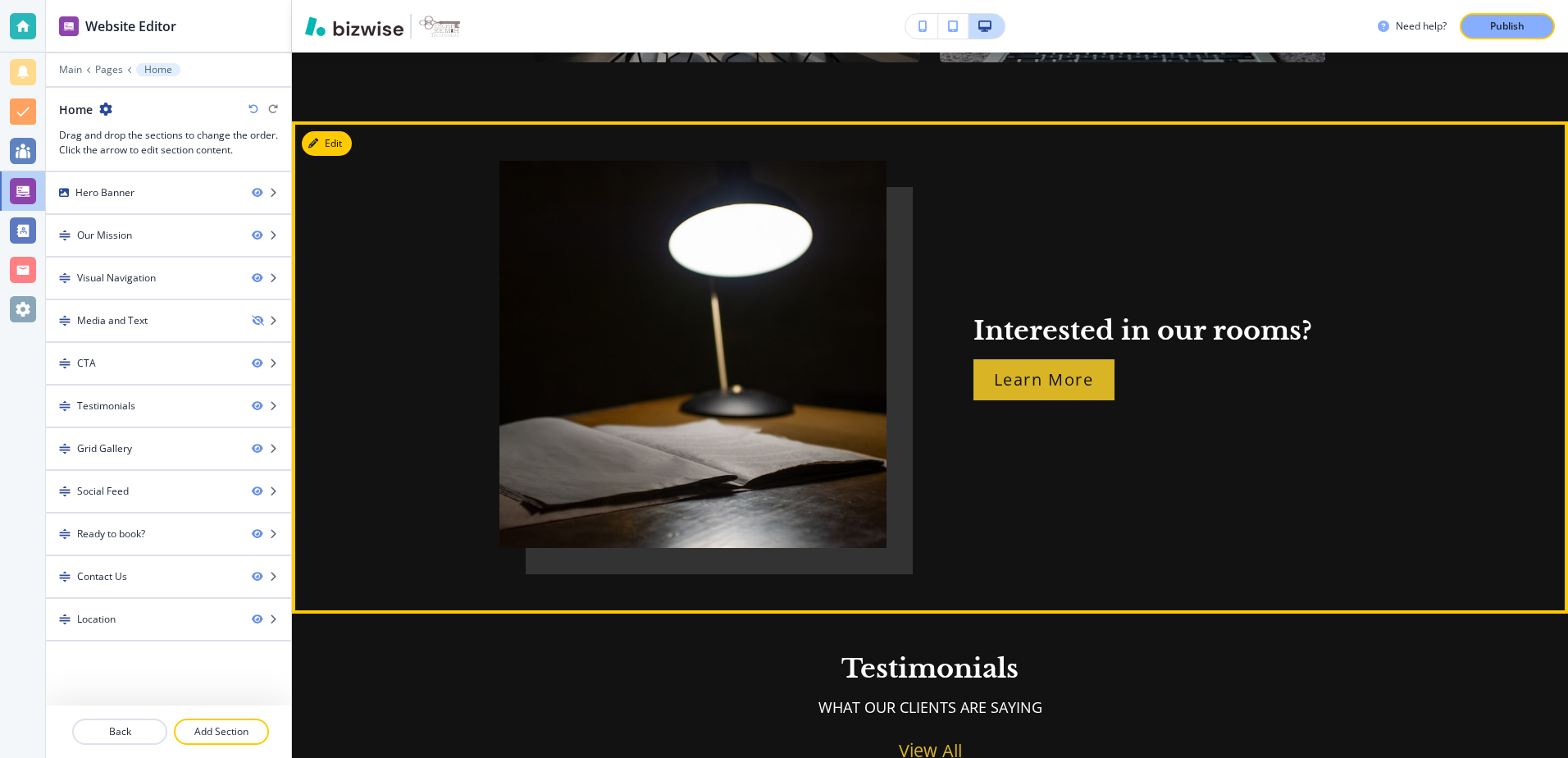
click at [998, 266] on div "Interested in our rooms? Learn More" at bounding box center [930, 368] width 861 height 414
click at [304, 131] on button "Edit This Section" at bounding box center [356, 143] width 111 height 25
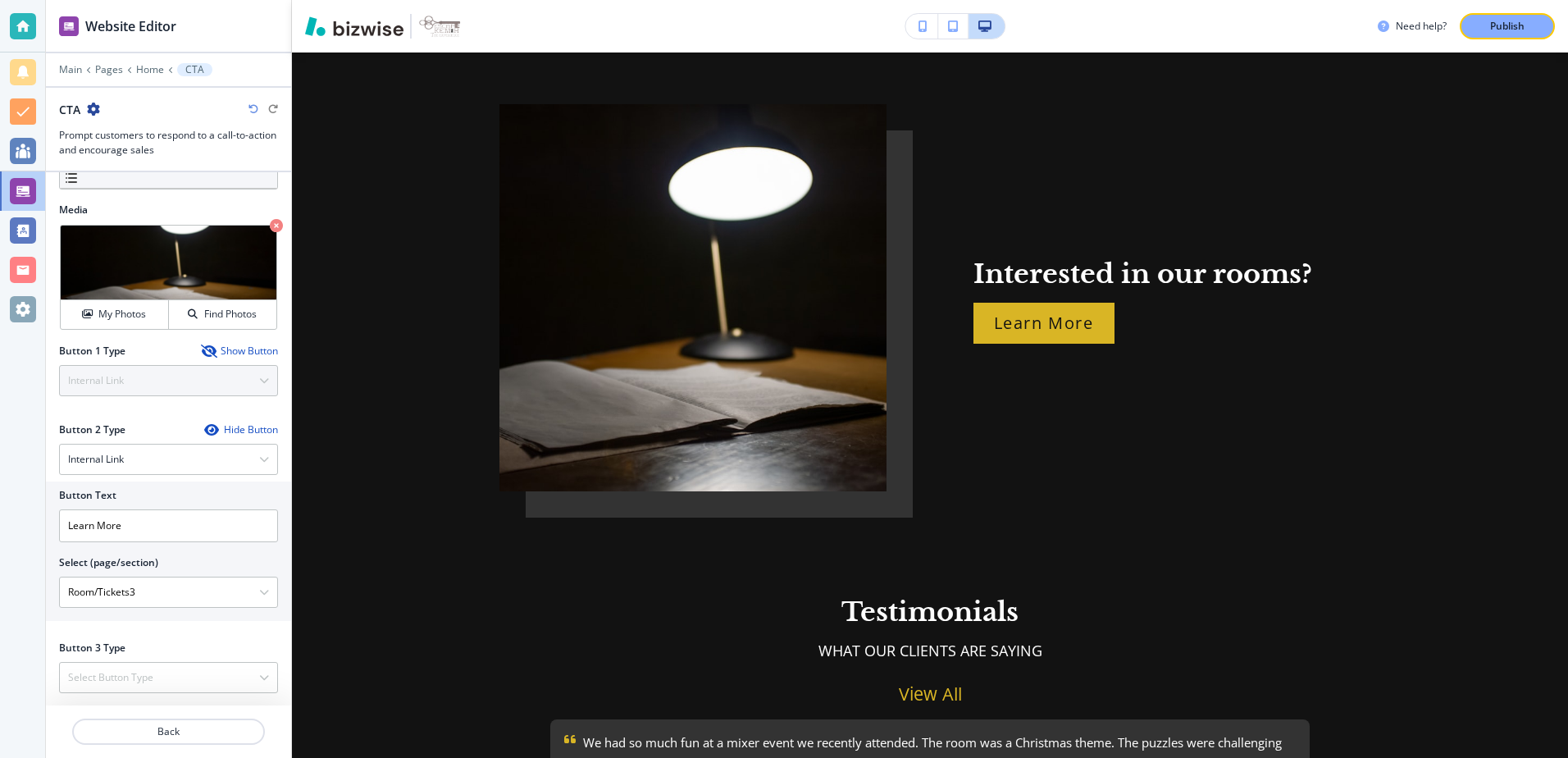
scroll to position [210, 0]
click at [259, 587] on icon "button" at bounding box center [264, 591] width 10 height 10
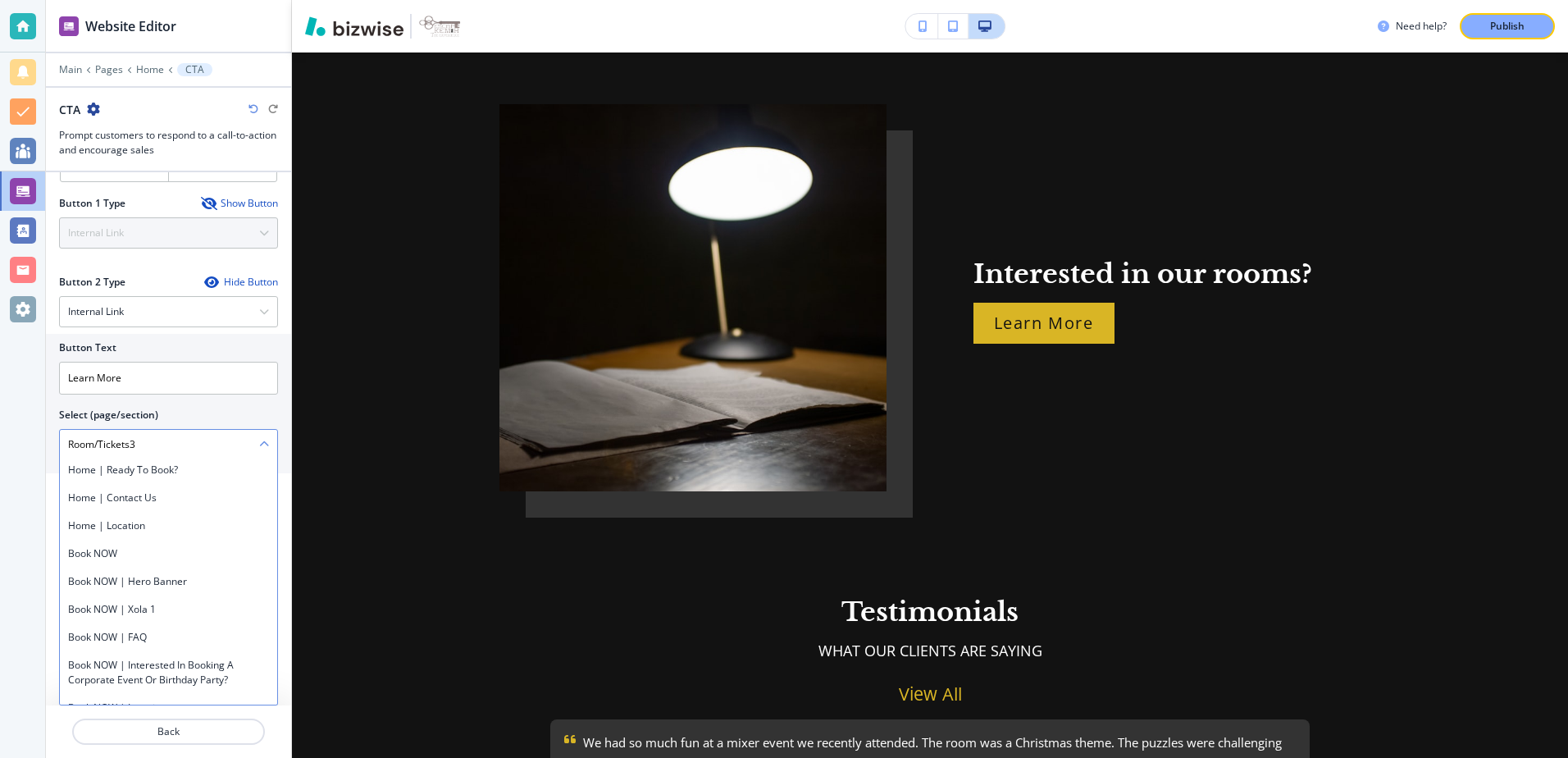
scroll to position [216, 0]
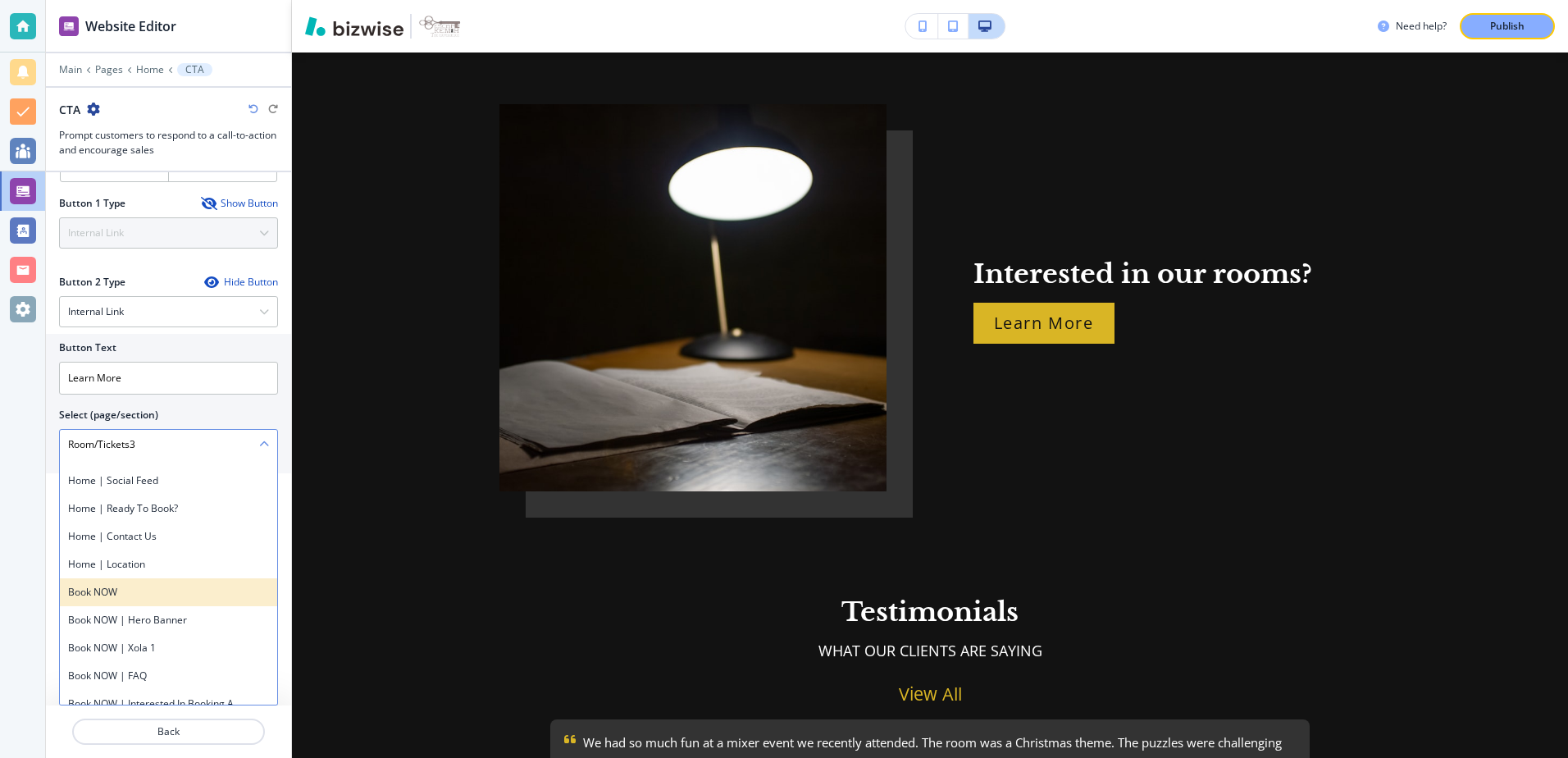
click at [141, 581] on div "Book NOW" at bounding box center [169, 593] width 218 height 28
type \(page\/section\) "Book NOW"
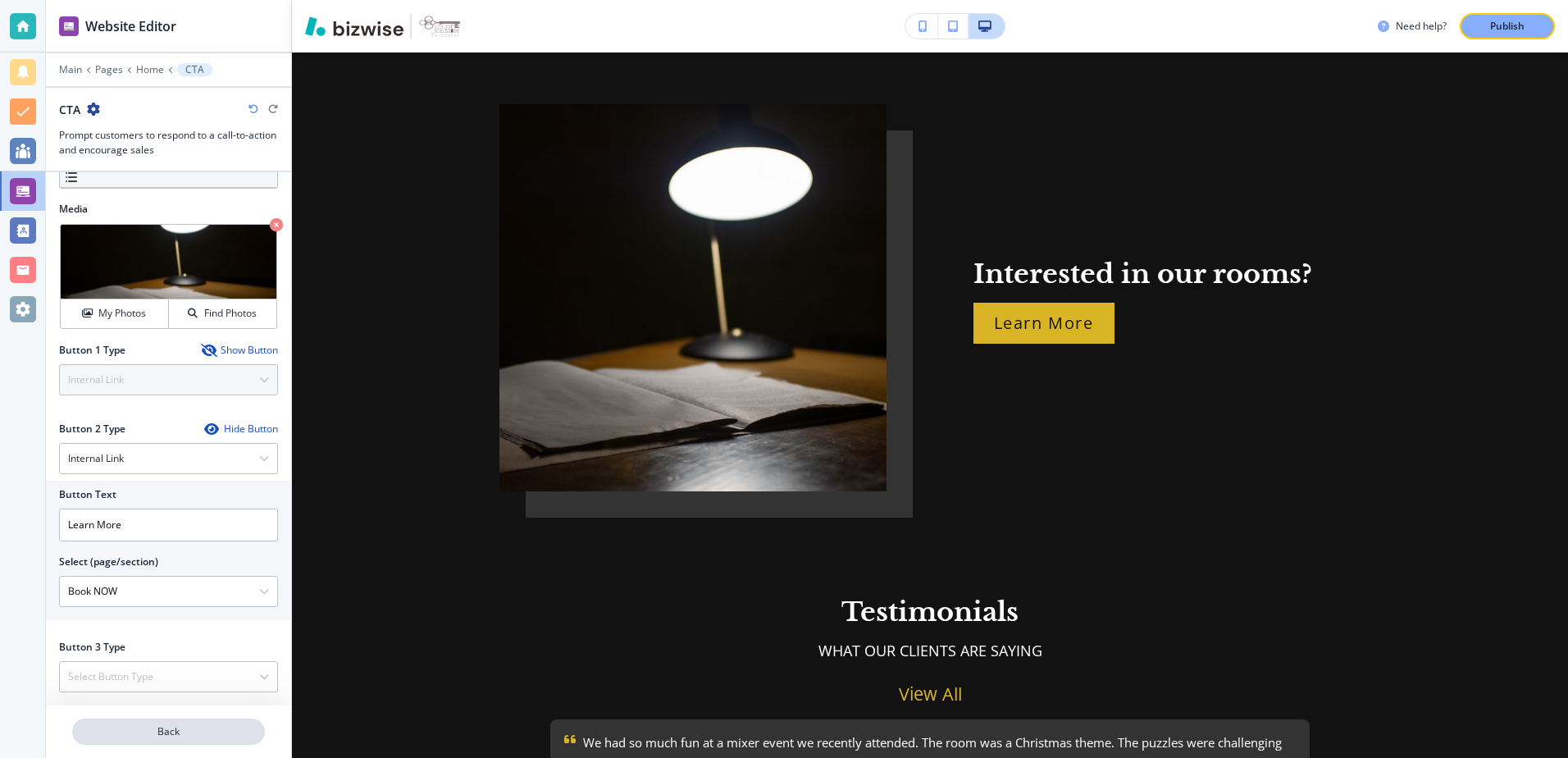
click at [180, 733] on p "Back" at bounding box center [168, 731] width 189 height 15
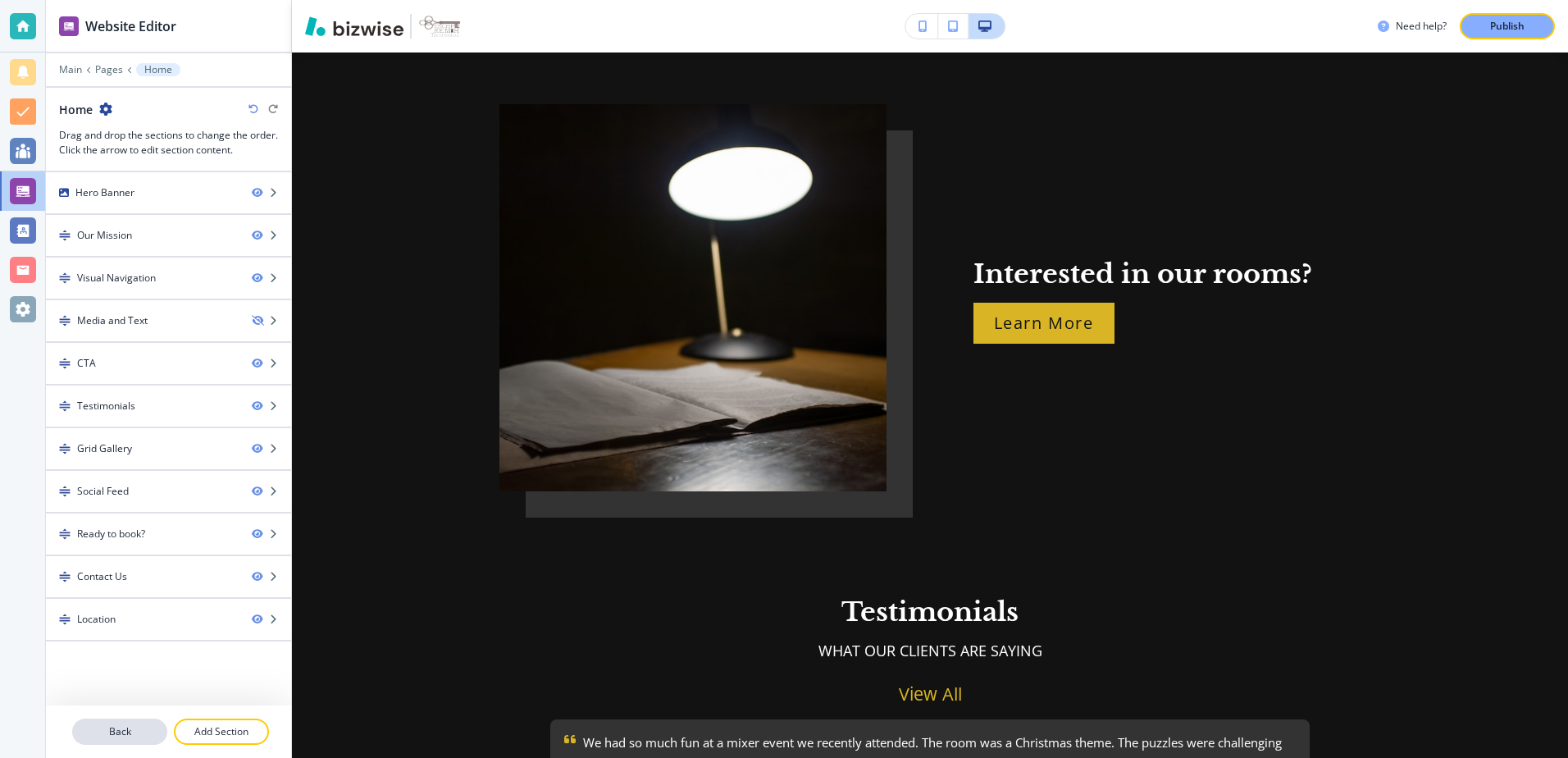
click at [137, 739] on button "Back" at bounding box center [120, 731] width 96 height 27
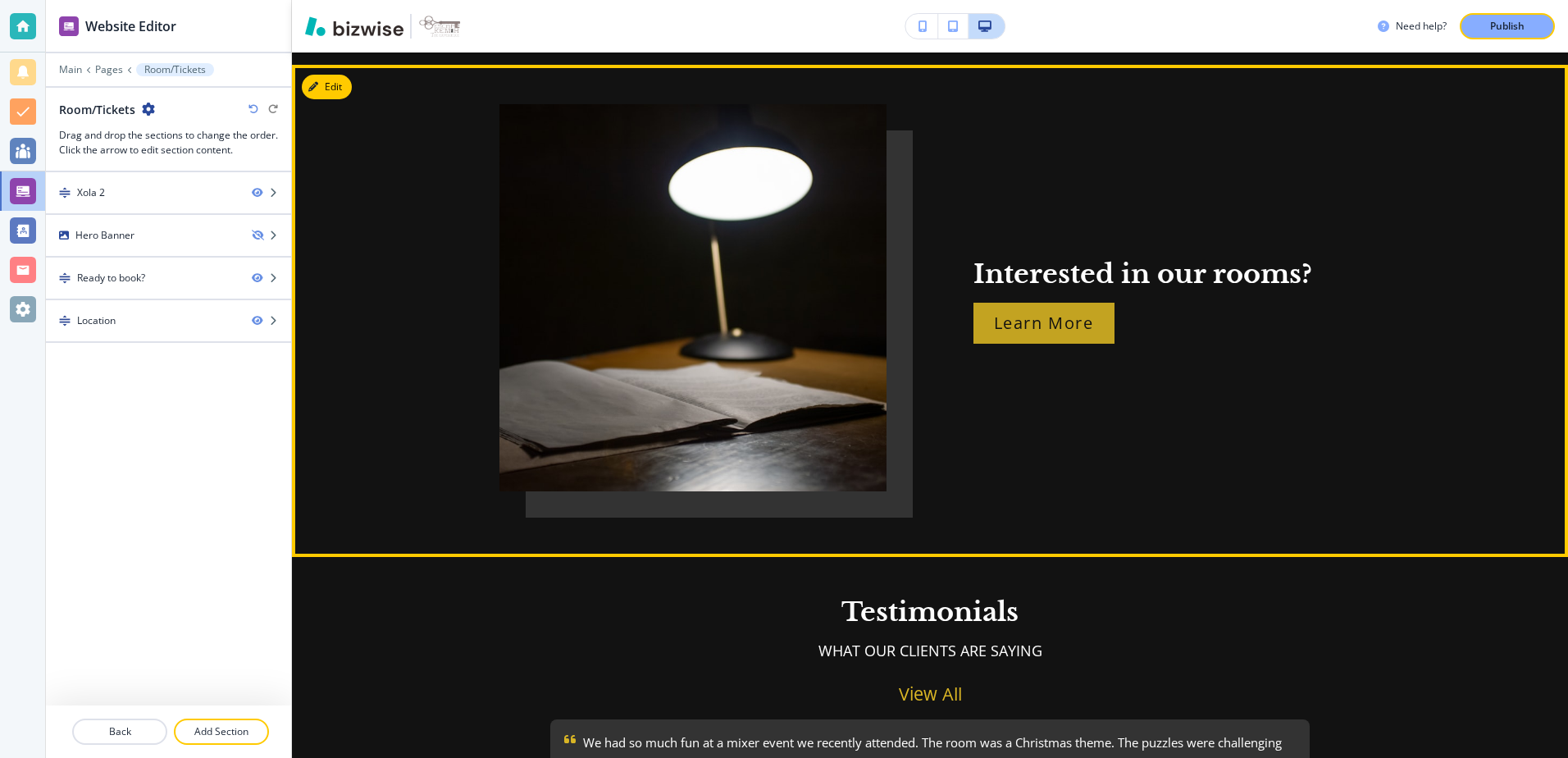
click at [1065, 311] on p "Learn More" at bounding box center [1044, 324] width 100 height 27
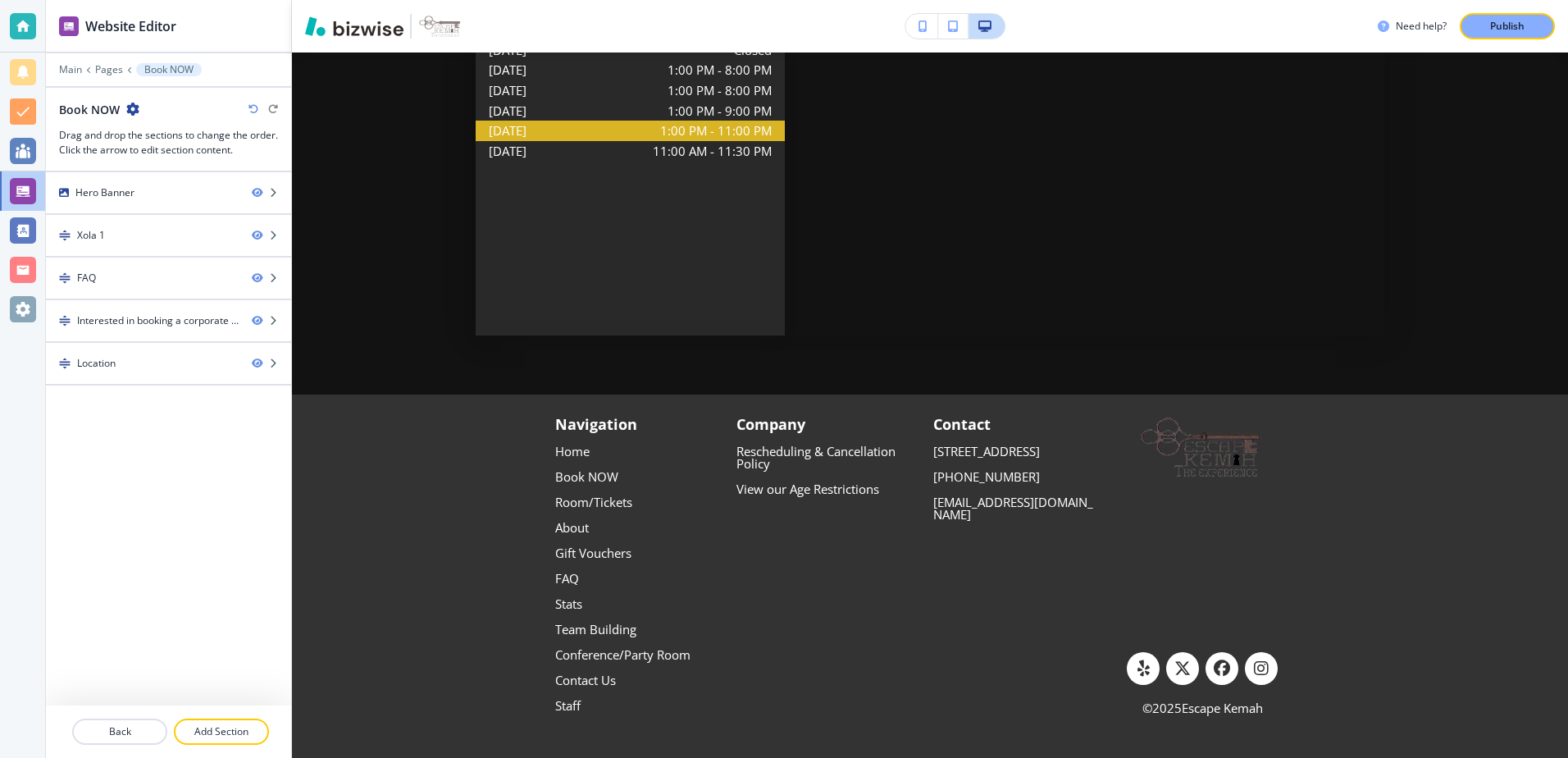
scroll to position [0, 0]
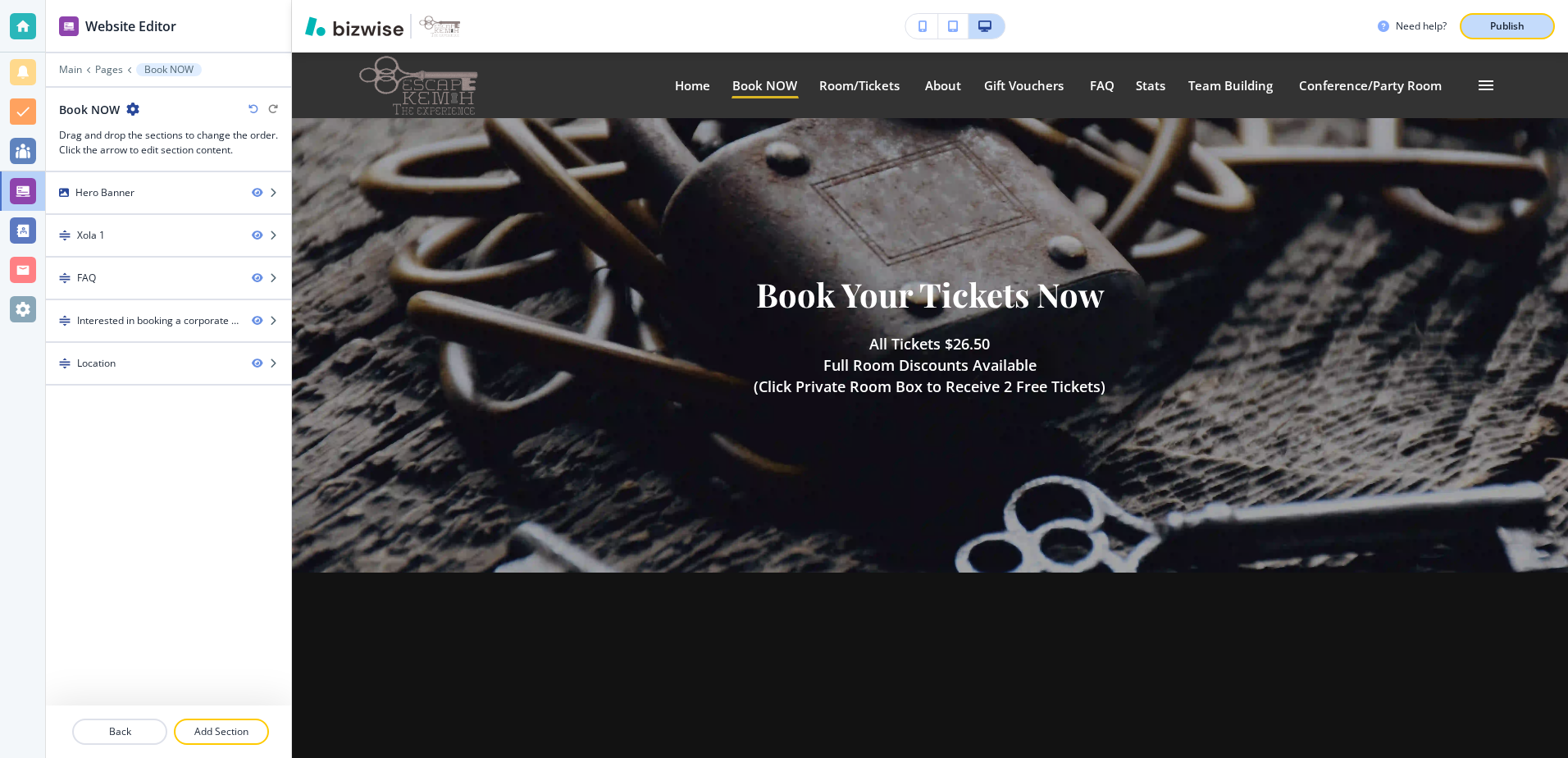
click at [1502, 25] on p "Publish" at bounding box center [1507, 26] width 34 height 15
